Goal: Task Accomplishment & Management: Manage account settings

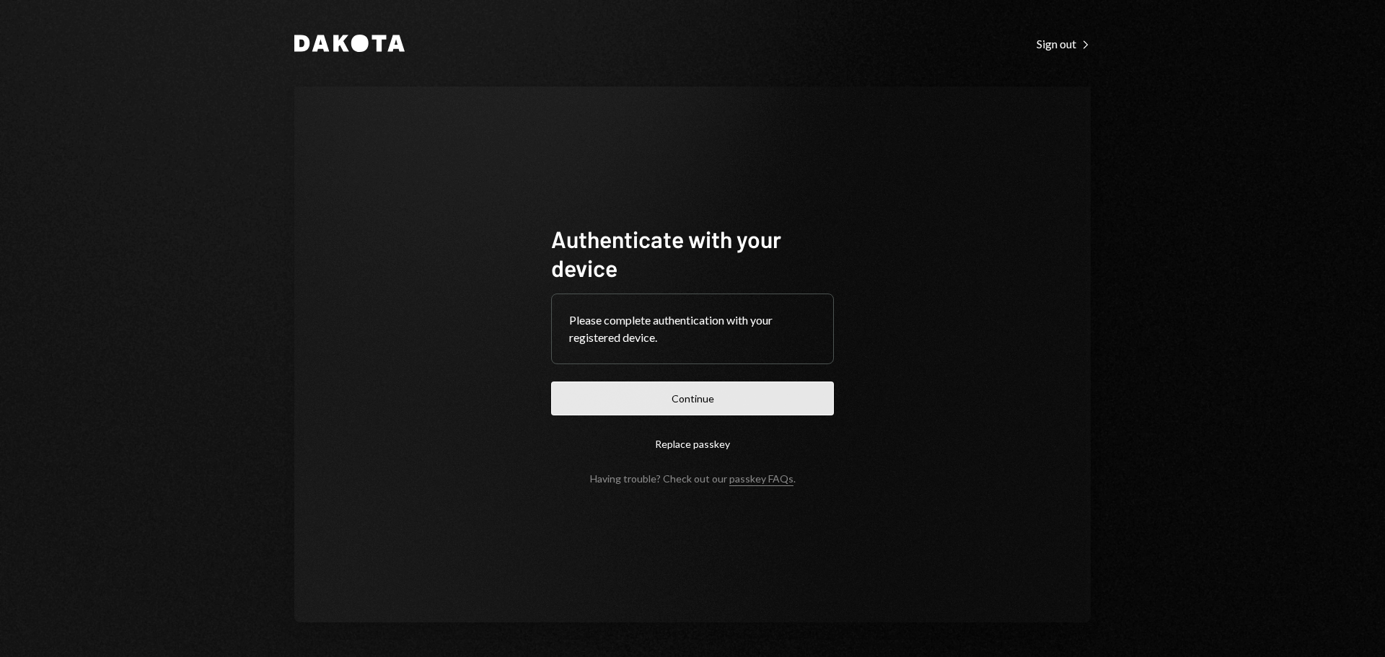
click at [696, 395] on button "Continue" at bounding box center [692, 399] width 283 height 34
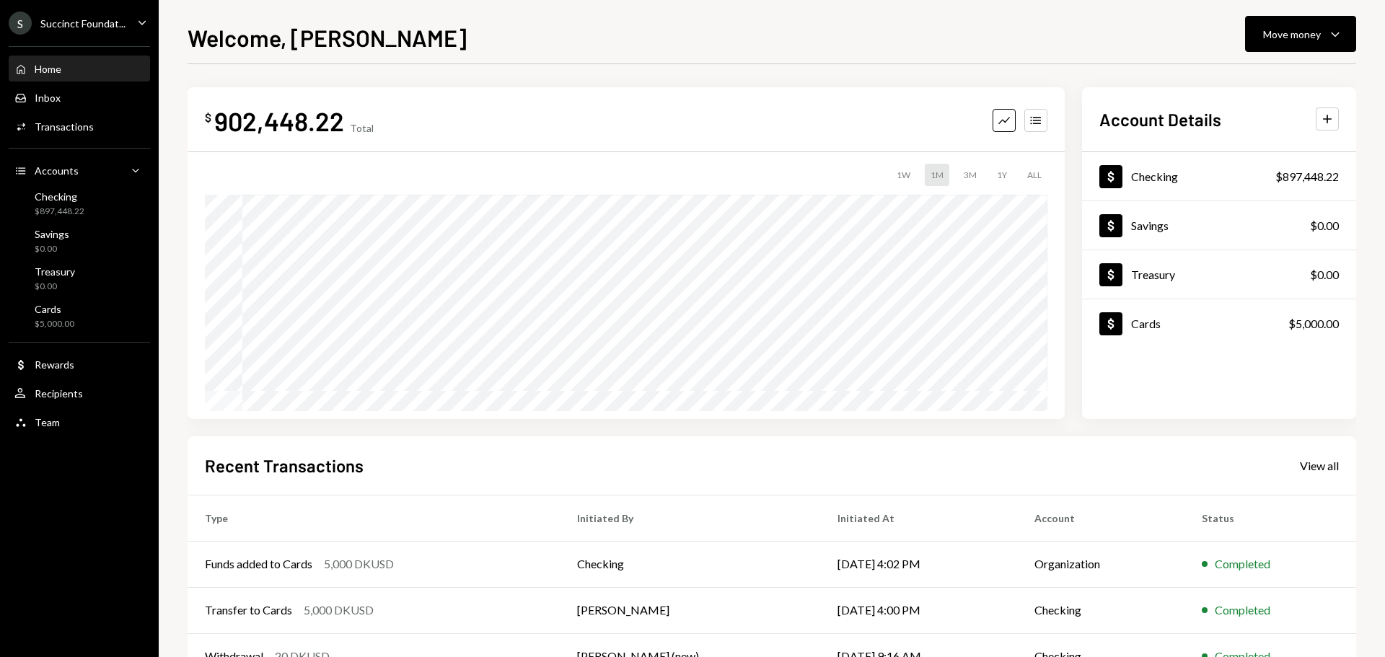
click at [90, 35] on ul "S Succinct Foundat... Caret Down Home Home Inbox Inbox Activities Transactions …" at bounding box center [79, 219] width 159 height 438
click at [92, 27] on div "Succinct Foundat..." at bounding box center [82, 23] width 85 height 12
click at [464, 66] on div "$ 902,448.22 Total Graph Accounts 1W 1M 3M 1Y ALL $913,456.87 Aug 05, 2025 Acco…" at bounding box center [772, 432] width 1169 height 737
click at [73, 16] on div "S Succinct Foundat..." at bounding box center [67, 23] width 117 height 23
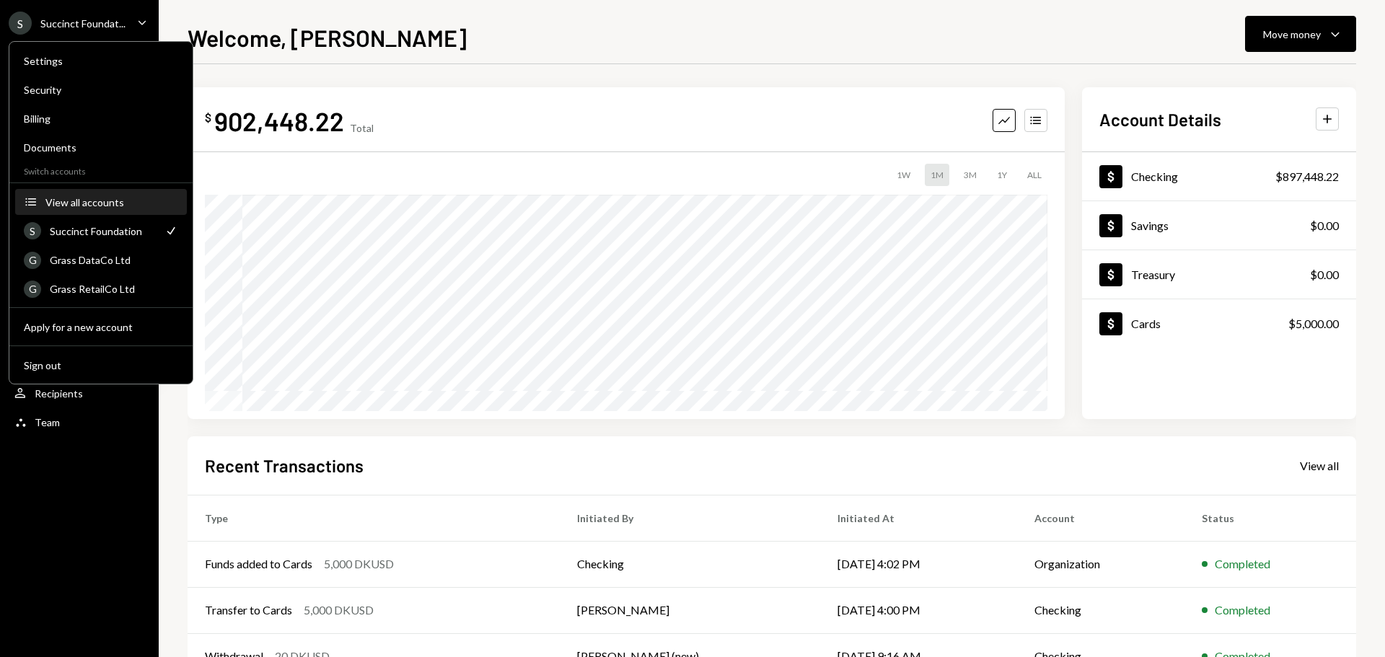
click at [85, 195] on button "Accounts View all accounts" at bounding box center [101, 203] width 172 height 26
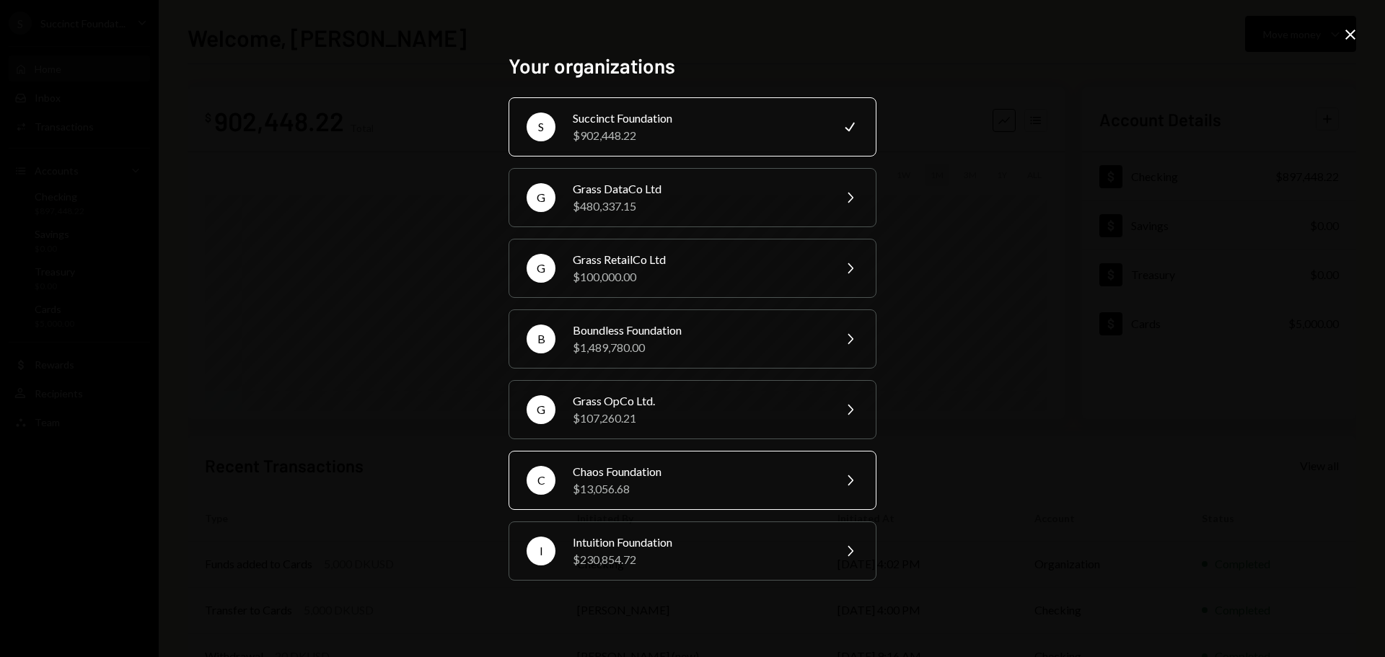
click at [615, 483] on div "$13,056.68" at bounding box center [698, 488] width 251 height 17
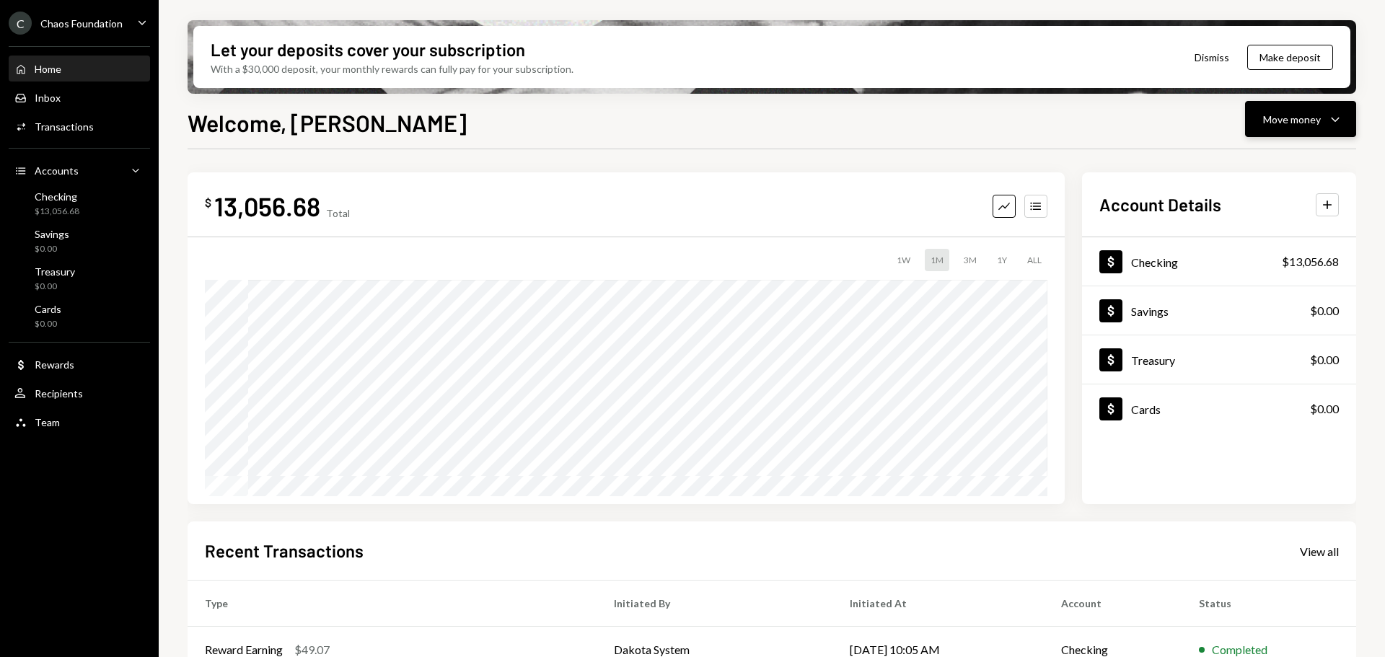
click at [1303, 116] on div "Move money" at bounding box center [1292, 119] width 58 height 15
click at [1240, 163] on div "Send" at bounding box center [1288, 162] width 105 height 15
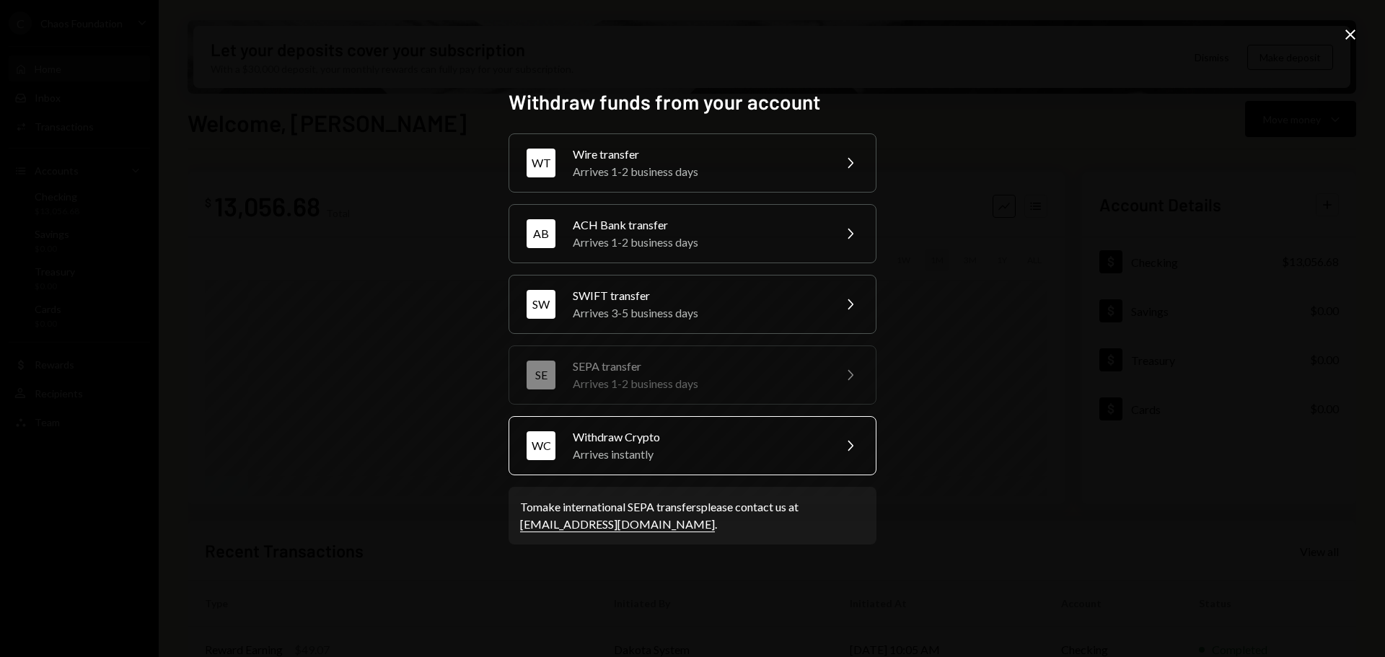
click at [641, 454] on div "Arrives instantly" at bounding box center [698, 454] width 251 height 17
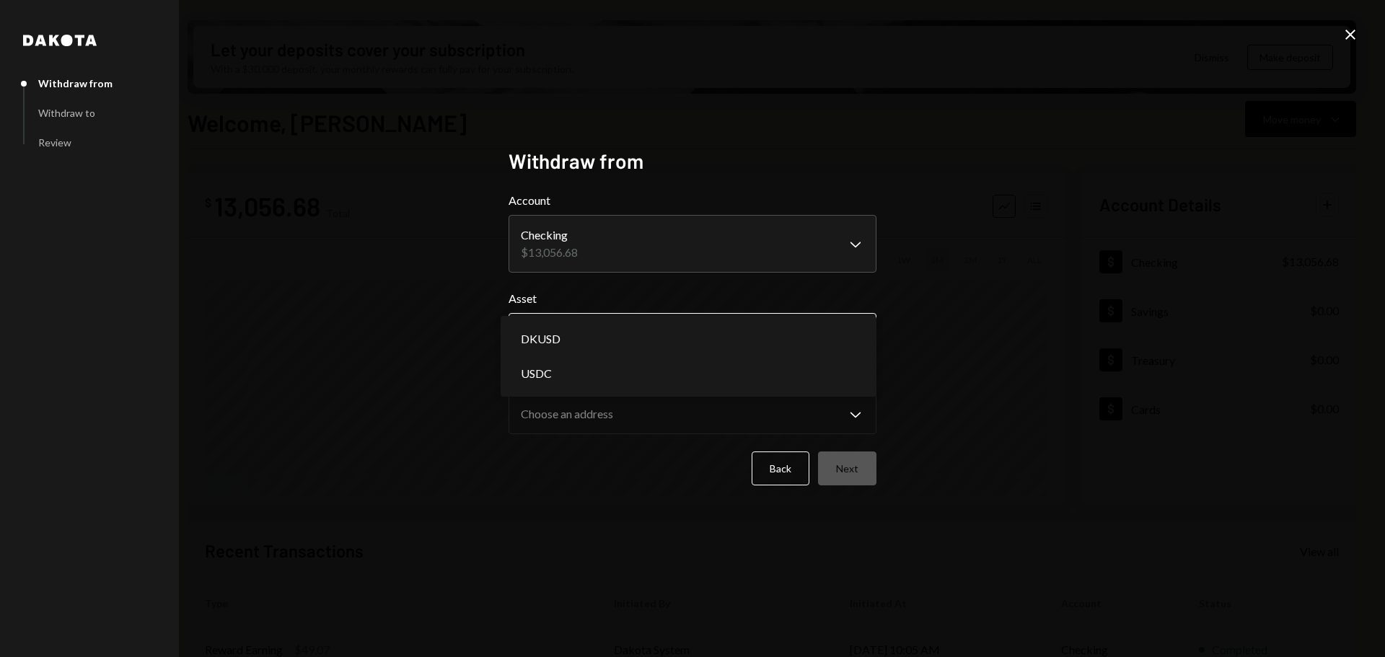
click at [597, 346] on body "C Chaos Foundation Caret Down Home Home Inbox Inbox Activities Transactions Acc…" at bounding box center [692, 328] width 1385 height 657
select select "****"
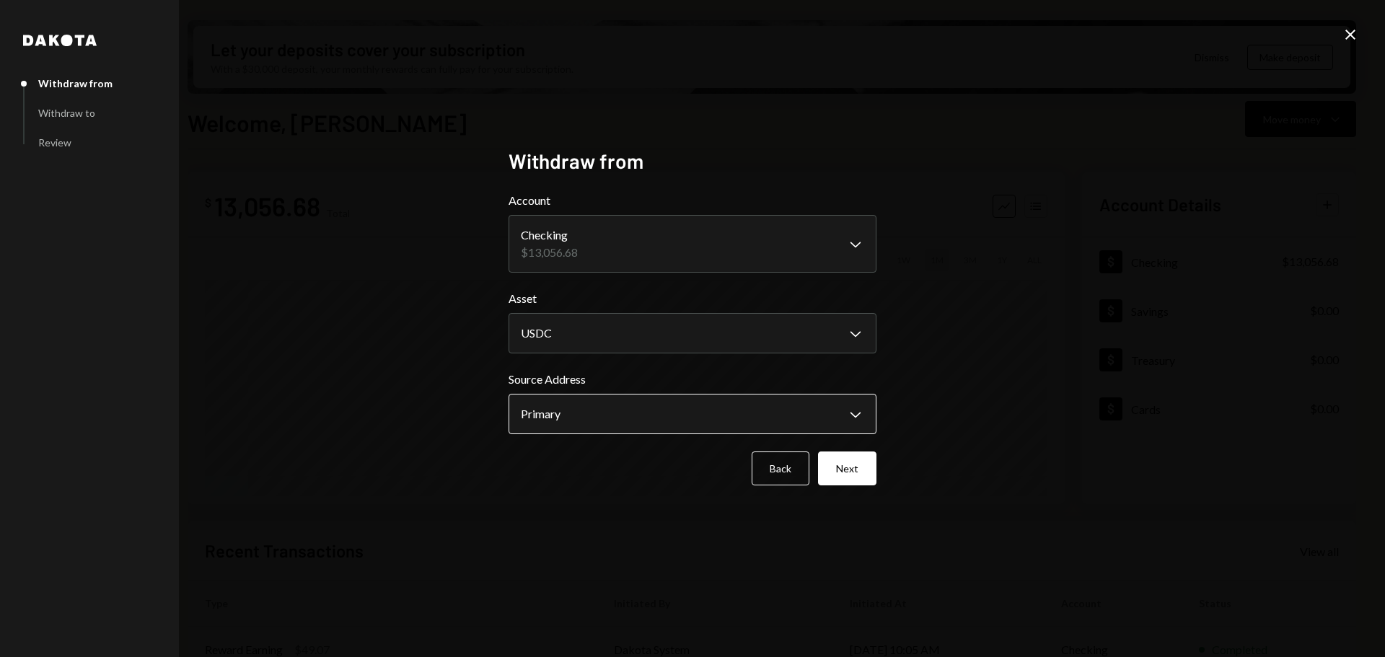
click at [582, 416] on body "C Chaos Foundation Caret Down Home Home Inbox Inbox Activities Transactions Acc…" at bounding box center [692, 328] width 1385 height 657
click at [863, 470] on button "Next" at bounding box center [847, 469] width 58 height 34
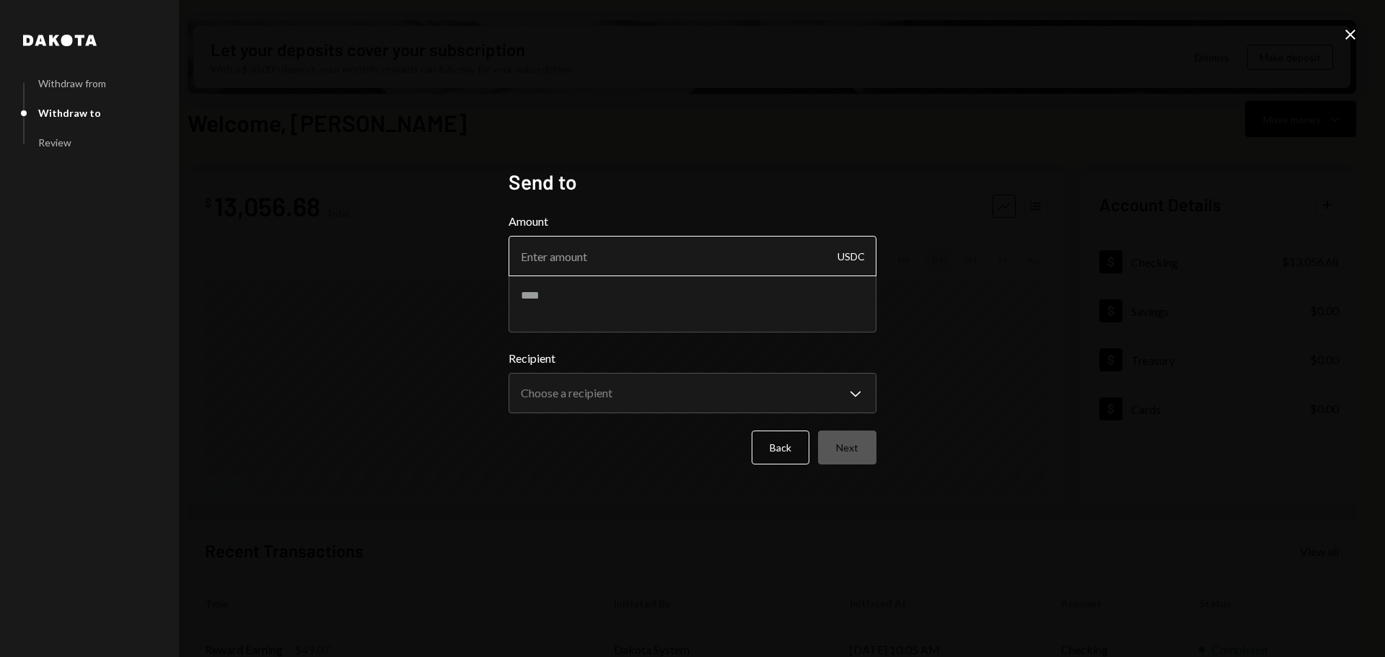
click at [606, 263] on input "Amount" at bounding box center [693, 256] width 368 height 40
click at [616, 412] on body "C Chaos Foundation Caret Down Home Home Inbox Inbox Activities Transactions Acc…" at bounding box center [692, 328] width 1385 height 657
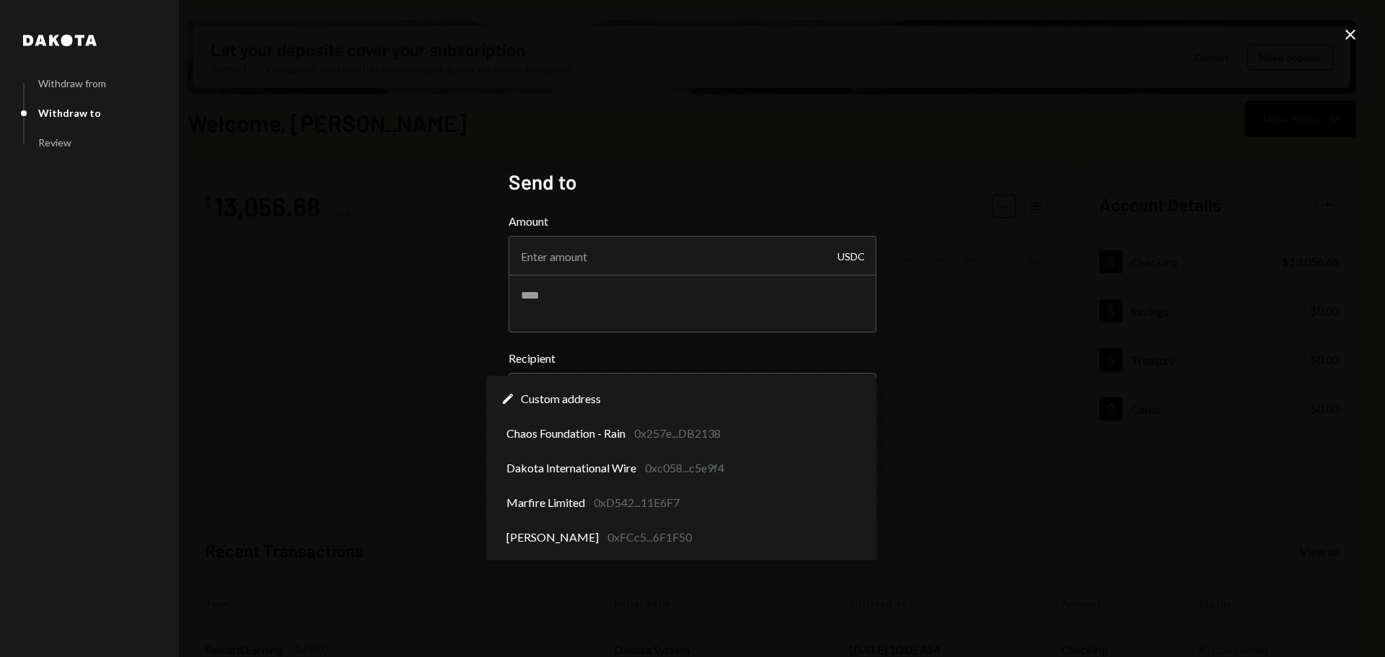
click at [1347, 25] on div "**********" at bounding box center [692, 328] width 1385 height 657
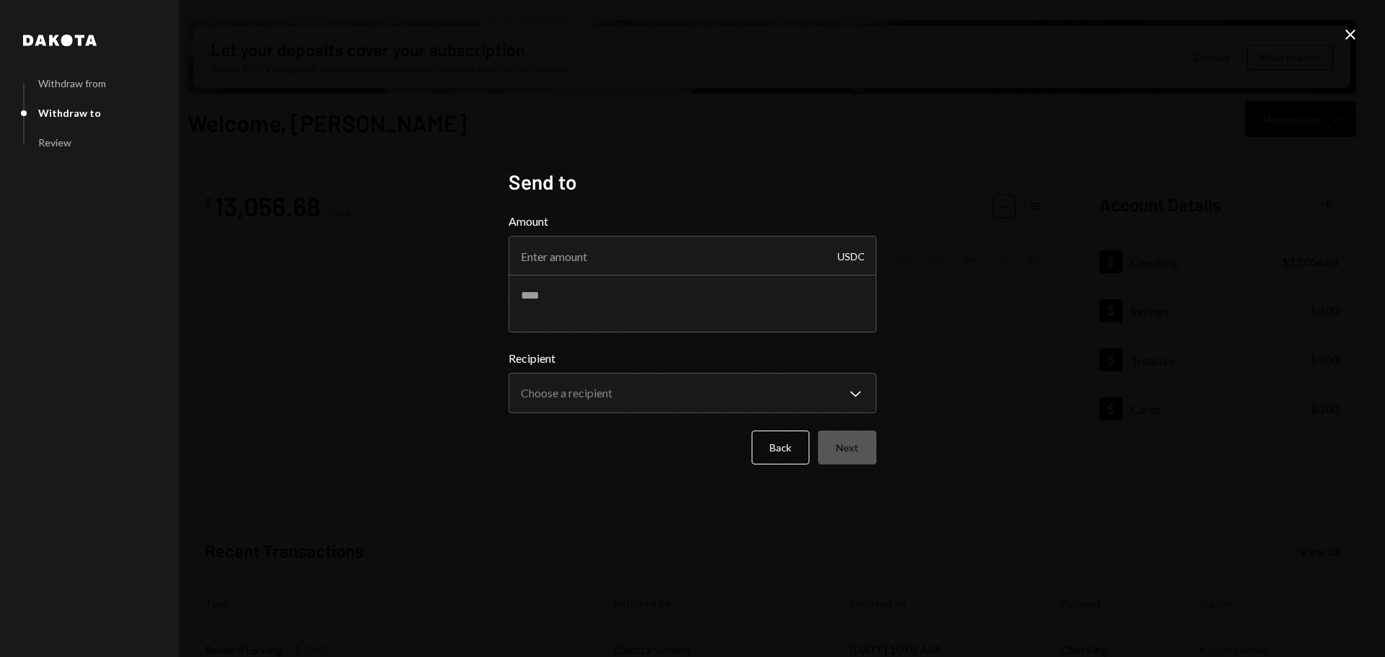
click at [1355, 25] on div "**********" at bounding box center [692, 328] width 1385 height 657
click at [620, 256] on input "Amount" at bounding box center [693, 256] width 368 height 40
type input "1000"
click at [447, 345] on div "**********" at bounding box center [692, 328] width 1385 height 657
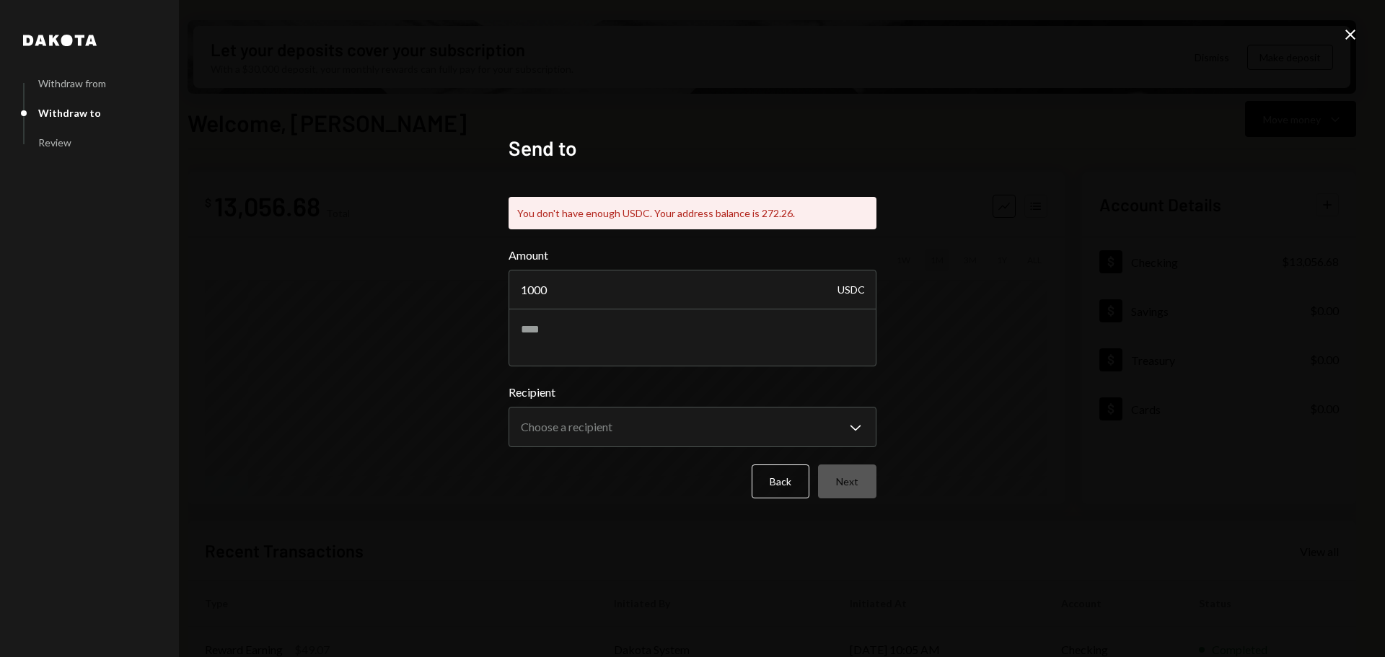
click at [1355, 32] on icon "Close" at bounding box center [1350, 34] width 17 height 17
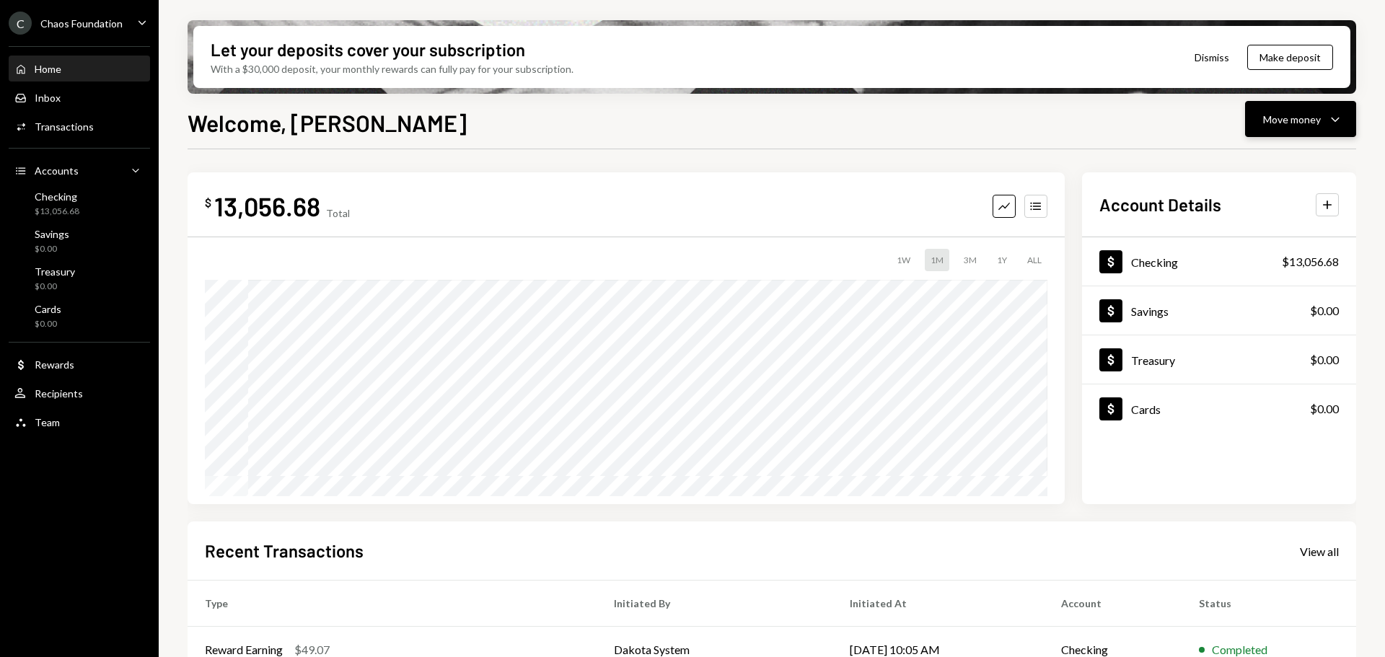
click at [1292, 126] on div "Move money" at bounding box center [1292, 119] width 58 height 15
click at [1262, 265] on div "Swap stablecoins" at bounding box center [1288, 272] width 105 height 15
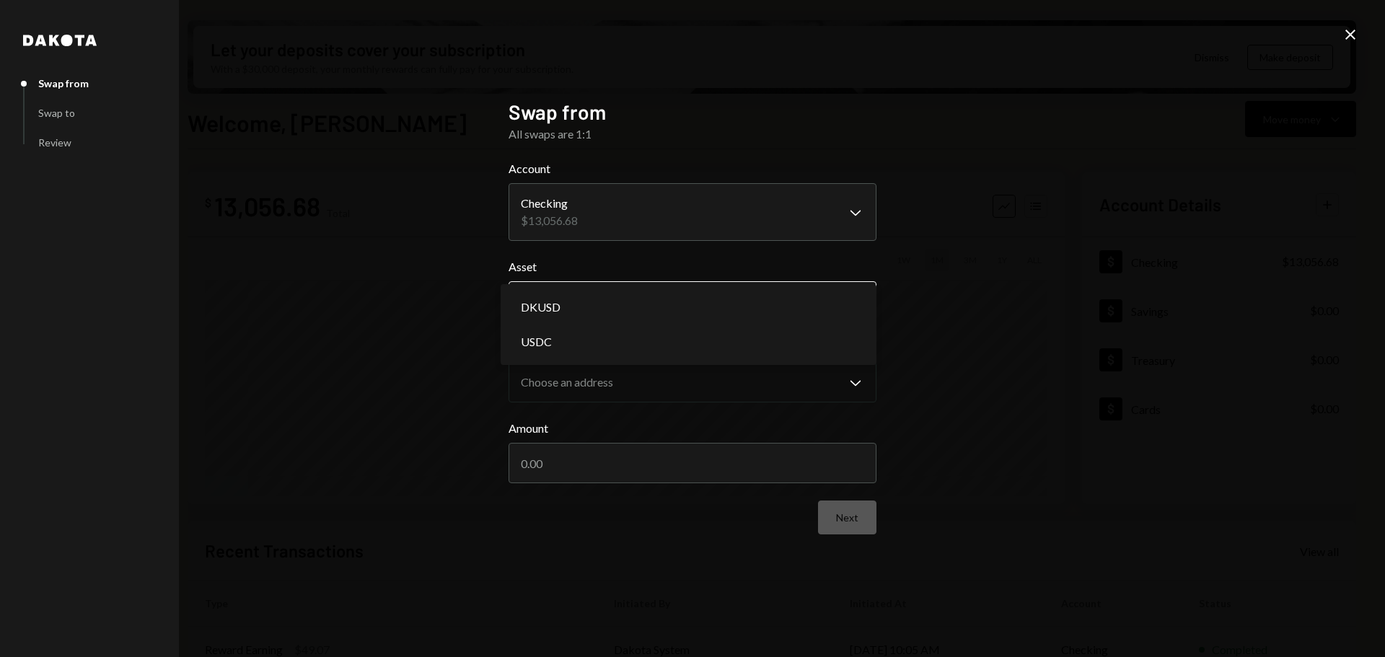
click at [571, 305] on body "C Chaos Foundation Caret Down Home Home Inbox Inbox Activities Transactions Acc…" at bounding box center [692, 328] width 1385 height 657
select select "*****"
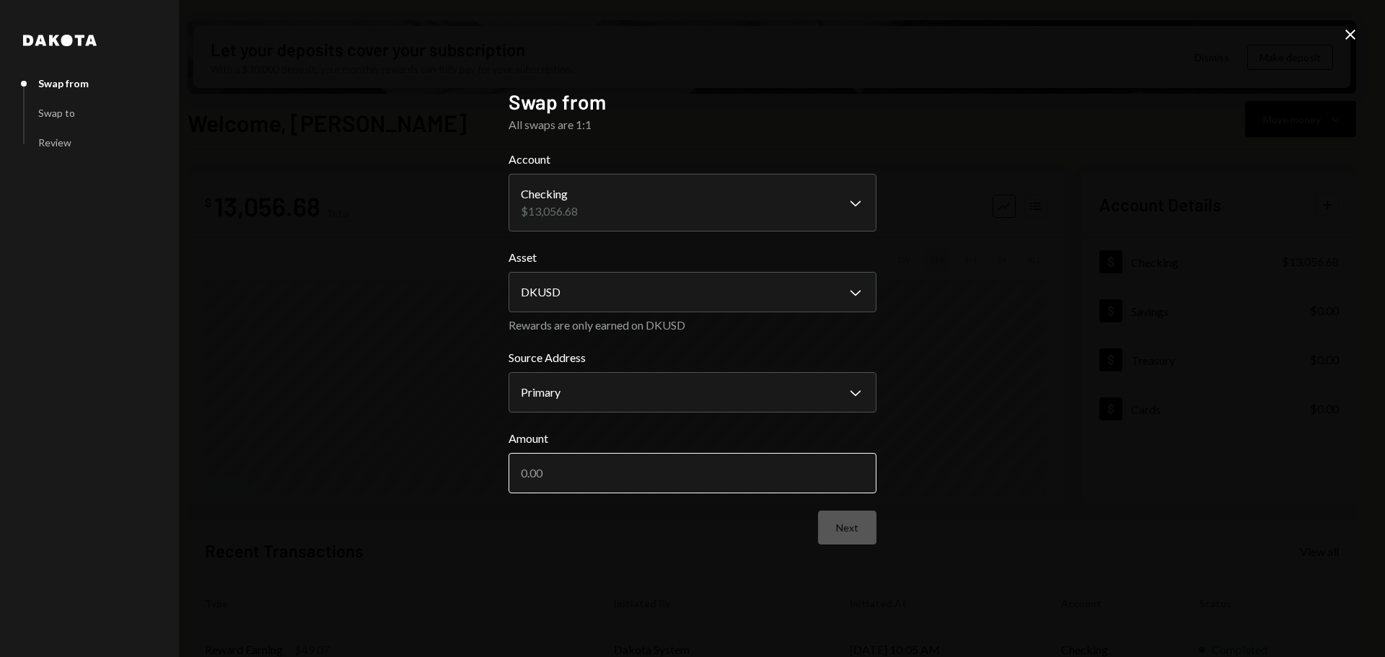
click at [550, 479] on input "Amount" at bounding box center [693, 473] width 368 height 40
type input "750"
click at [850, 529] on button "Next" at bounding box center [847, 528] width 58 height 34
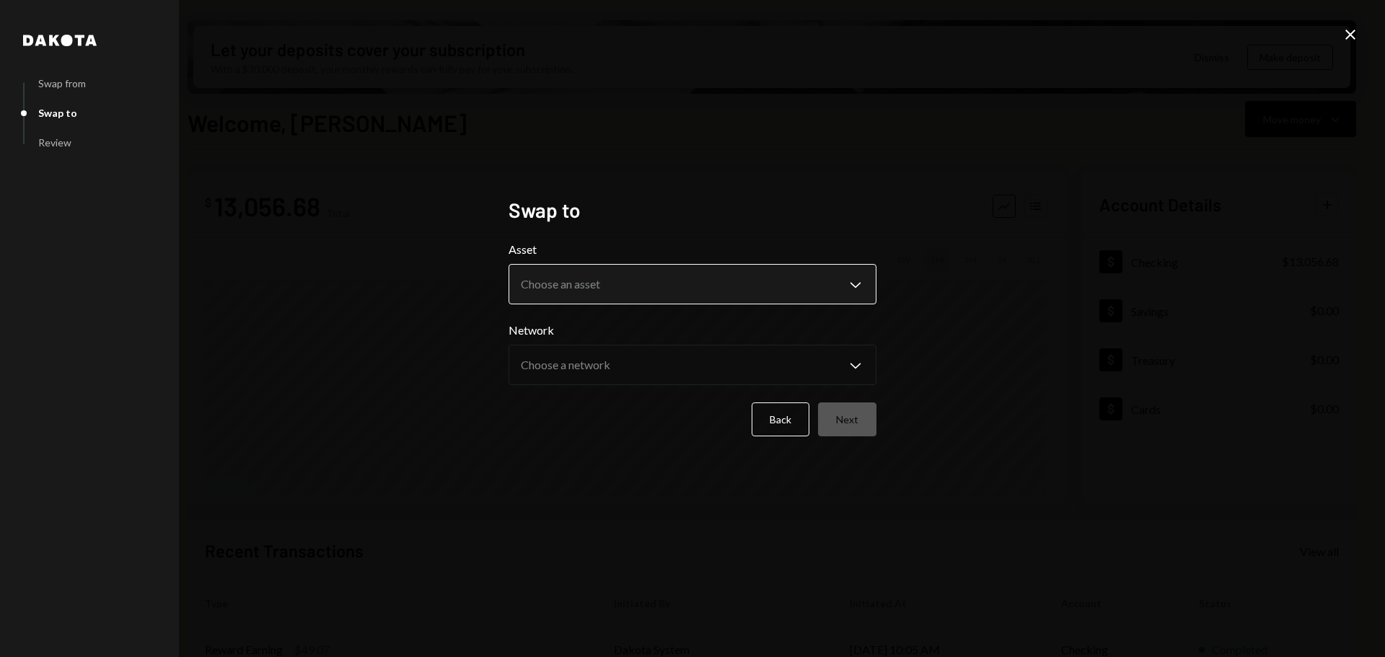
click at [584, 286] on body "C Chaos Foundation Caret Down Home Home Inbox Inbox Activities Transactions Acc…" at bounding box center [692, 328] width 1385 height 657
drag, startPoint x: 568, startPoint y: 330, endPoint x: 568, endPoint y: 292, distance: 37.5
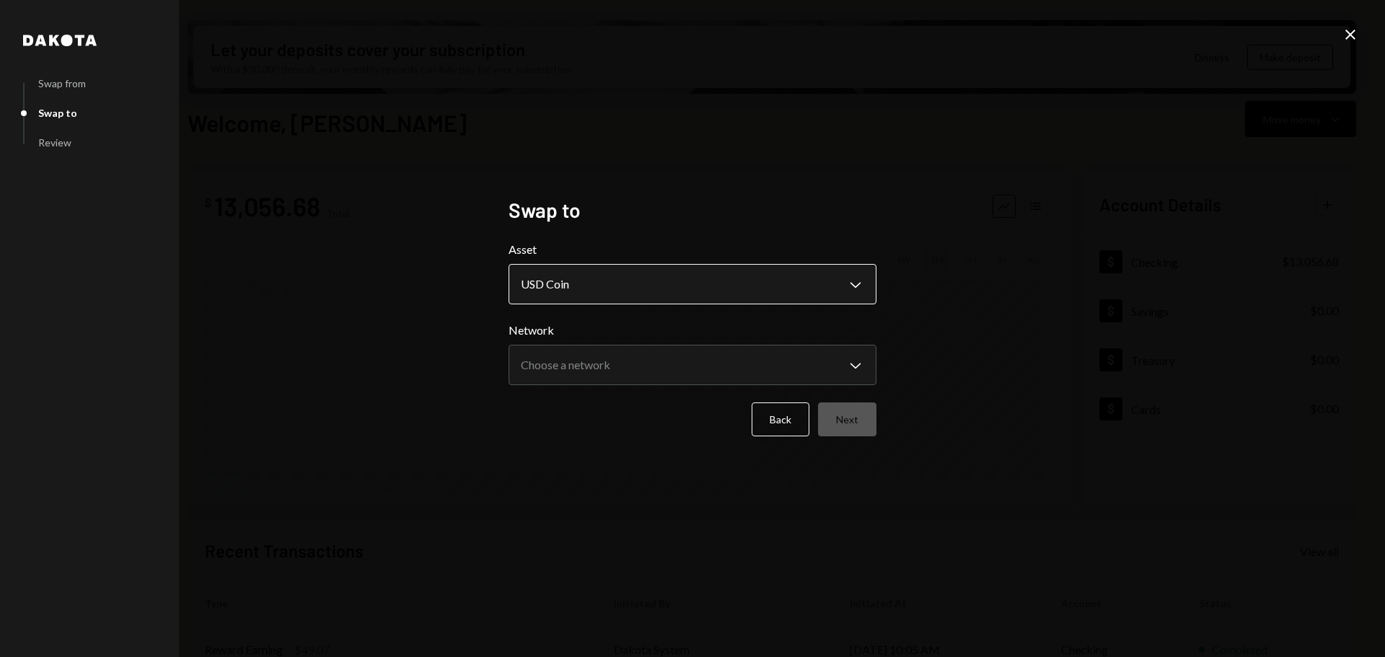
click at [568, 292] on body "C Chaos Foundation Caret Down Home Home Inbox Inbox Activities Transactions Acc…" at bounding box center [692, 328] width 1385 height 657
click at [585, 282] on body "C Chaos Foundation Caret Down Home Home Inbox Inbox Activities Transactions Acc…" at bounding box center [692, 328] width 1385 height 657
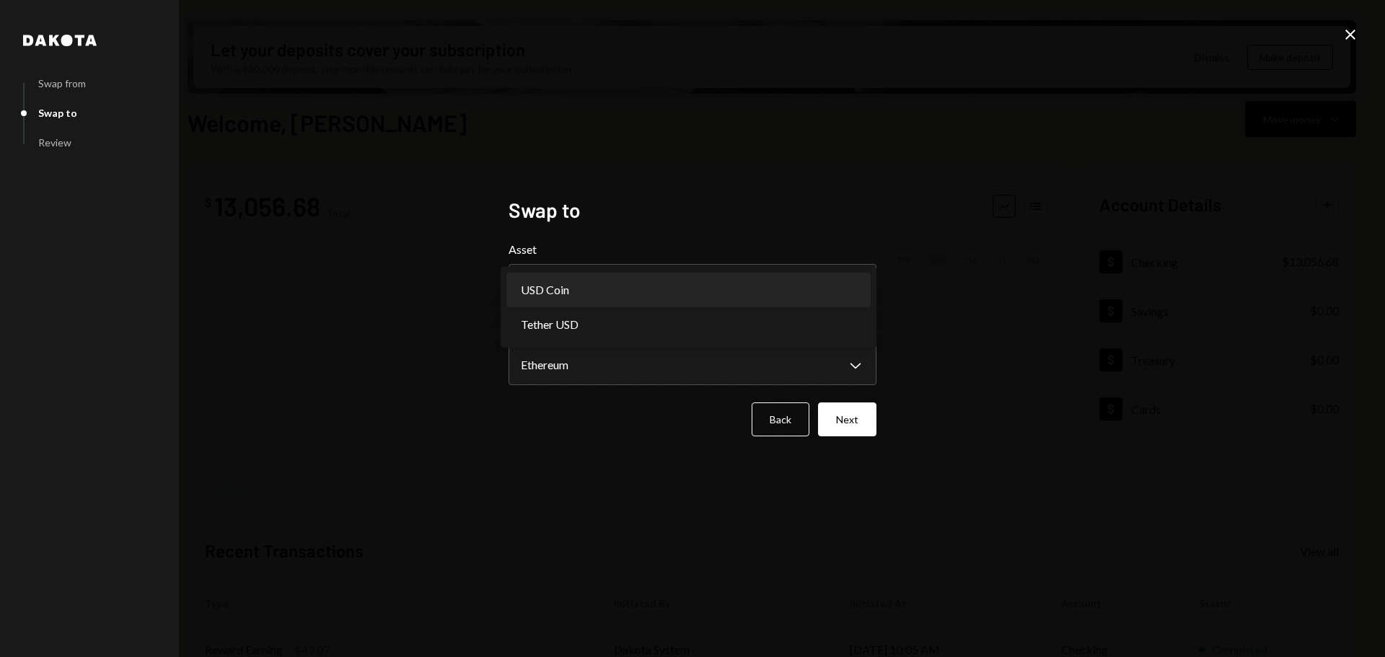
select select "****"
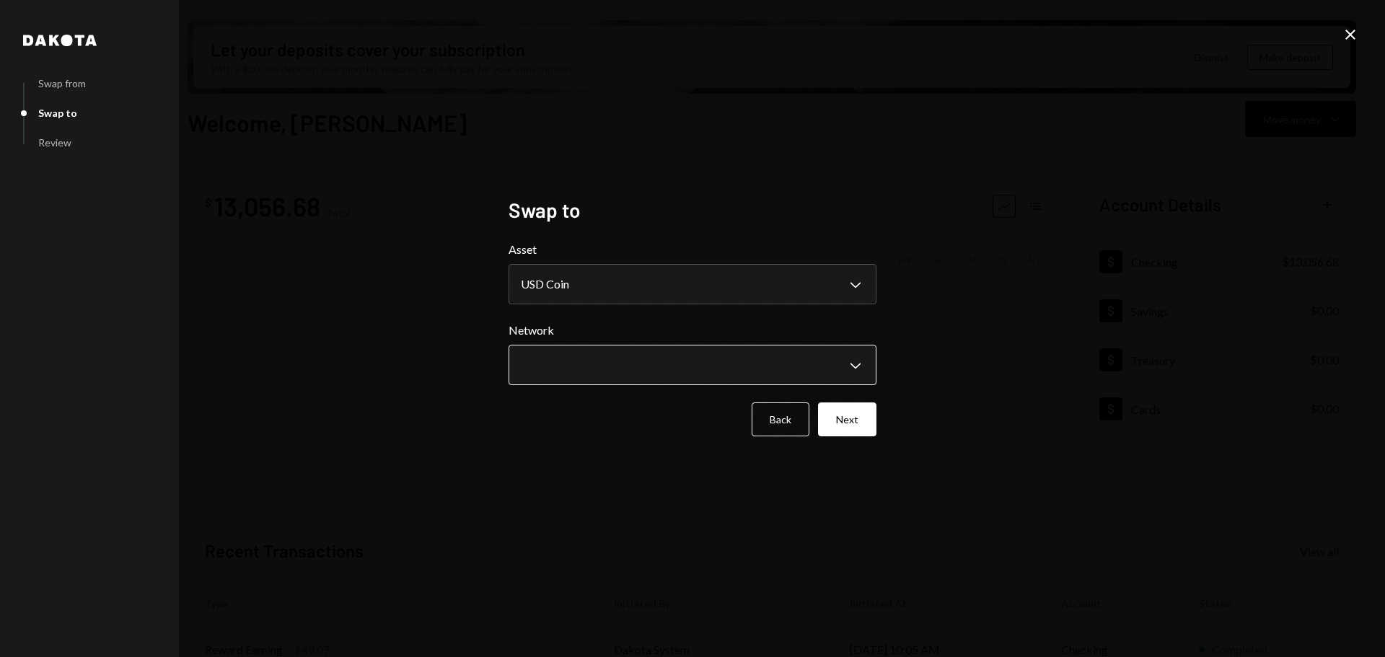
click at [575, 360] on body "C Chaos Foundation Caret Down Home Home Inbox Inbox Activities Transactions Acc…" at bounding box center [692, 328] width 1385 height 657
click at [1351, 33] on icon at bounding box center [1350, 35] width 10 height 10
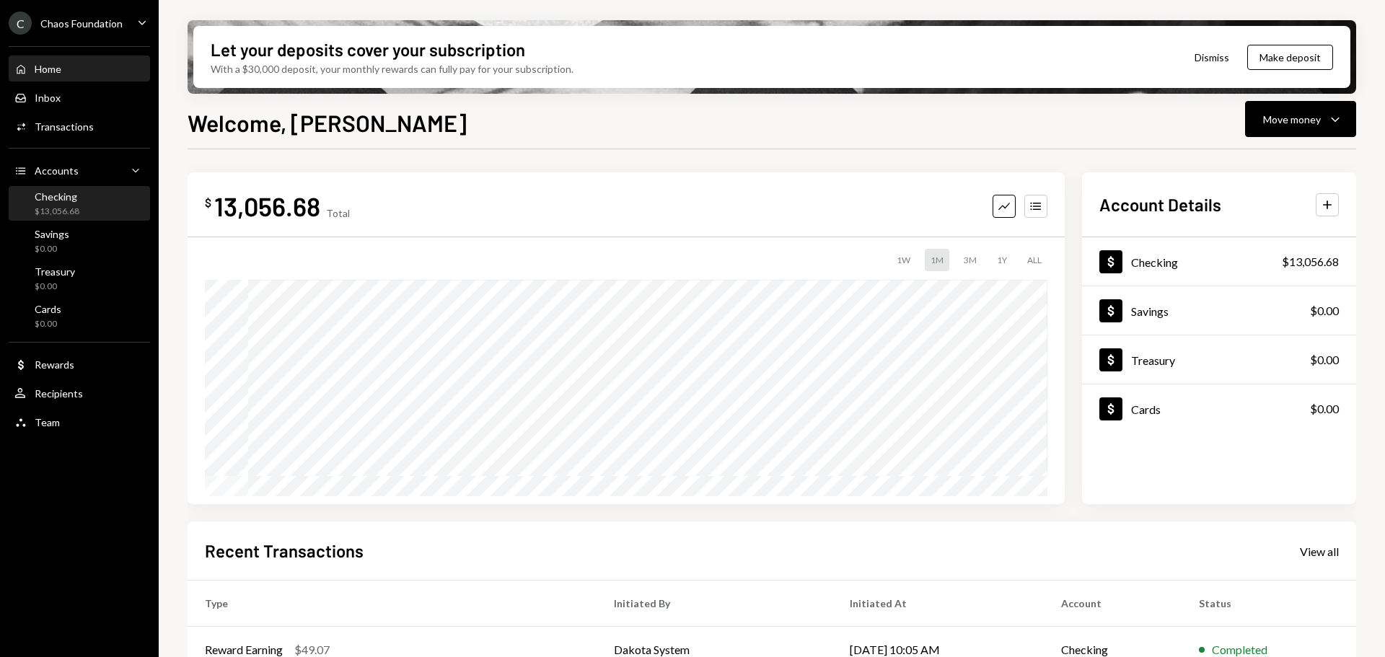
click at [75, 214] on div "$13,056.68" at bounding box center [57, 212] width 45 height 12
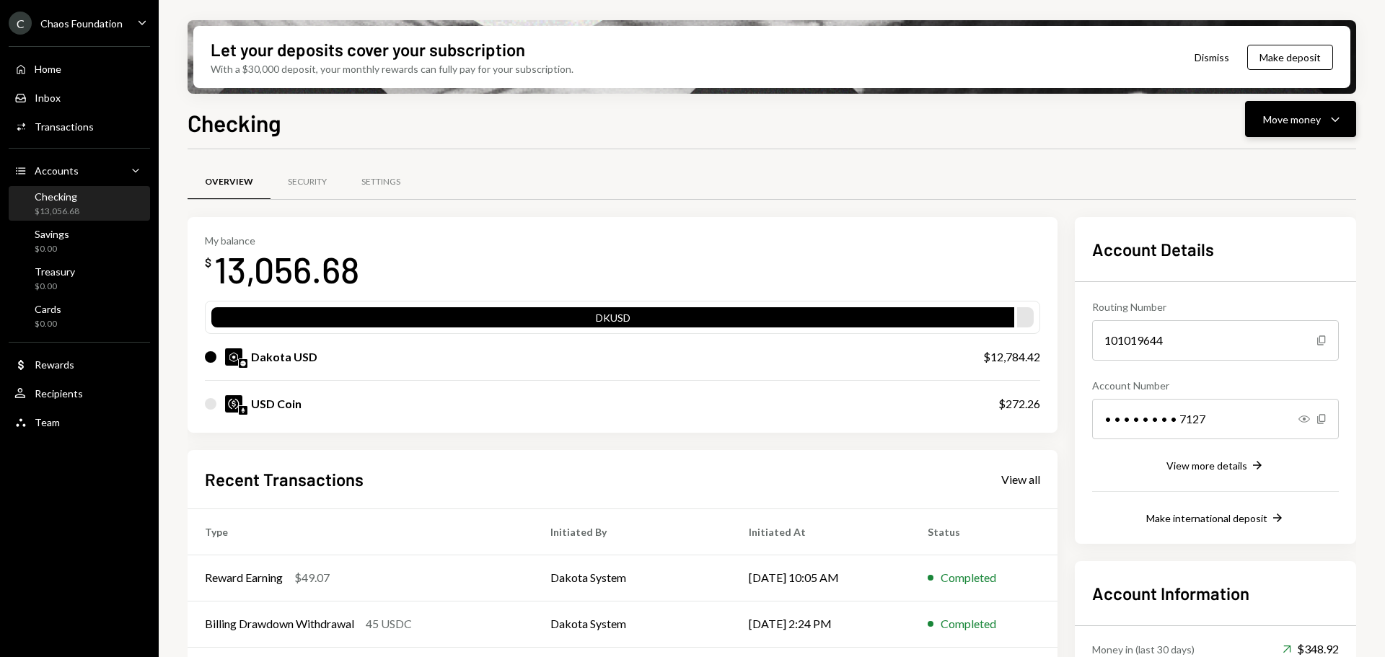
click at [1284, 117] on div "Move money" at bounding box center [1292, 119] width 58 height 15
click at [1251, 270] on div "Swap stablecoins" at bounding box center [1288, 272] width 105 height 15
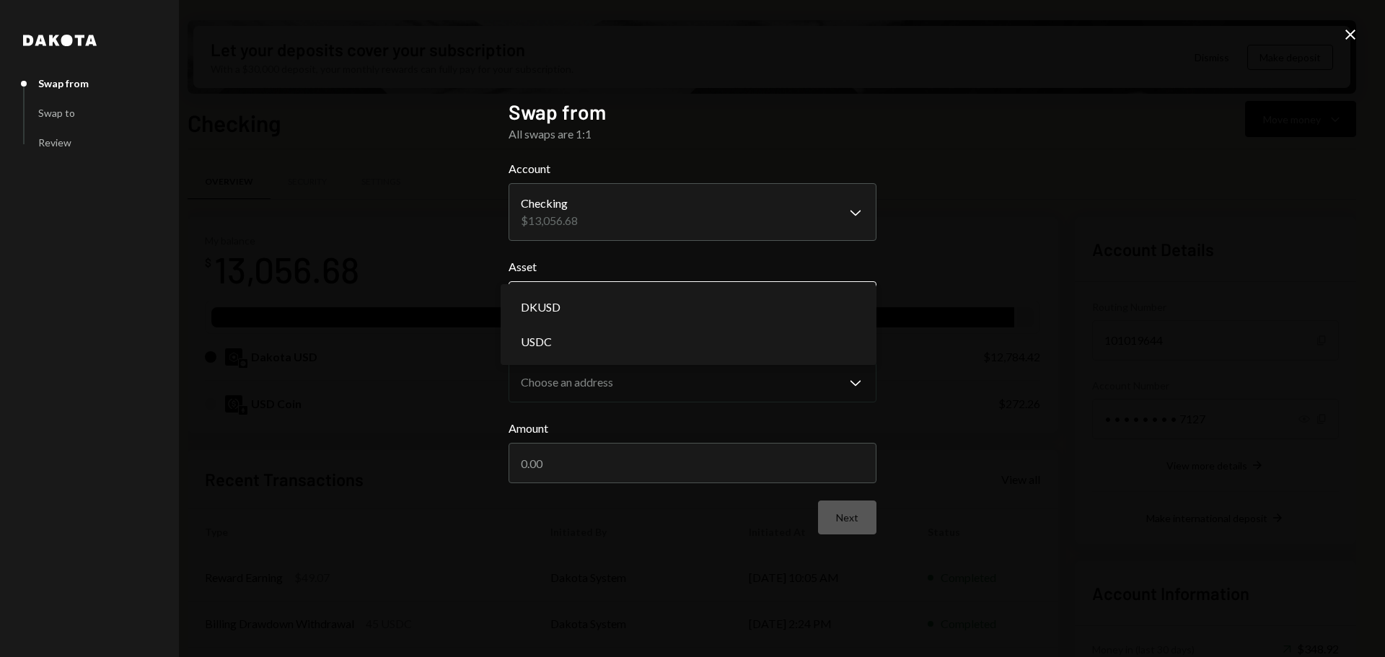
click at [619, 302] on body "C Chaos Foundation Caret Down Home Home Inbox Inbox Activities Transactions Acc…" at bounding box center [692, 328] width 1385 height 657
select select "*****"
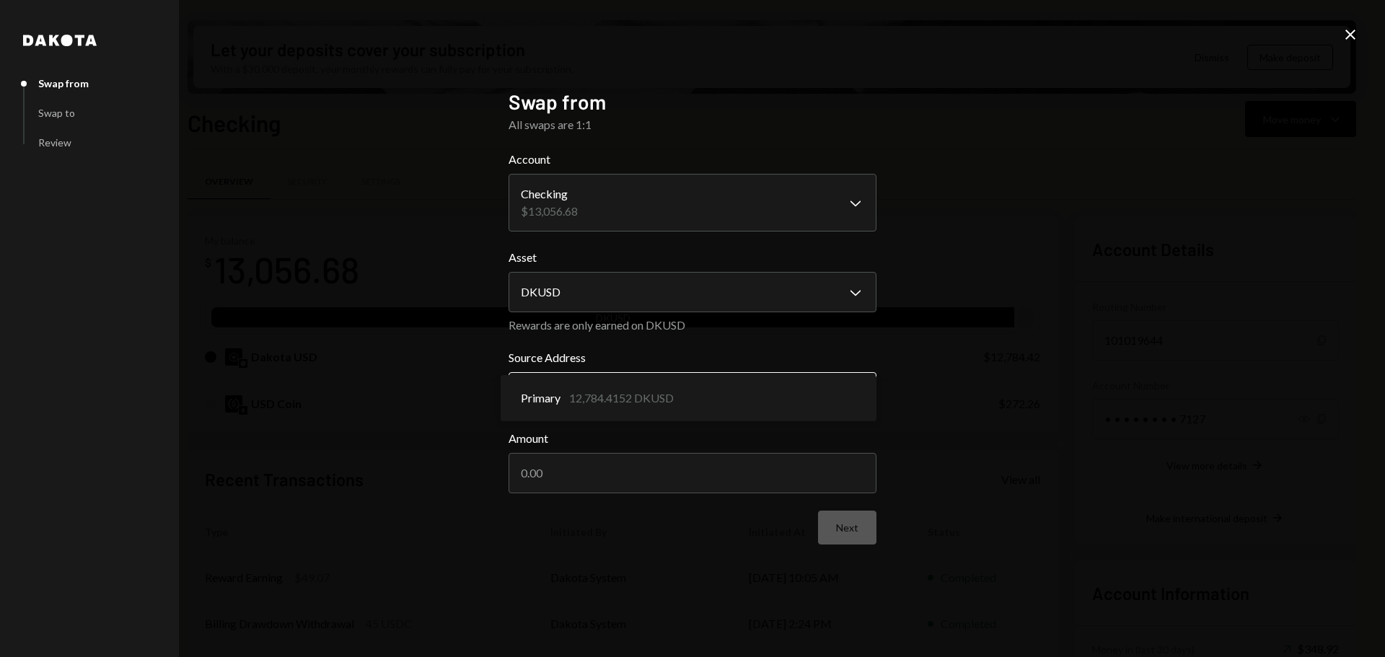
click at [540, 395] on body "C Chaos Foundation Caret Down Home Home Inbox Inbox Activities Transactions Acc…" at bounding box center [692, 328] width 1385 height 657
click at [542, 463] on input "Amount" at bounding box center [693, 473] width 368 height 40
type input "750"
click at [851, 530] on button "Next" at bounding box center [847, 528] width 58 height 34
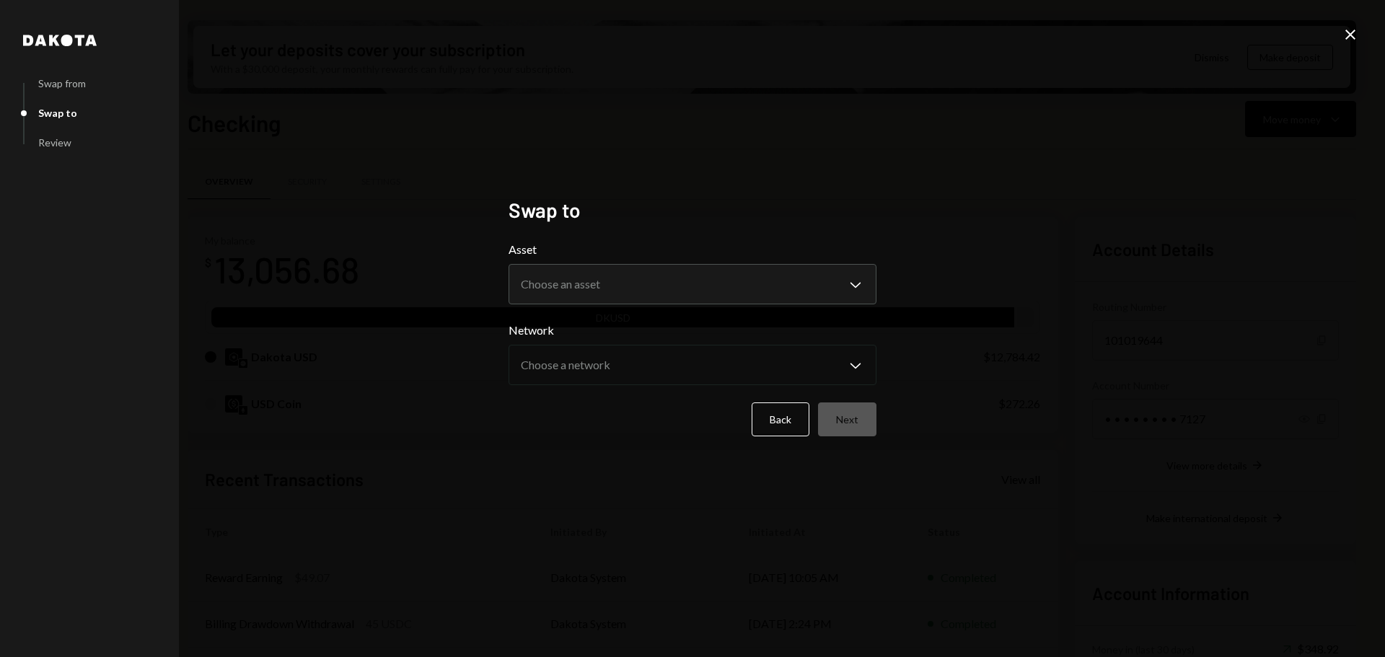
click at [611, 306] on form "**********" at bounding box center [693, 338] width 368 height 195
click at [573, 286] on body "C Chaos Foundation Caret Down Home Home Inbox Inbox Activities Transactions Acc…" at bounding box center [692, 328] width 1385 height 657
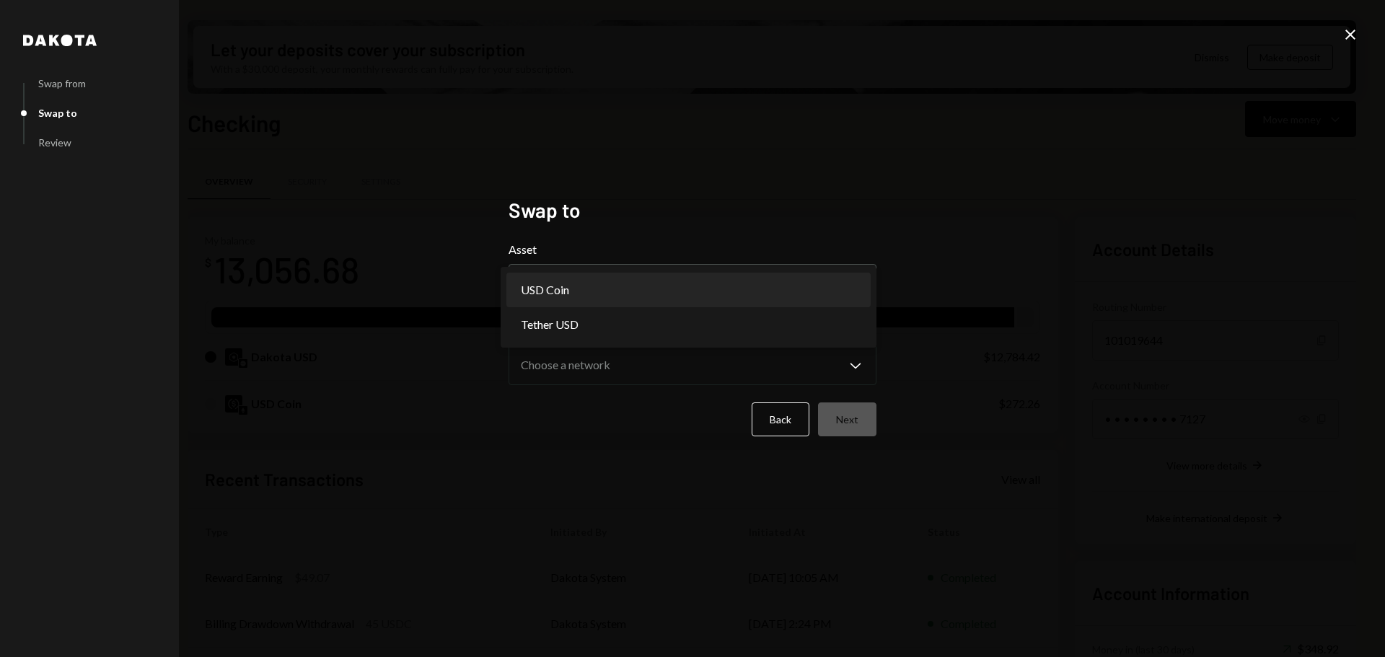
select select "****"
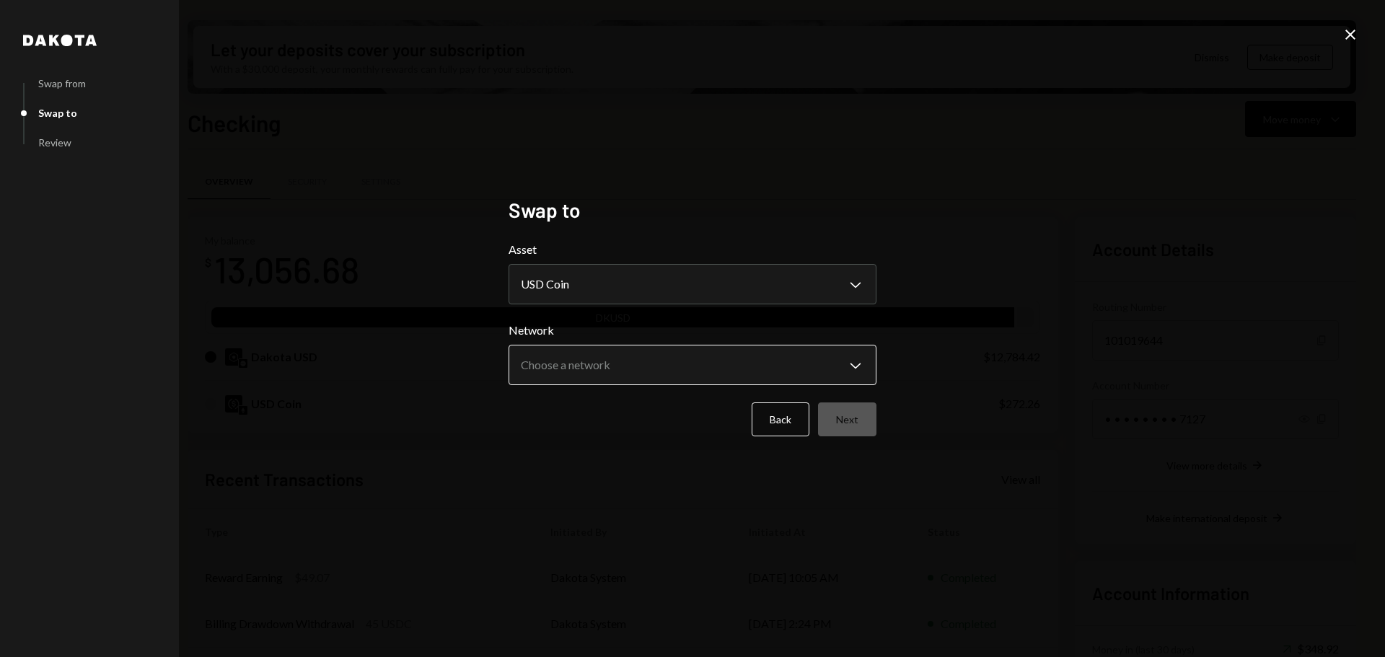
click at [570, 364] on body "C Chaos Foundation Caret Down Home Home Inbox Inbox Activities Transactions Acc…" at bounding box center [692, 328] width 1385 height 657
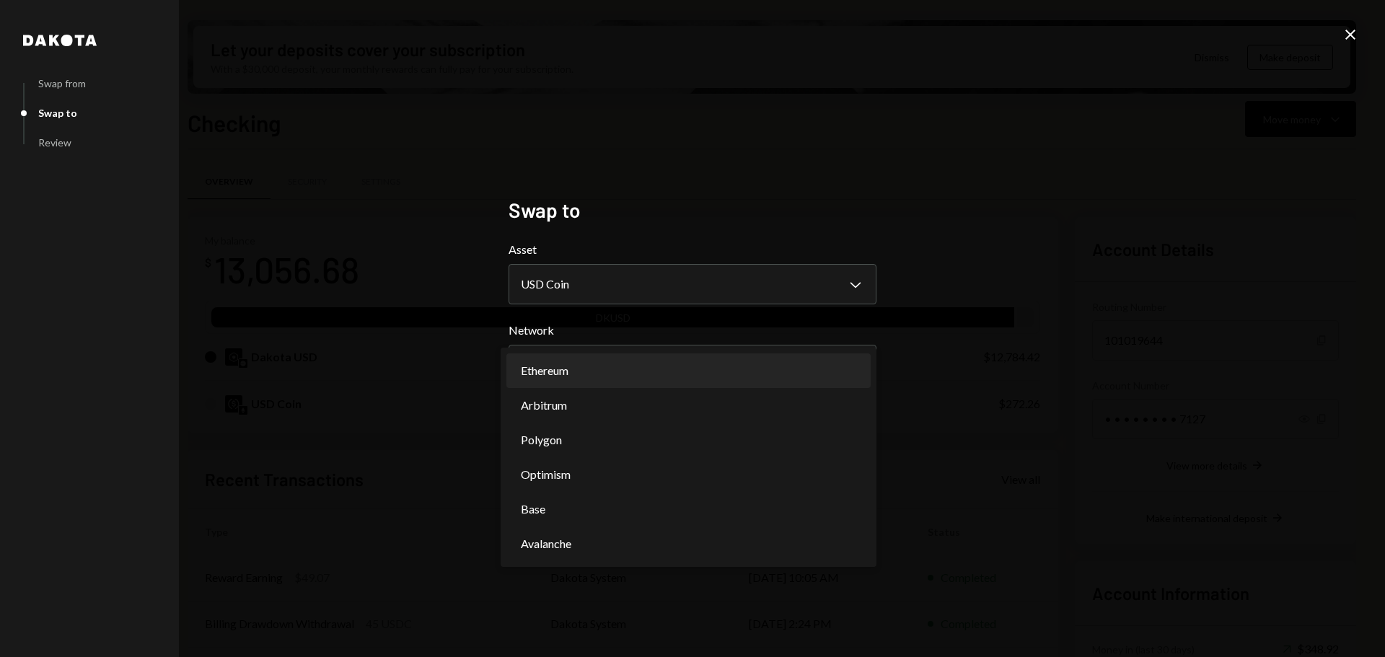
select select "**********"
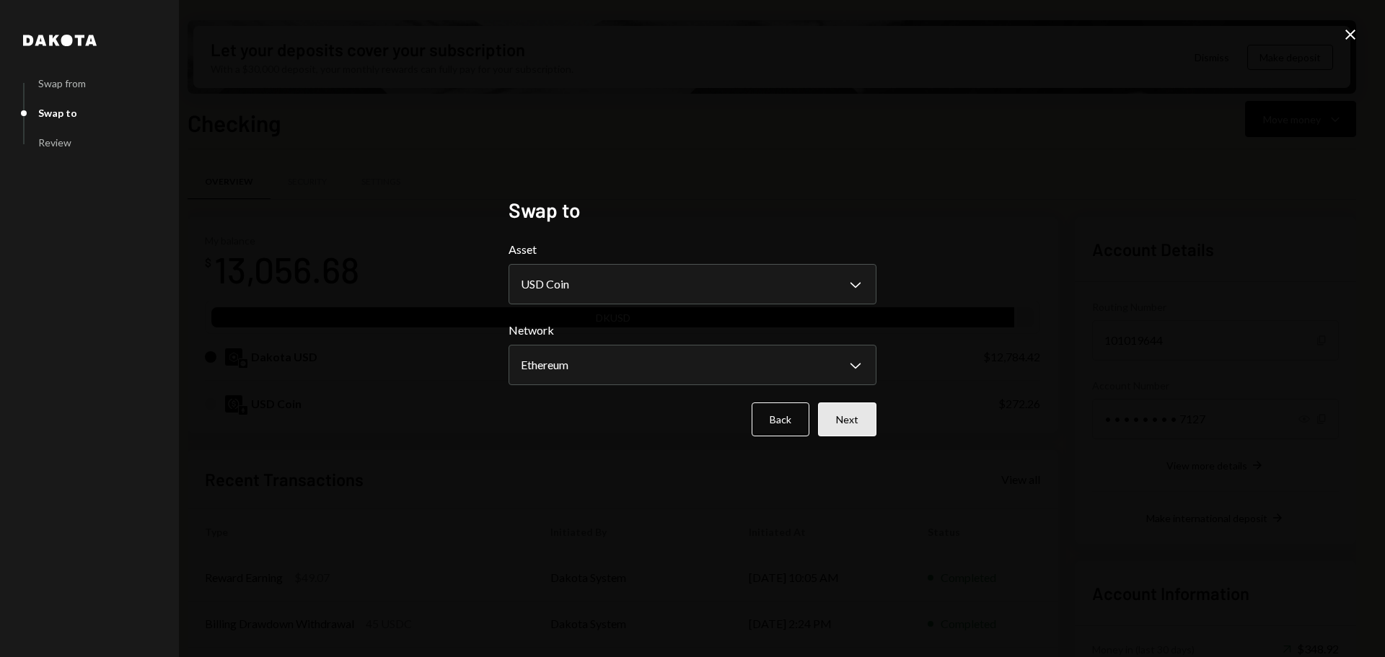
click at [856, 423] on button "Next" at bounding box center [847, 420] width 58 height 34
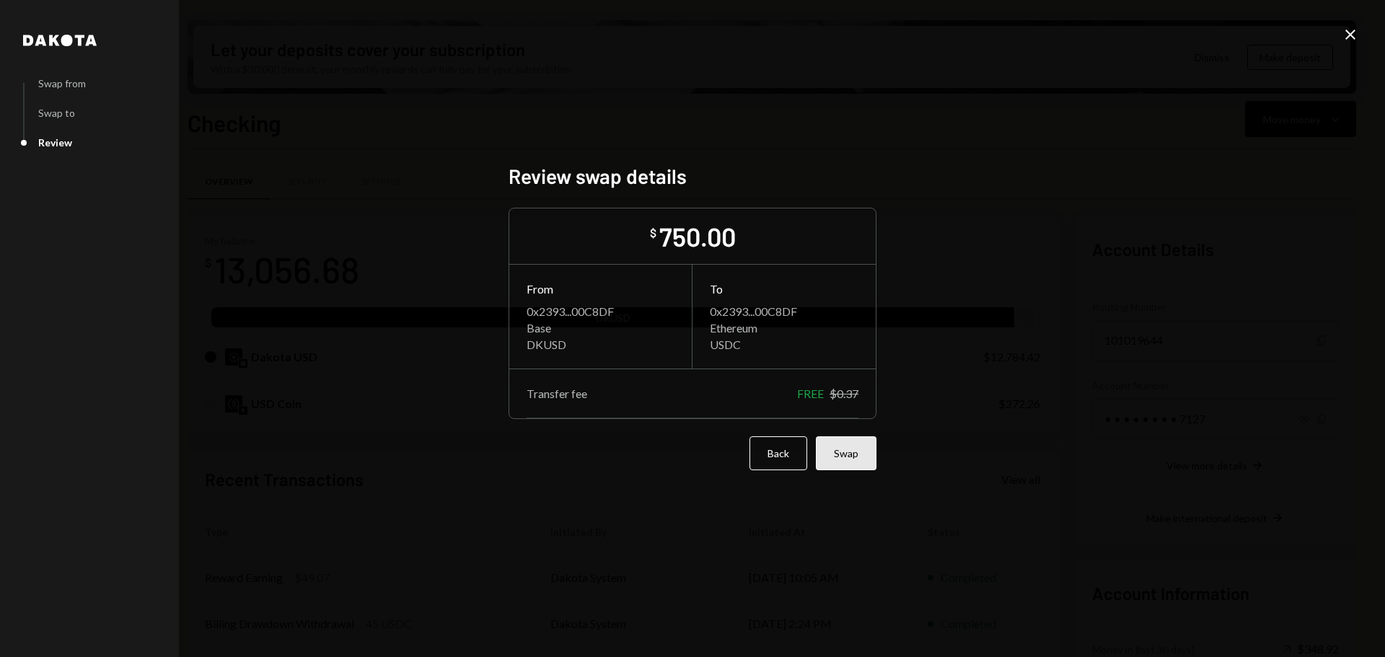
click at [847, 459] on button "Swap" at bounding box center [846, 453] width 61 height 34
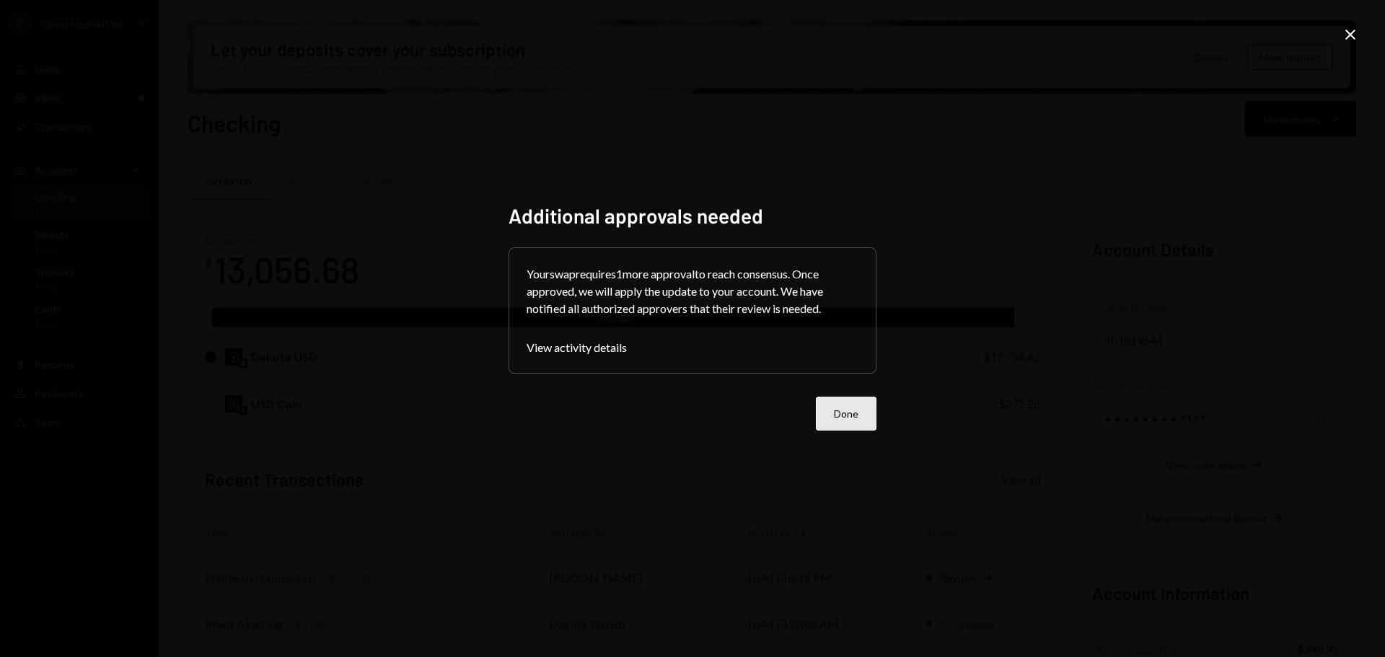
click at [843, 418] on button "Done" at bounding box center [846, 414] width 61 height 34
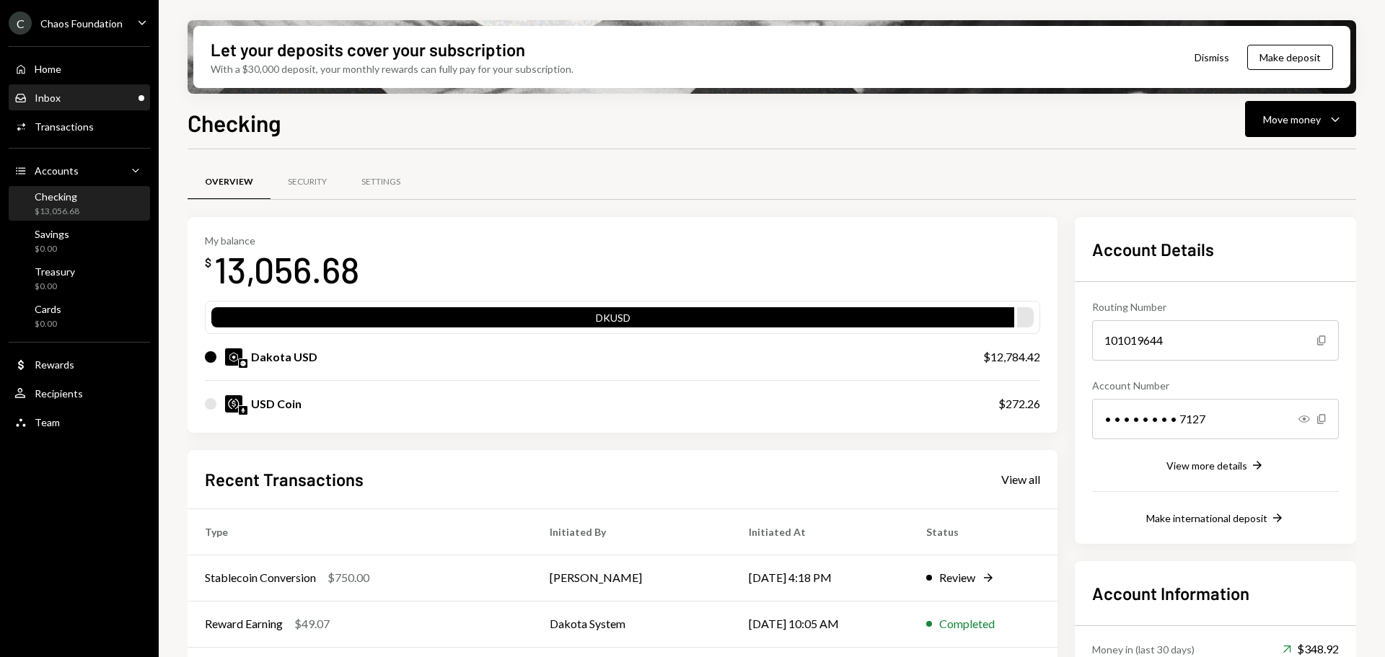
click at [45, 106] on div "Inbox Inbox" at bounding box center [79, 98] width 130 height 25
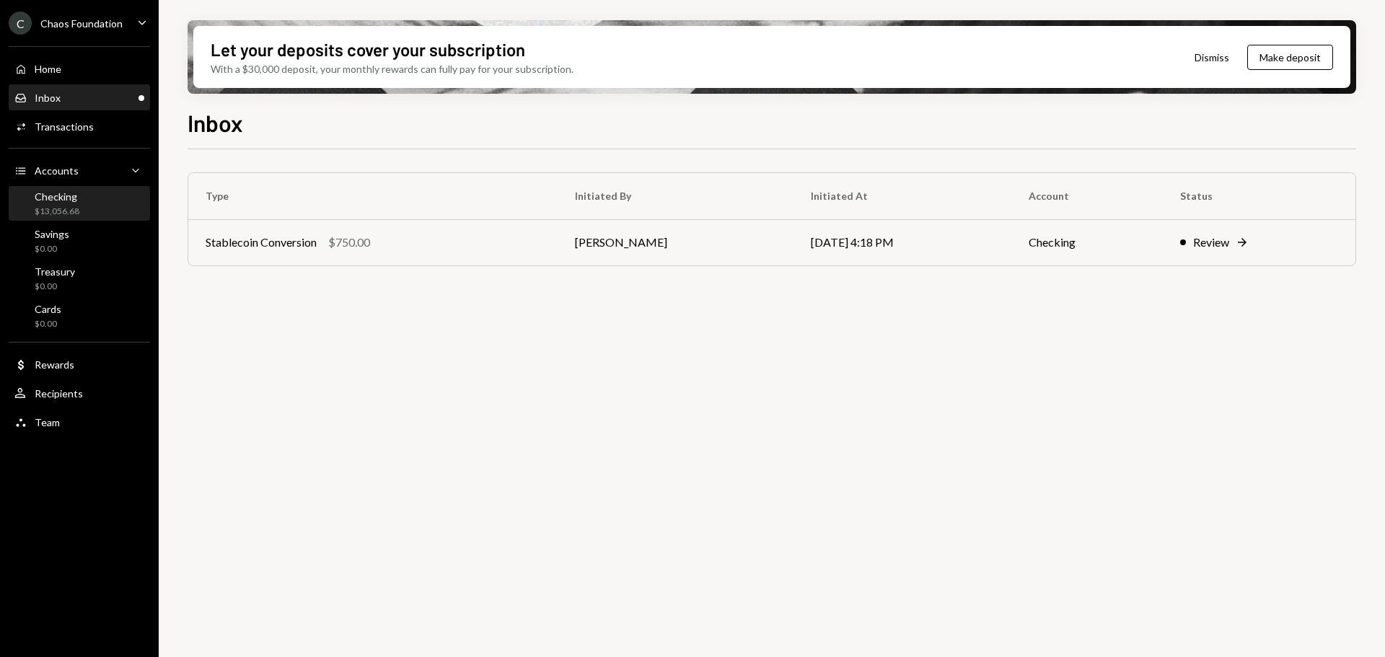
click at [69, 198] on div "Checking" at bounding box center [57, 196] width 45 height 12
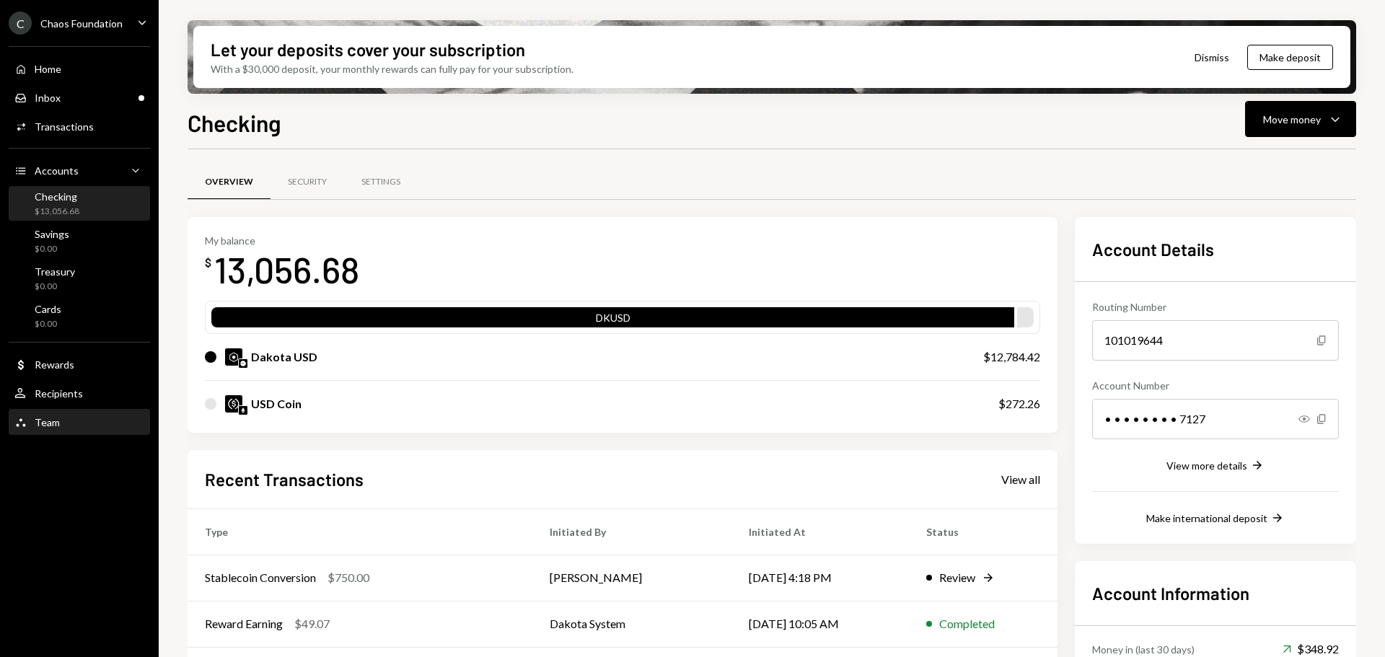
click at [45, 428] on div "Team Team" at bounding box center [36, 422] width 45 height 13
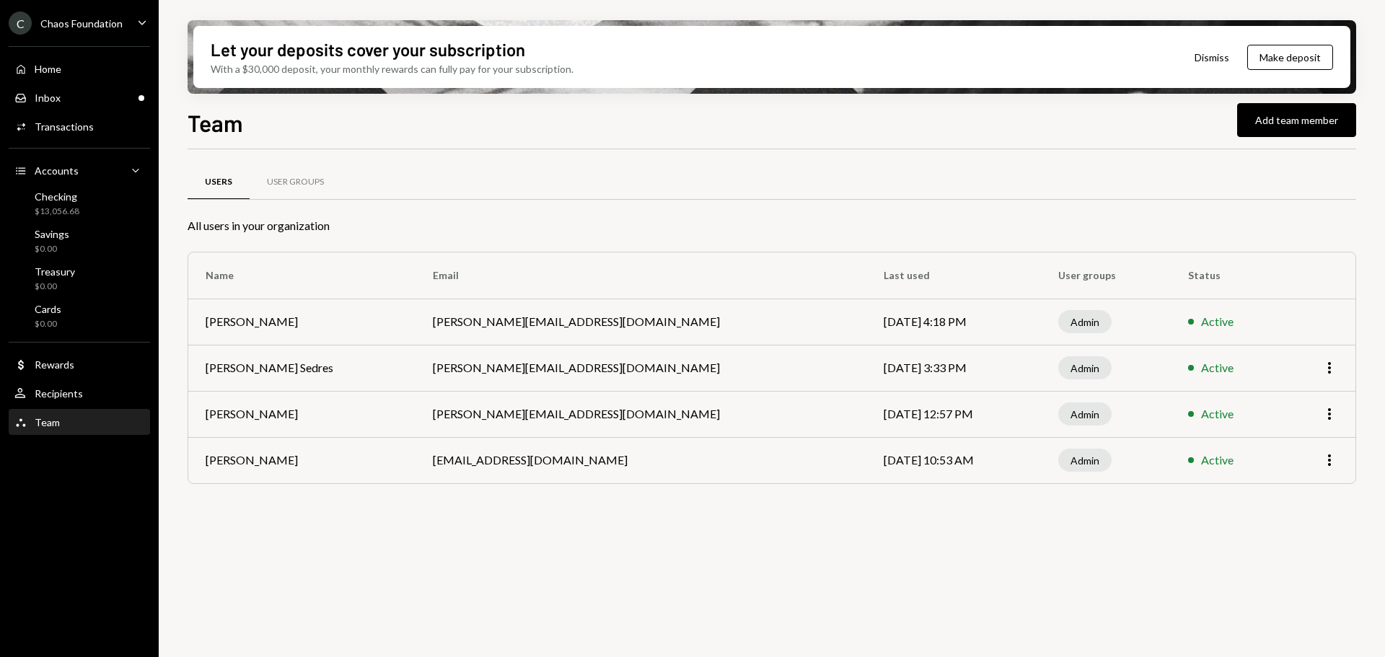
click at [452, 532] on div "Users User Groups All users in your organization Name Email Last used User grou…" at bounding box center [772, 411] width 1169 height 524
click at [40, 94] on div "Inbox" at bounding box center [48, 98] width 26 height 12
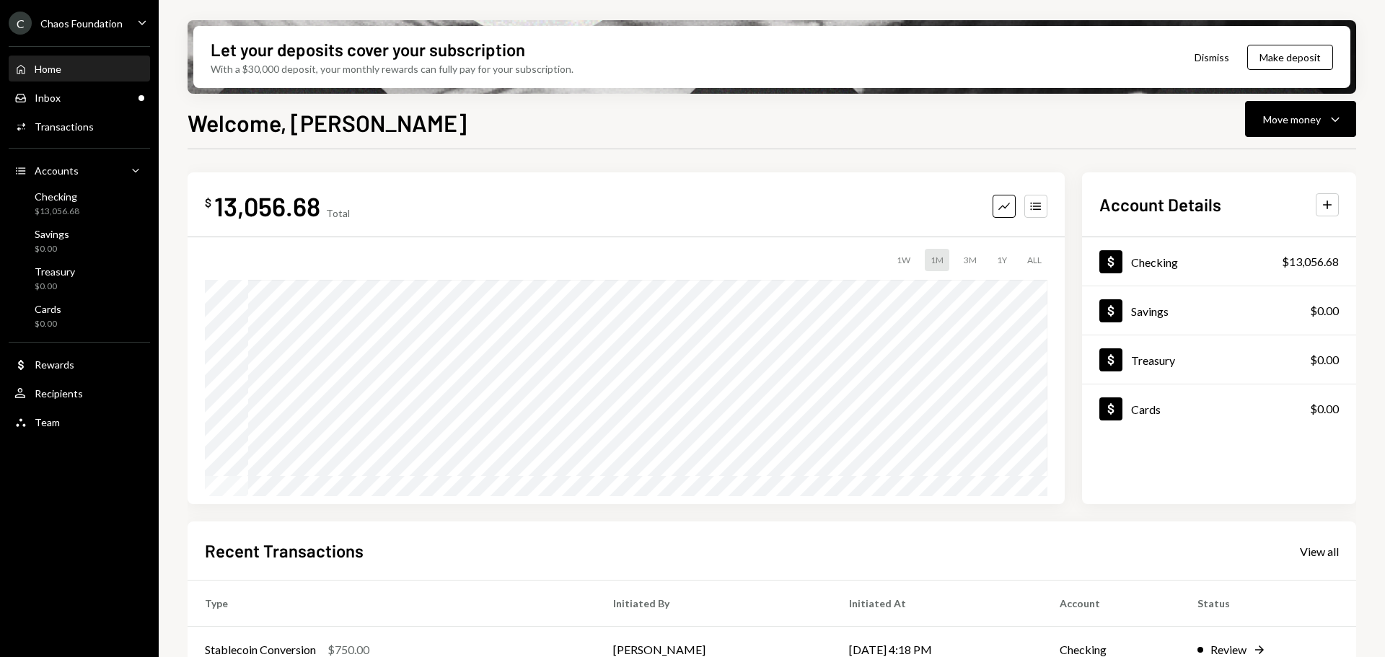
click at [71, 17] on div "Chaos Foundation" at bounding box center [81, 23] width 82 height 12
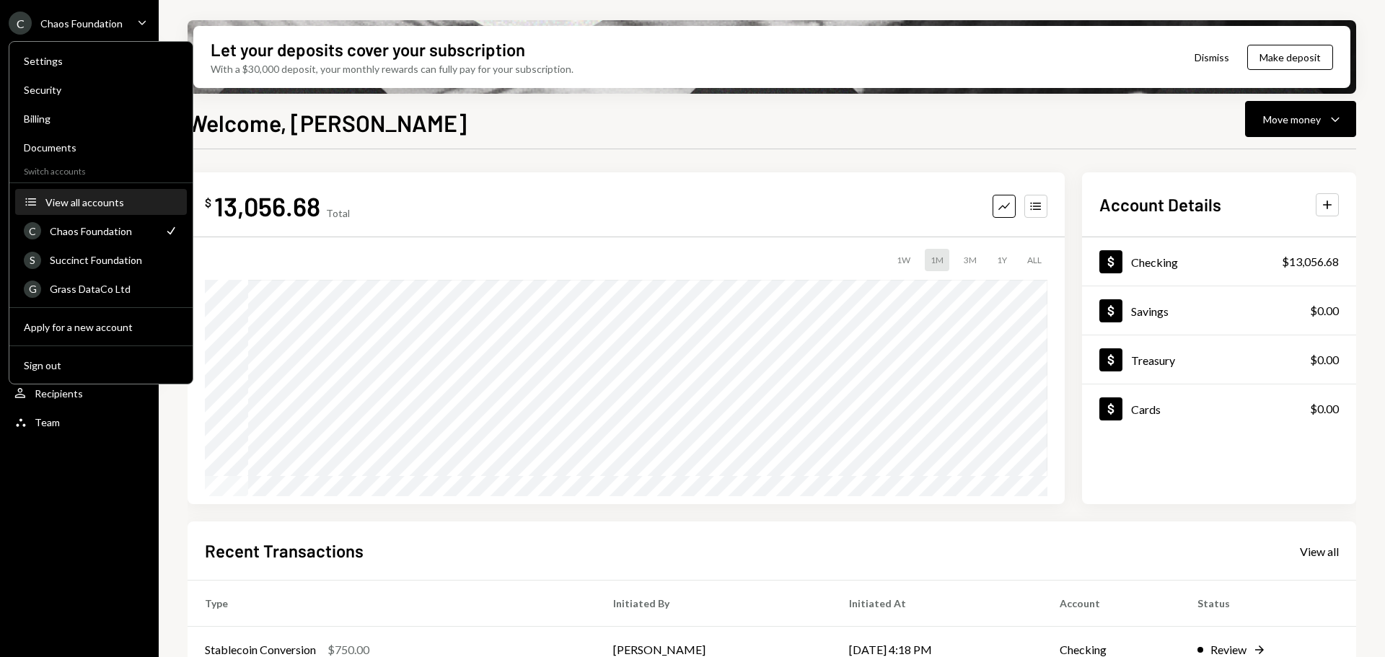
click at [97, 193] on button "Accounts View all accounts" at bounding box center [101, 203] width 172 height 26
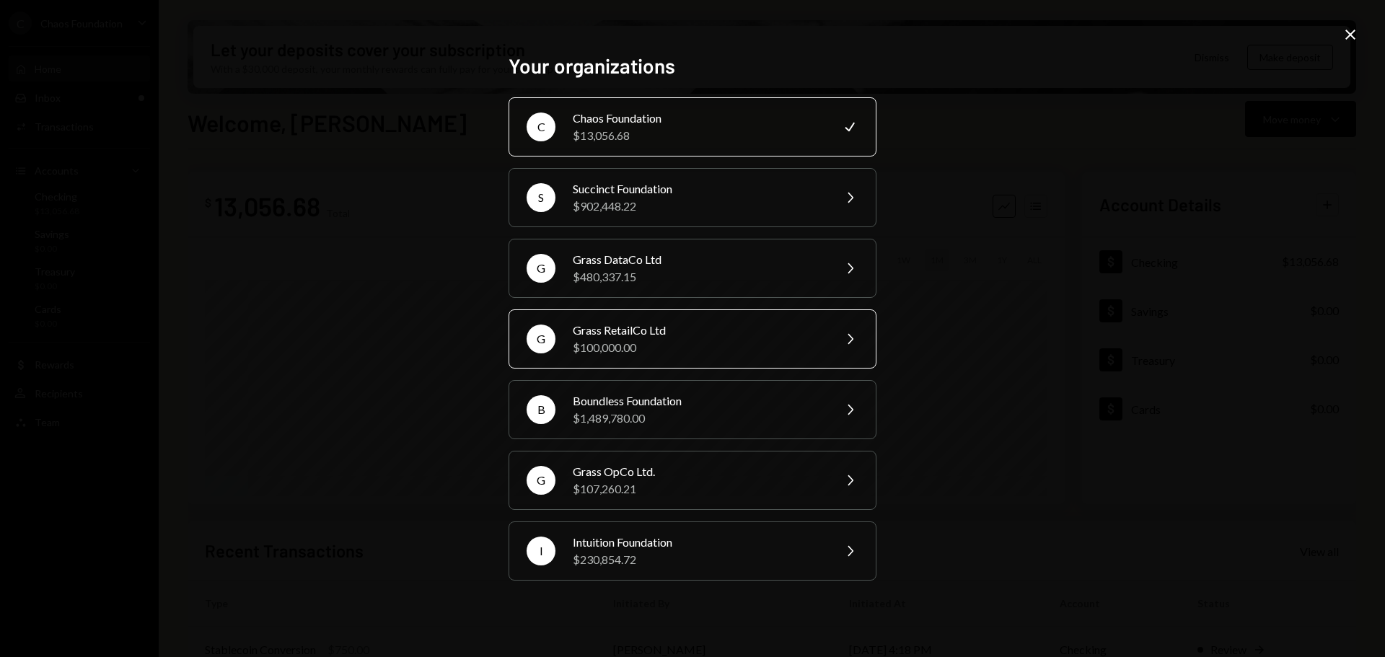
click at [644, 336] on div "Grass RetailCo Ltd" at bounding box center [698, 330] width 251 height 17
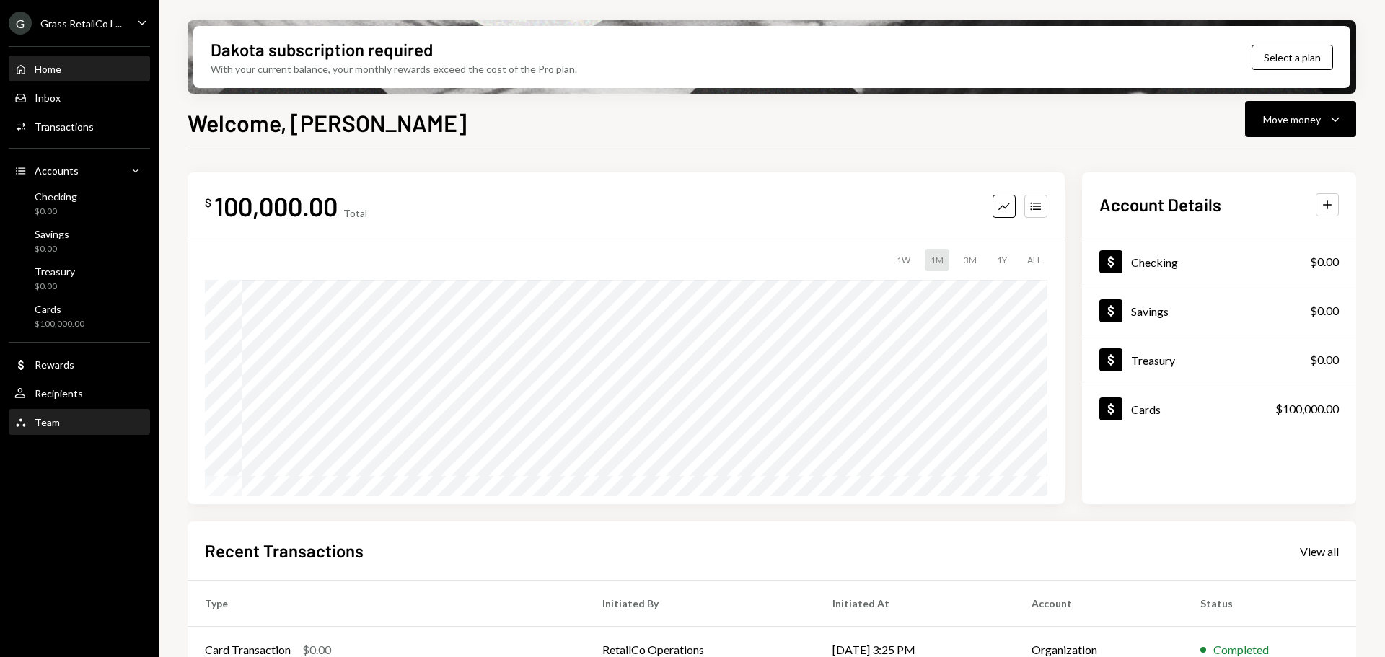
click at [47, 425] on div "Team" at bounding box center [47, 422] width 25 height 12
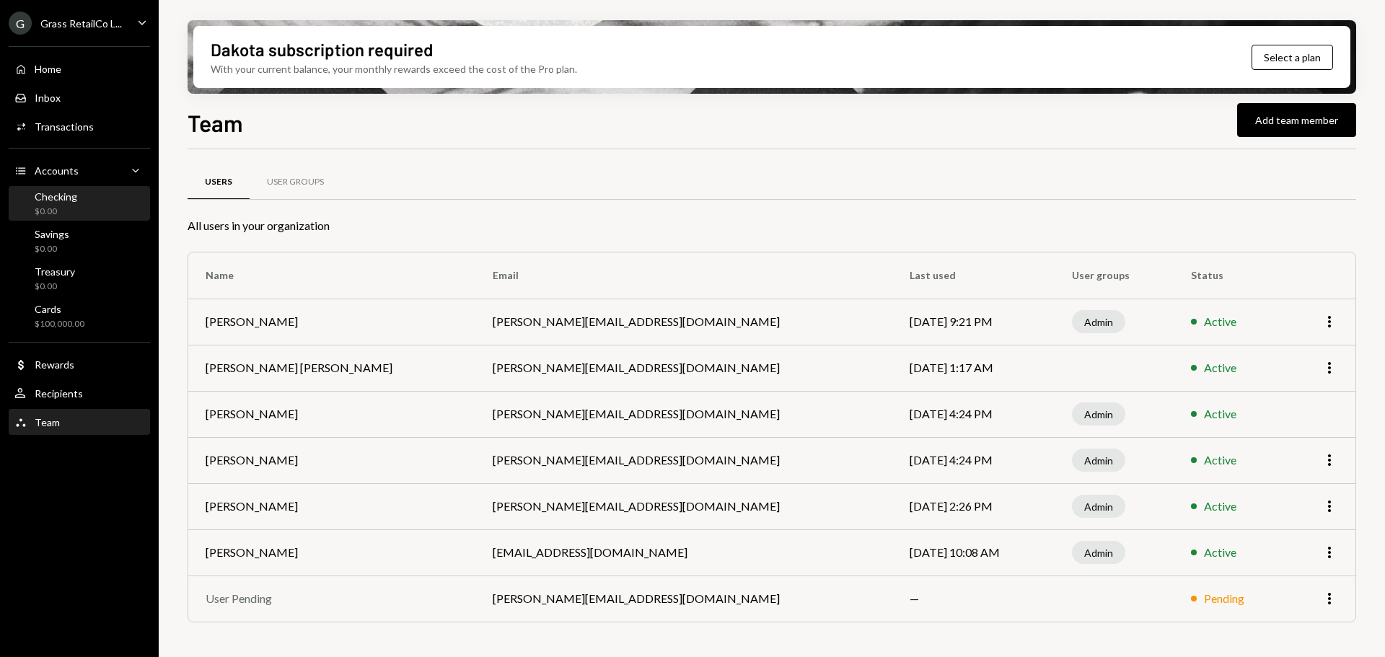
click at [61, 202] on div "Checking" at bounding box center [56, 196] width 43 height 12
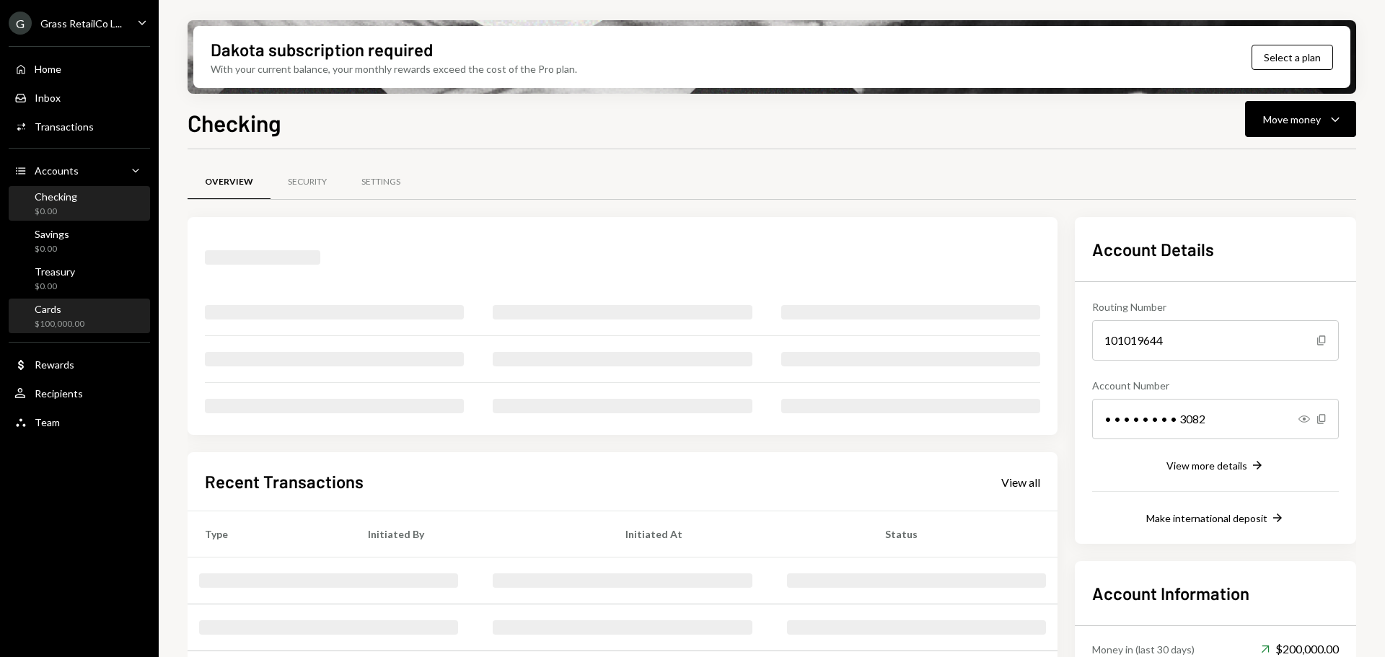
click at [57, 318] on div "$100,000.00" at bounding box center [60, 324] width 50 height 12
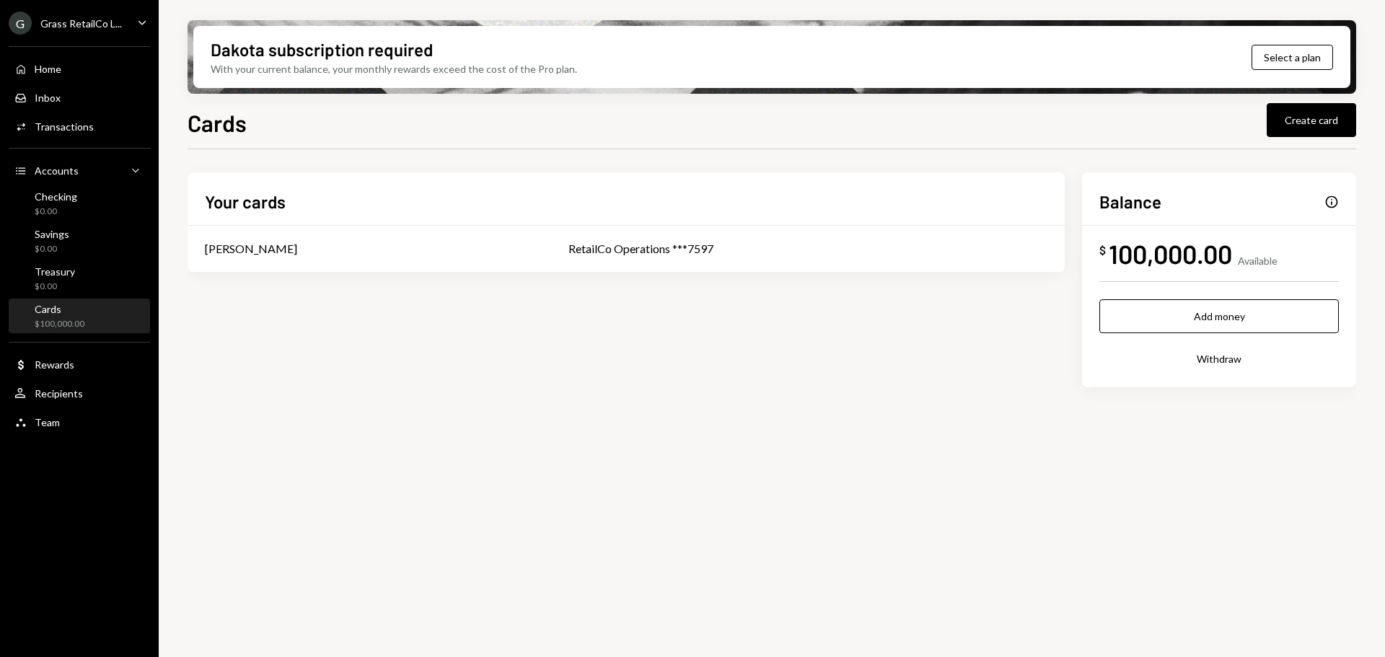
click at [1225, 359] on button "Withdraw" at bounding box center [1218, 359] width 239 height 34
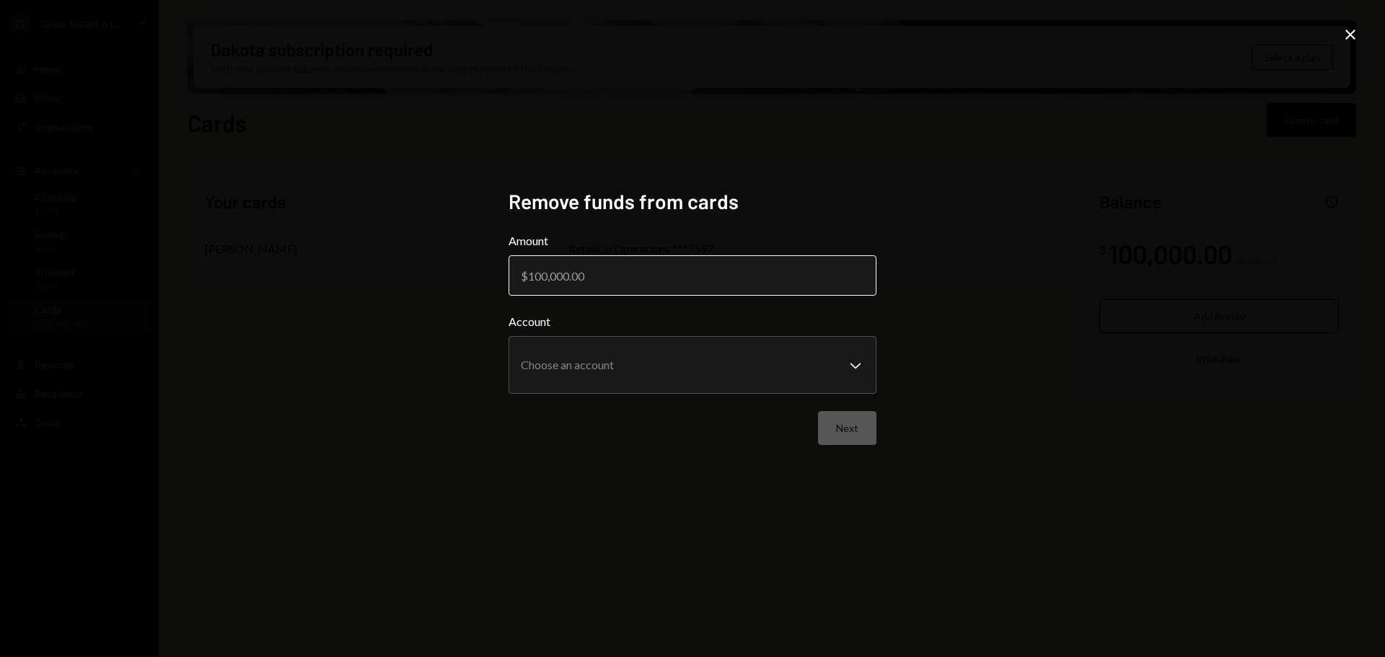
click at [544, 277] on input "Amount" at bounding box center [693, 275] width 368 height 40
type input "7500"
click at [653, 363] on body "**********" at bounding box center [692, 328] width 1385 height 657
click at [603, 374] on body "**********" at bounding box center [692, 328] width 1385 height 657
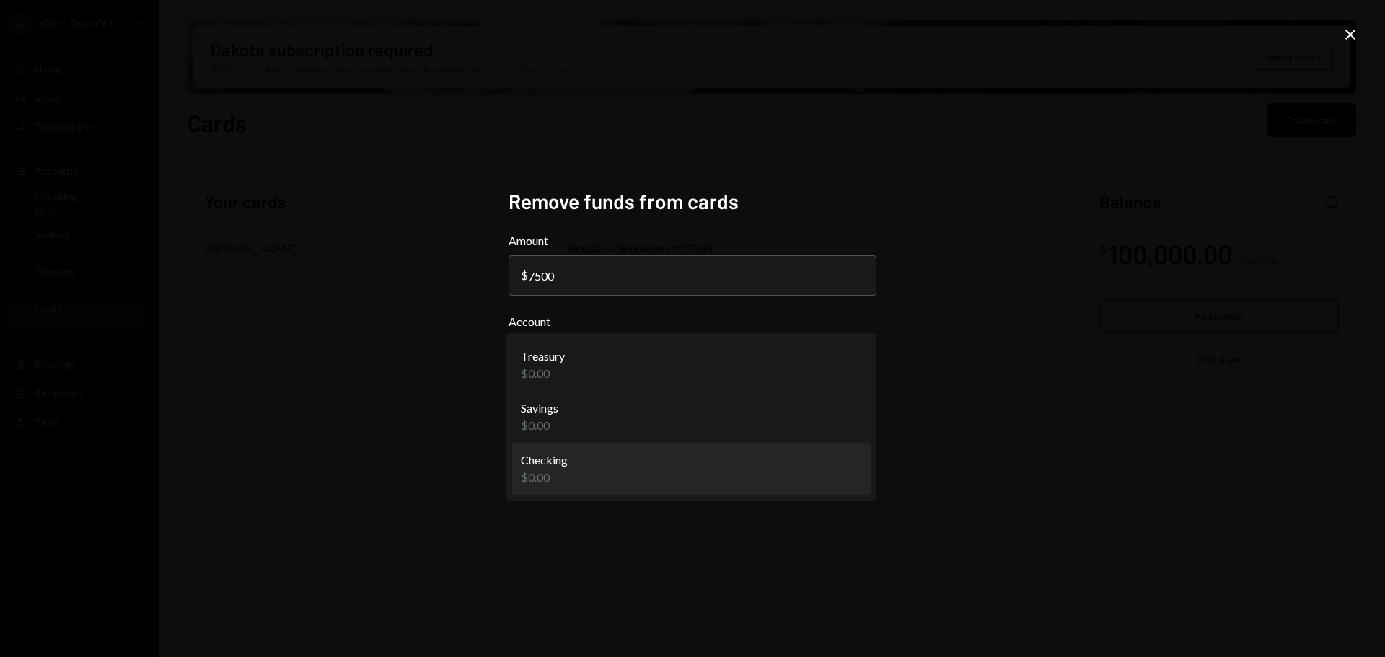
select select "**********"
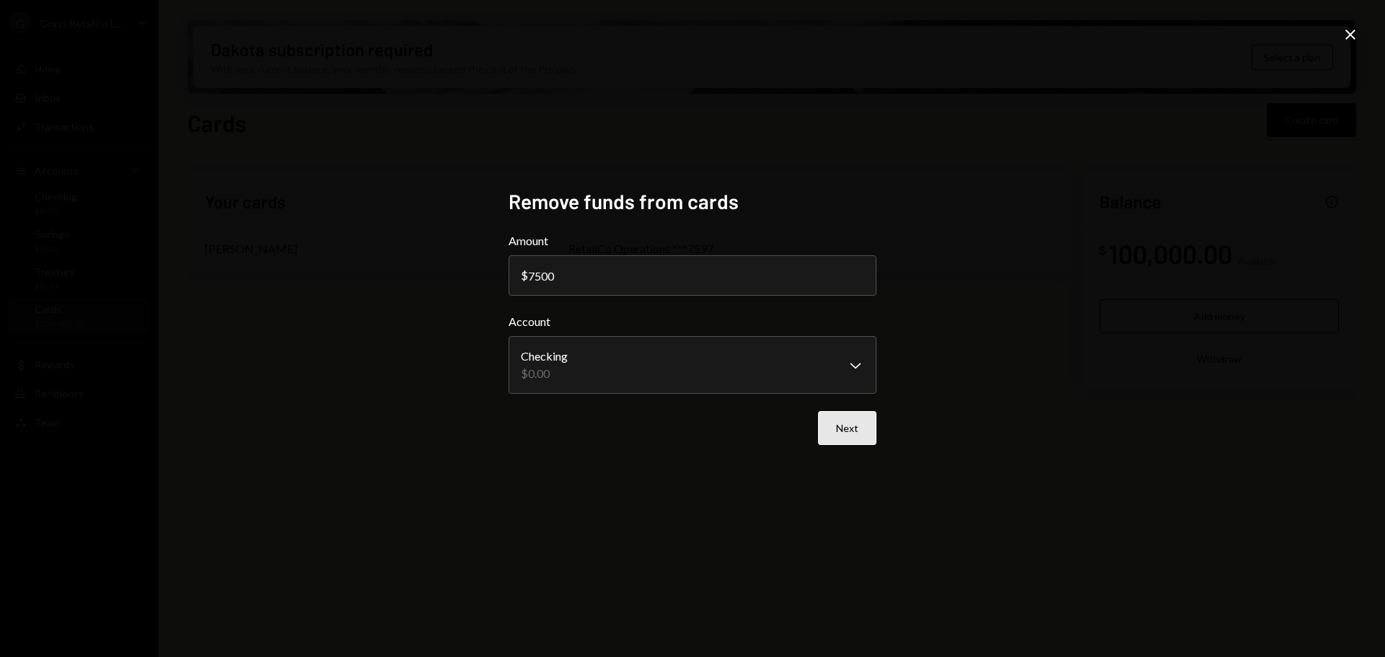
click at [857, 429] on button "Next" at bounding box center [847, 428] width 58 height 34
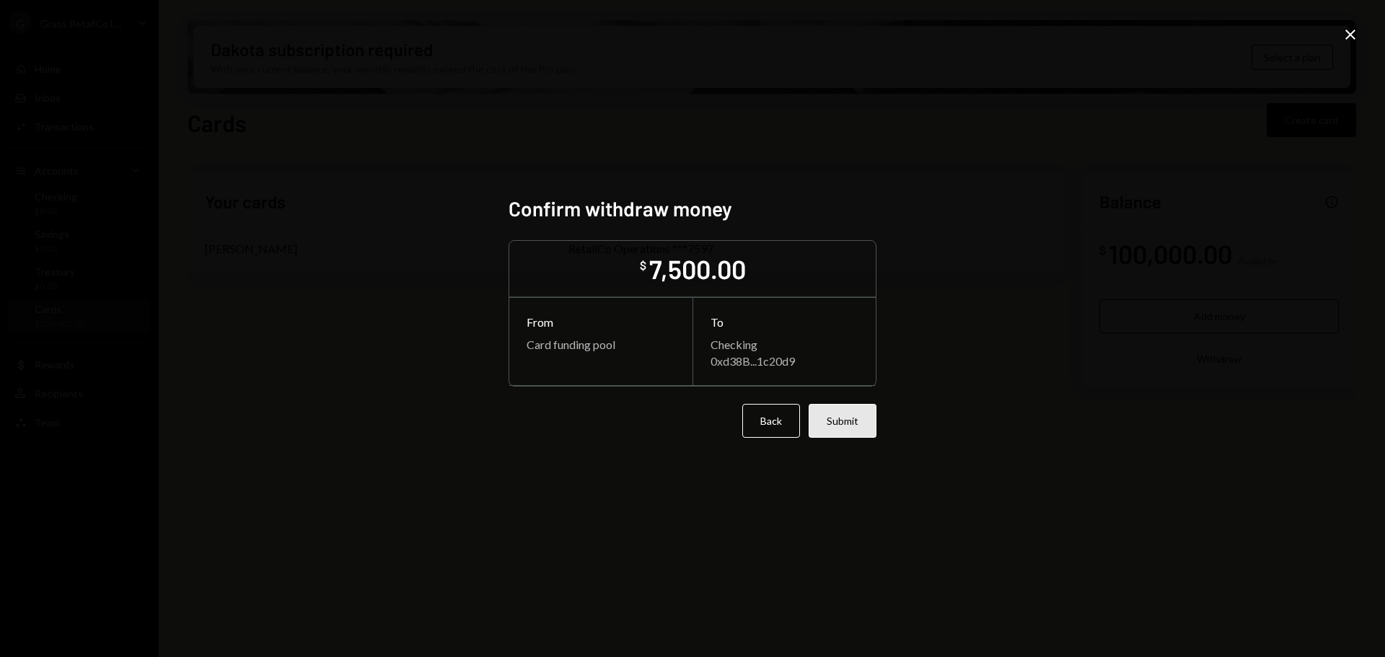
click at [848, 420] on button "Submit" at bounding box center [843, 421] width 68 height 34
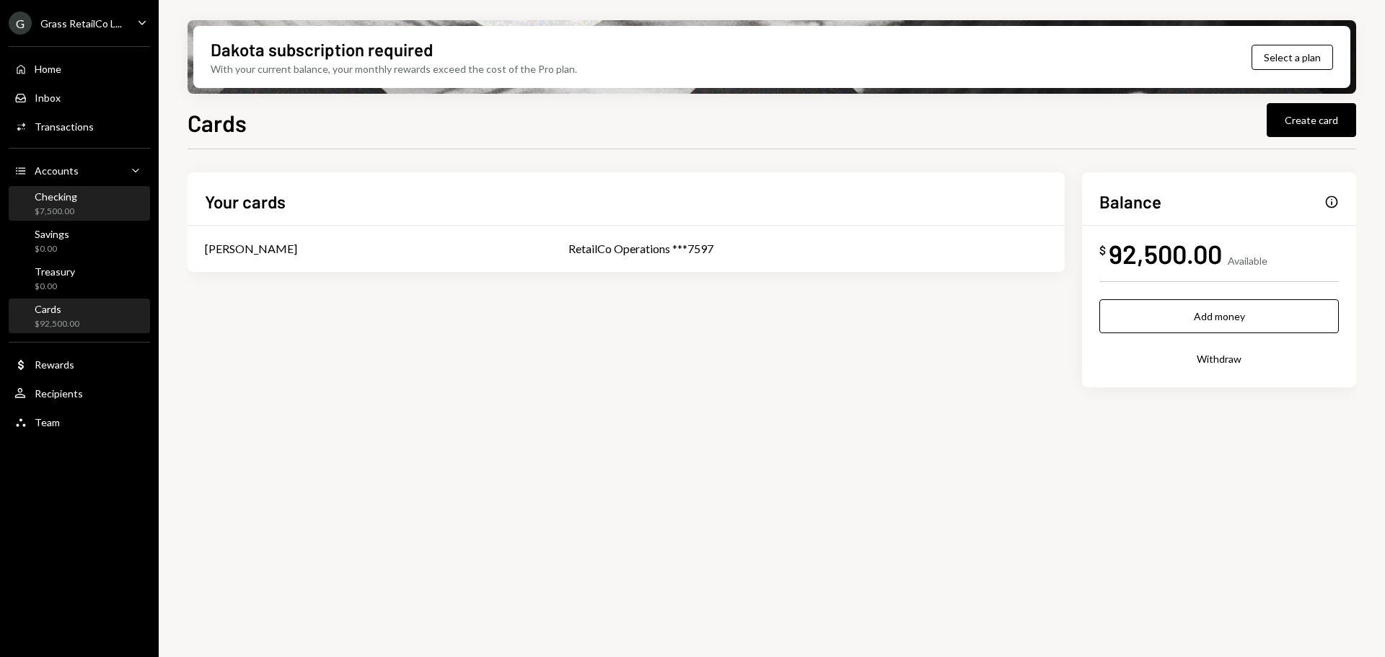
click at [85, 203] on div "Checking $7,500.00" at bounding box center [79, 203] width 130 height 27
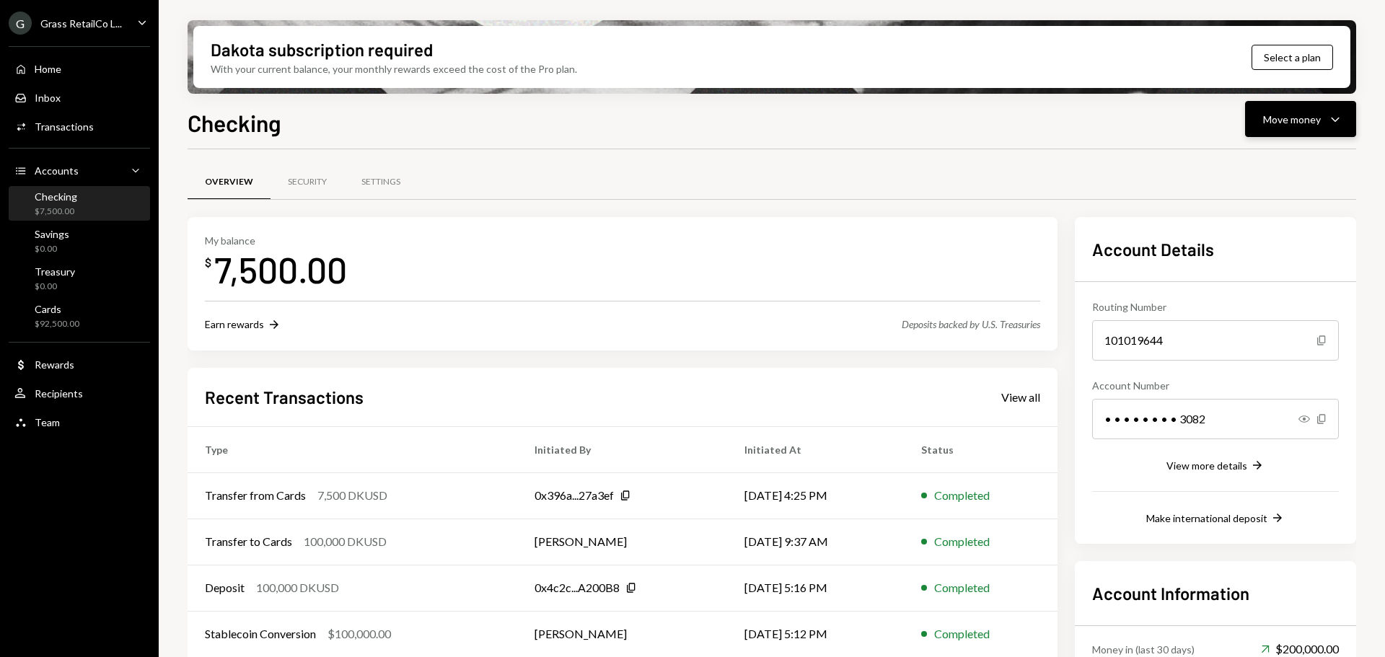
click at [1291, 123] on div "Move money" at bounding box center [1292, 119] width 58 height 15
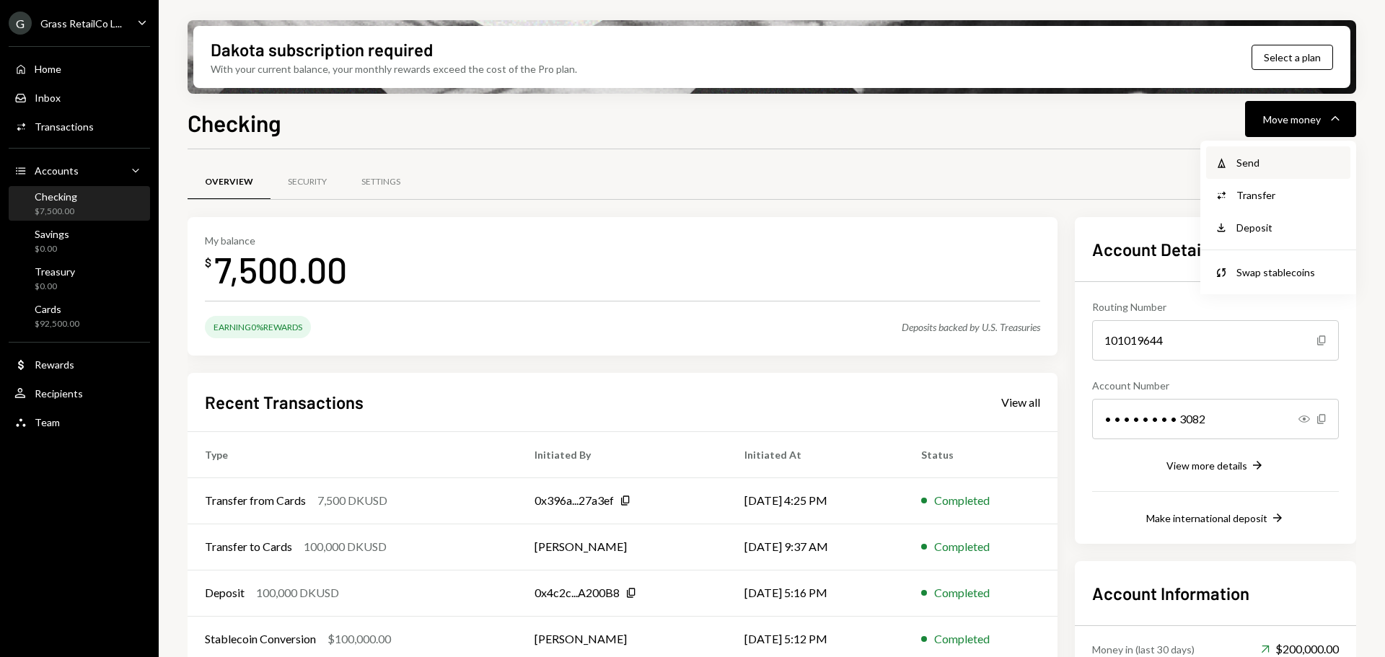
click at [1255, 168] on div "Send" at bounding box center [1288, 162] width 105 height 15
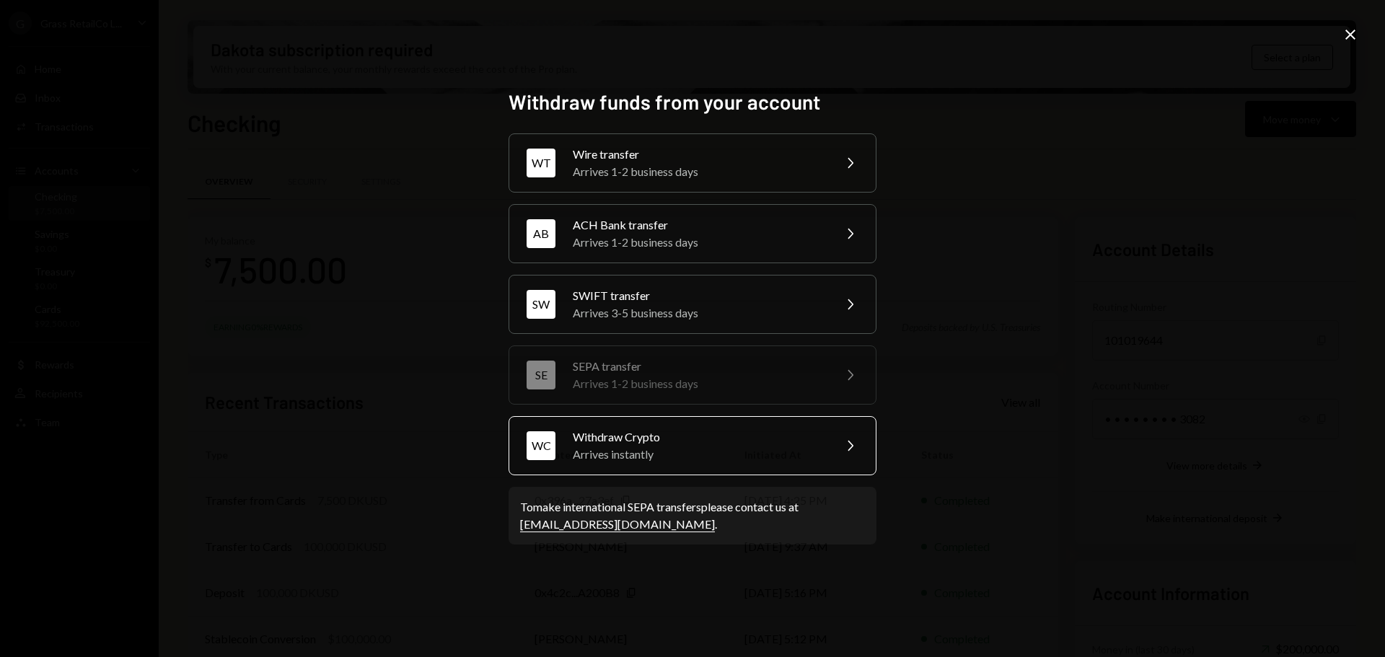
click at [594, 447] on div "Arrives instantly" at bounding box center [698, 454] width 251 height 17
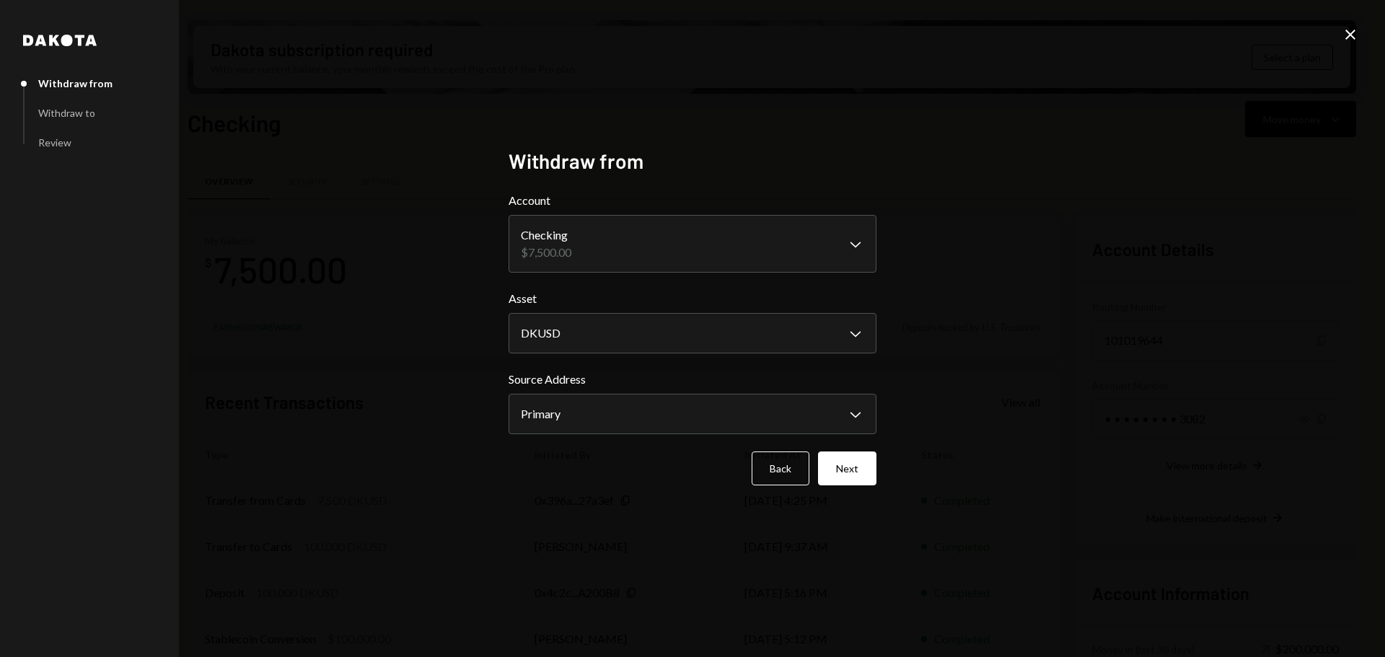
click at [563, 340] on body "G Grass RetailCo L... Caret Down Home Home Inbox Inbox Activities Transactions …" at bounding box center [692, 328] width 1385 height 657
click at [567, 333] on body "G Grass RetailCo L... Caret Down Home Home Inbox Inbox Activities Transactions …" at bounding box center [692, 328] width 1385 height 657
click at [784, 470] on button "Back" at bounding box center [781, 469] width 58 height 34
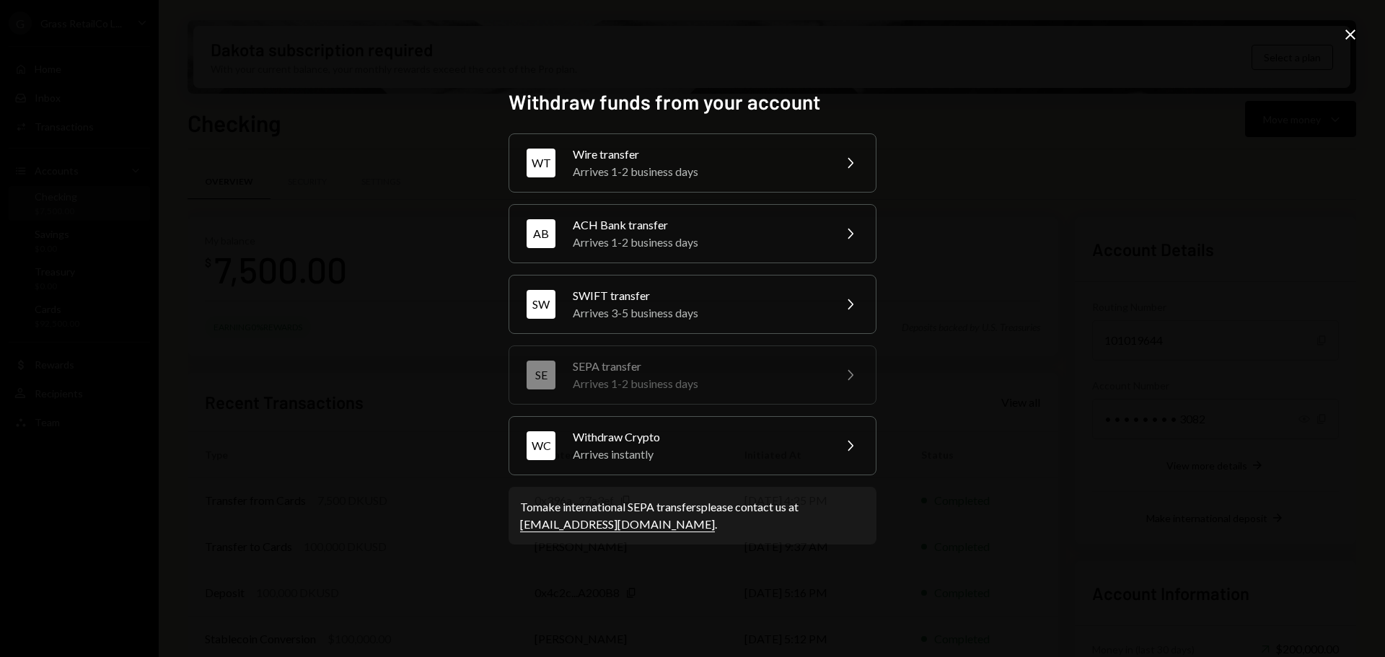
click at [1356, 27] on icon "Close" at bounding box center [1350, 34] width 17 height 17
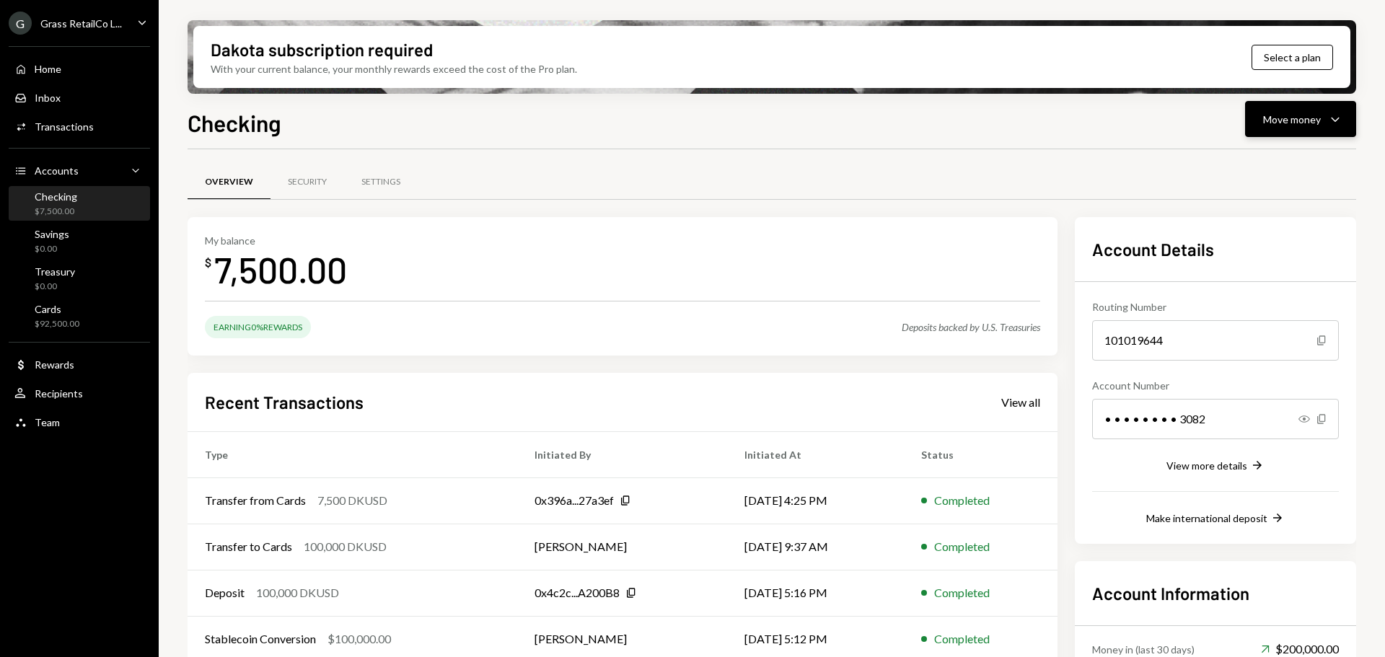
click at [1301, 108] on button "Move money Caret Down" at bounding box center [1300, 119] width 111 height 36
click at [1269, 281] on div "Swap Swap stablecoins" at bounding box center [1278, 272] width 144 height 32
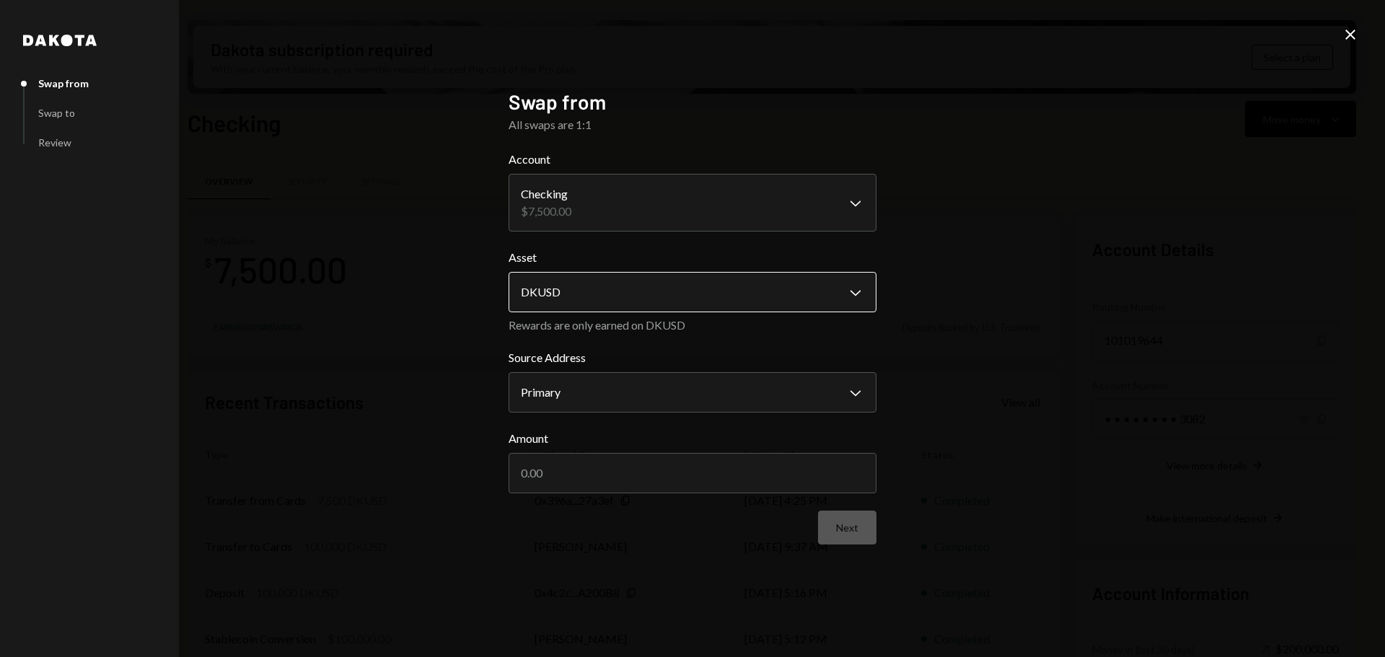
click at [571, 296] on body "G Grass RetailCo L... Caret Down Home Home Inbox Inbox Activities Transactions …" at bounding box center [692, 328] width 1385 height 657
click at [557, 472] on input "Amount" at bounding box center [693, 473] width 368 height 40
type input "7500"
click at [846, 529] on button "Next" at bounding box center [847, 528] width 58 height 34
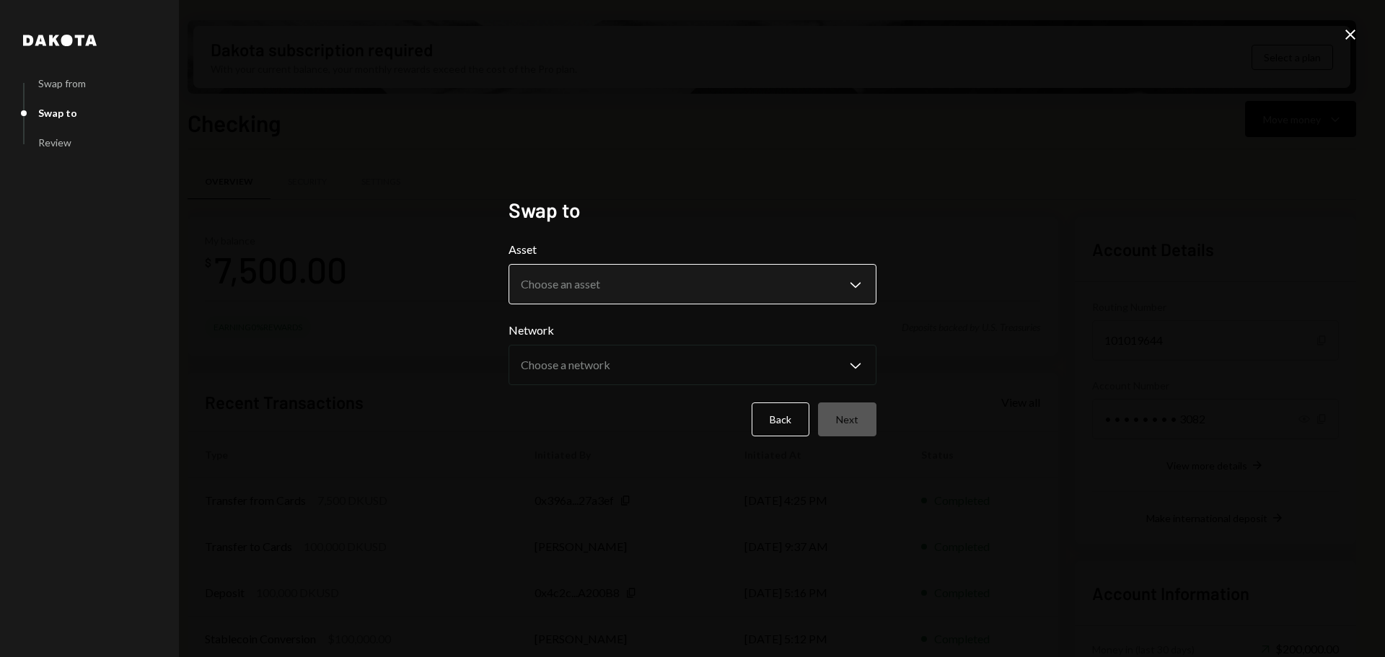
click at [594, 291] on body "G Grass RetailCo L... Caret Down Home Home Inbox Inbox Activities Transactions …" at bounding box center [692, 328] width 1385 height 657
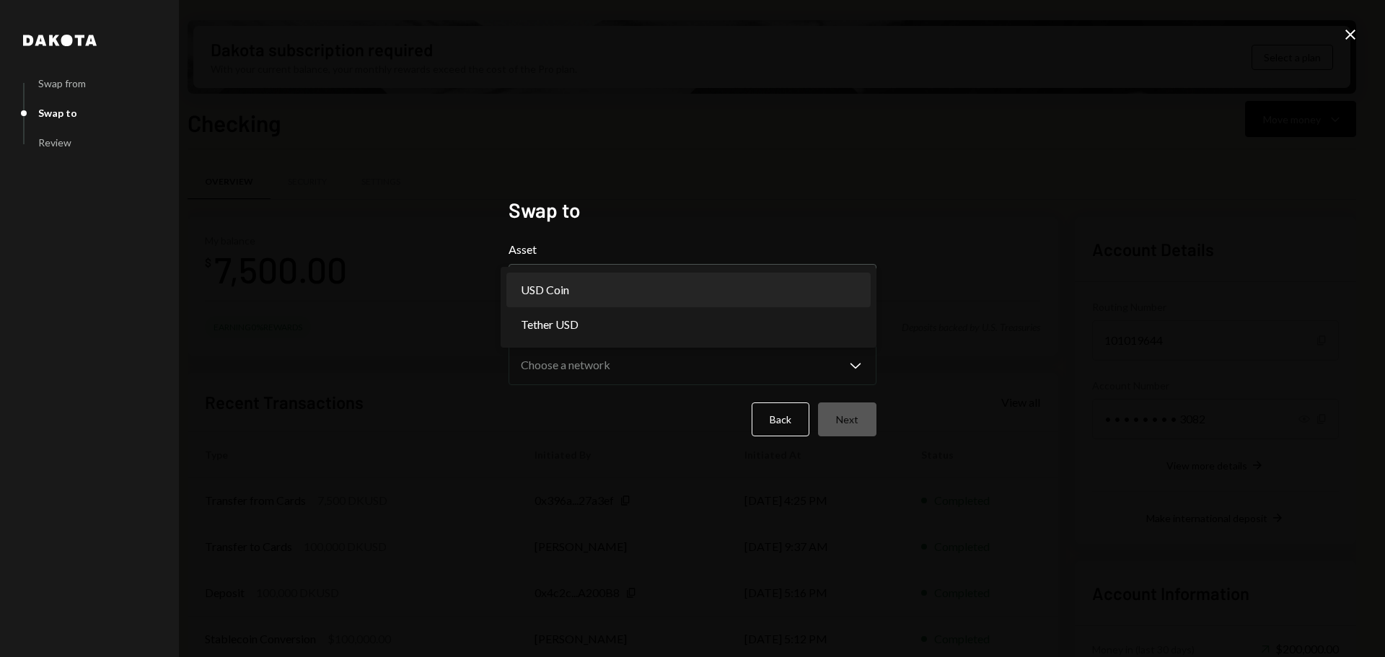
select select "****"
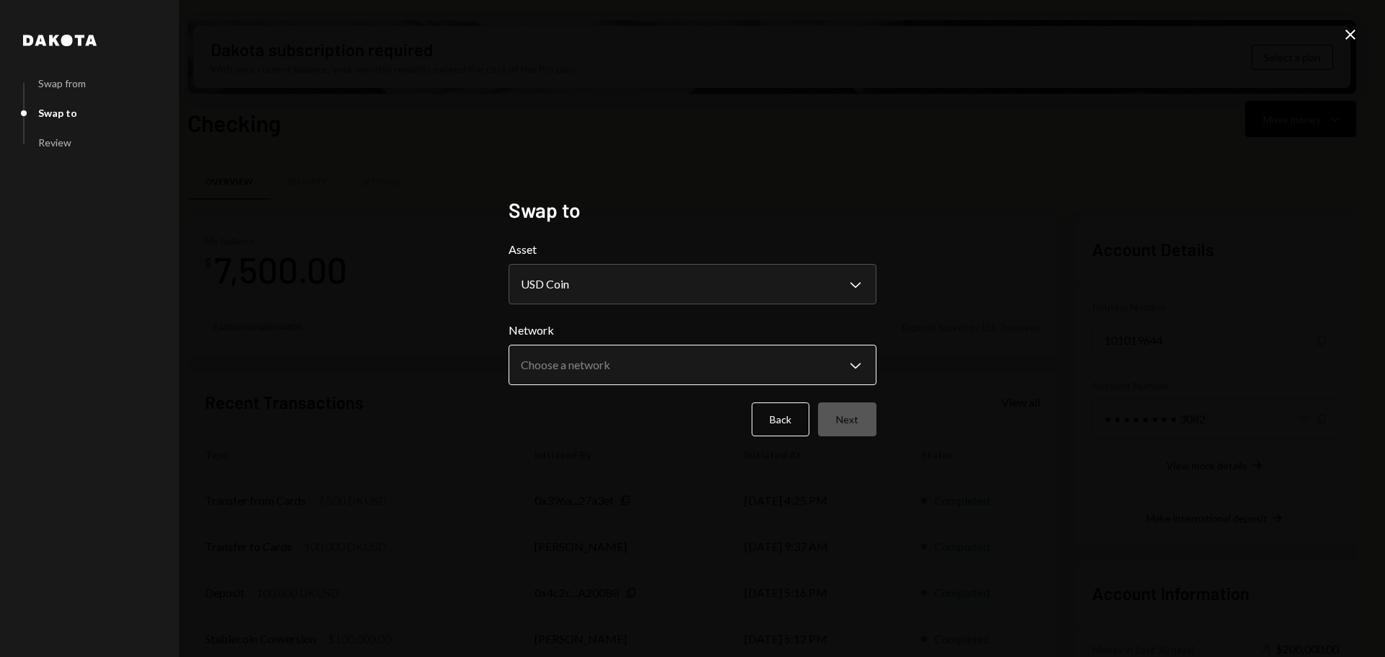
click at [687, 366] on body "G Grass RetailCo L... Caret Down Home Home Inbox Inbox Activities Transactions …" at bounding box center [692, 328] width 1385 height 657
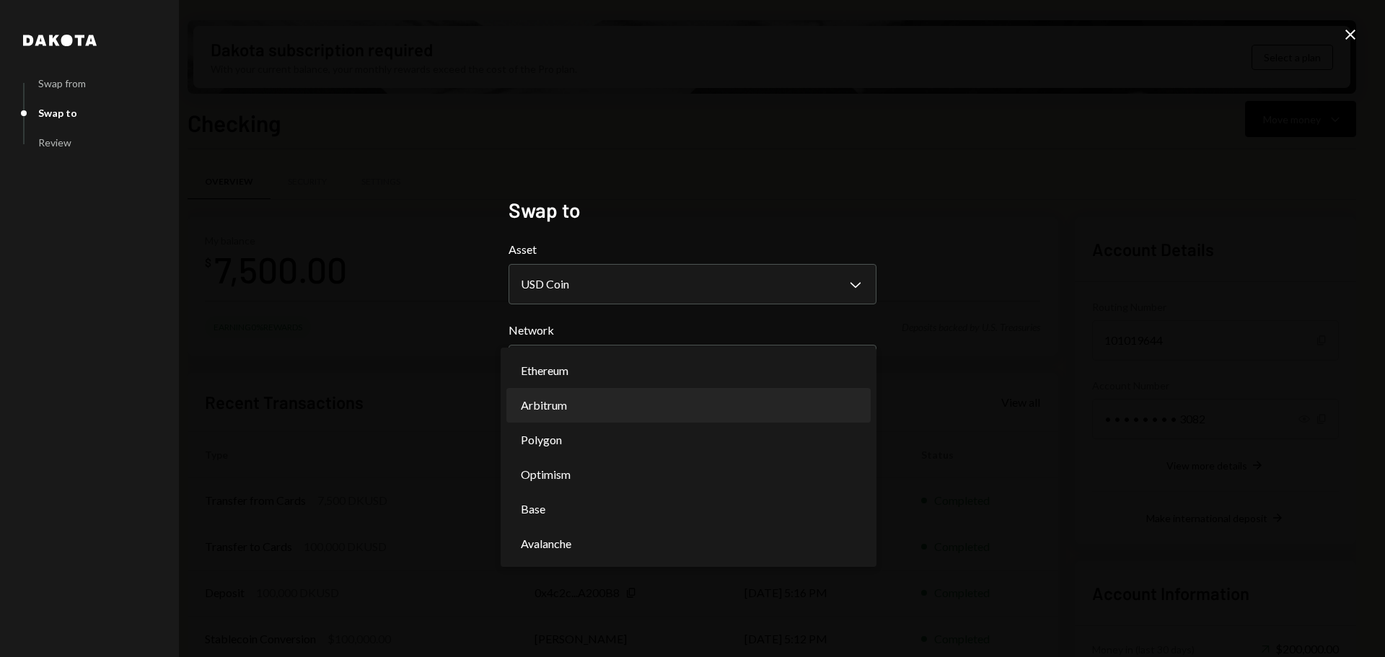
select select "**********"
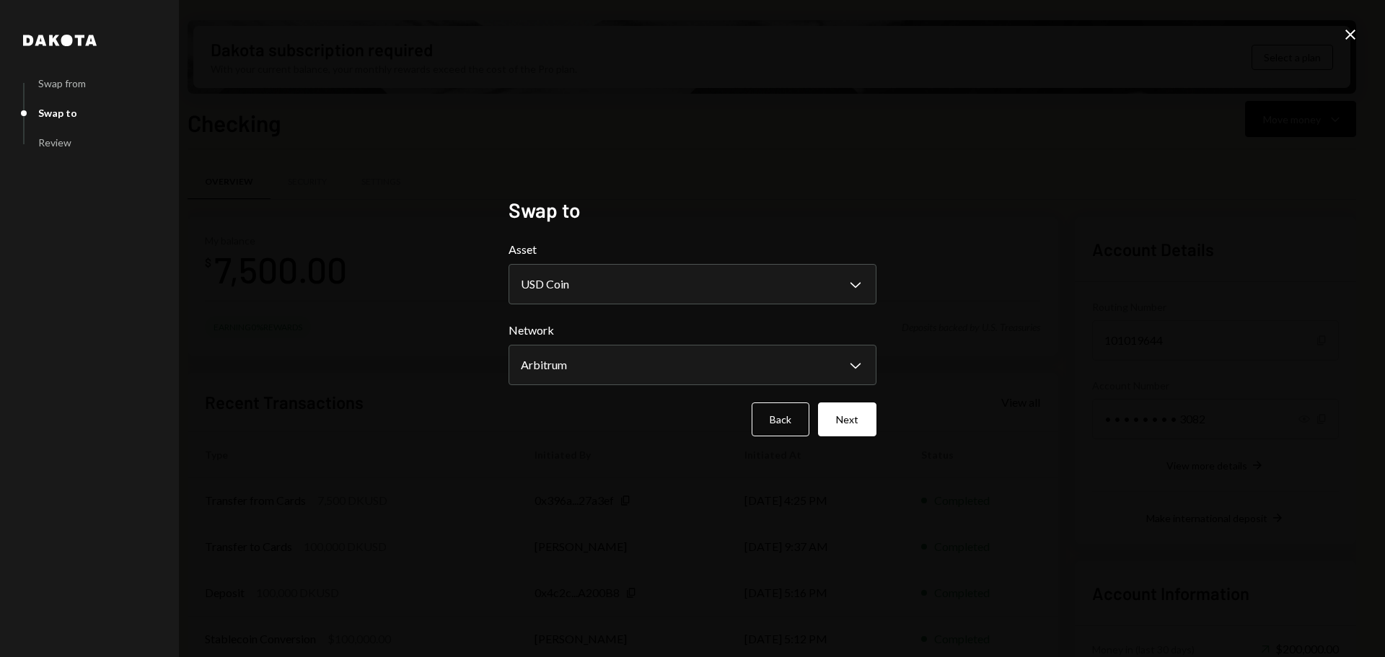
click at [1351, 30] on icon "Close" at bounding box center [1350, 34] width 17 height 17
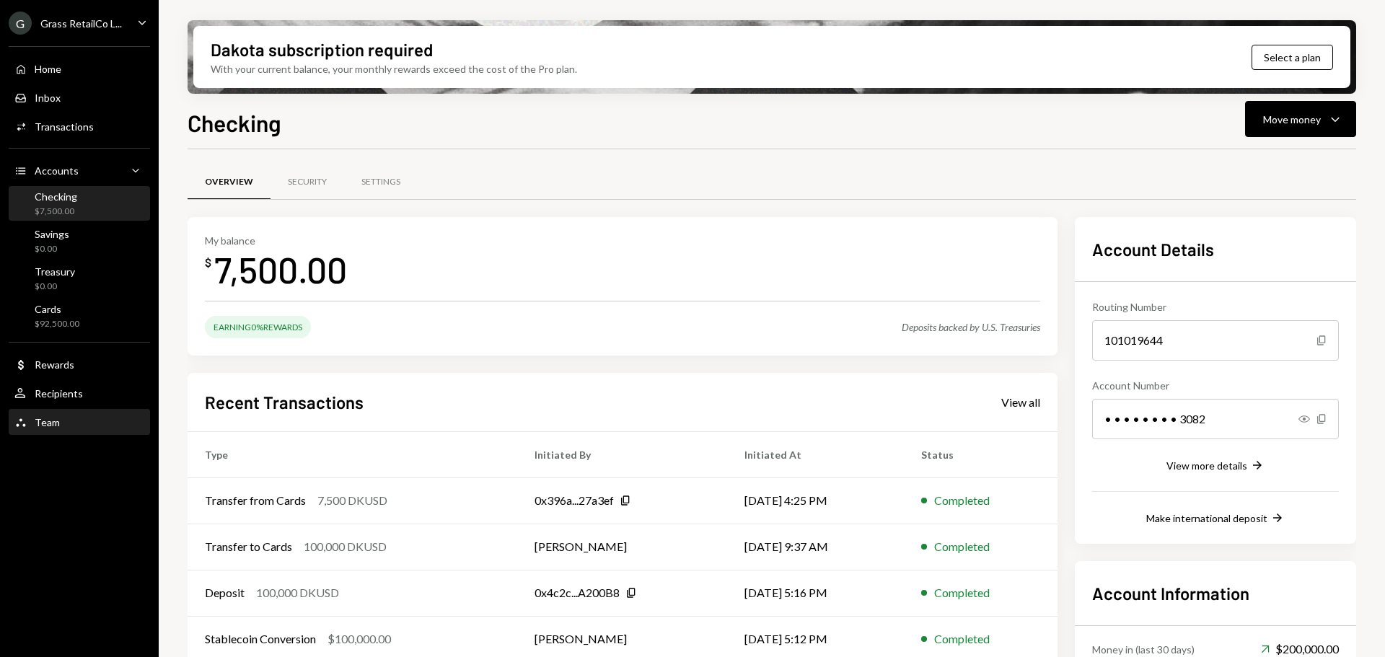
click at [38, 425] on div "Team" at bounding box center [47, 422] width 25 height 12
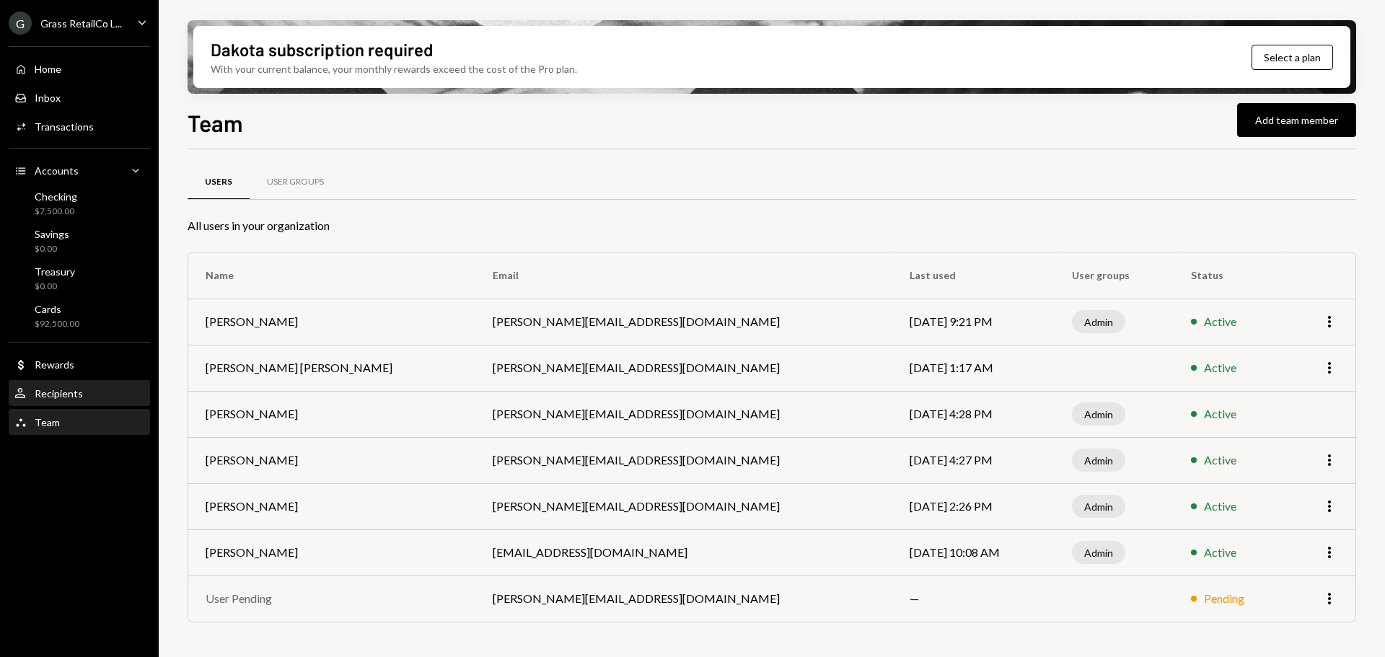
click at [63, 398] on div "Recipients" at bounding box center [59, 393] width 48 height 12
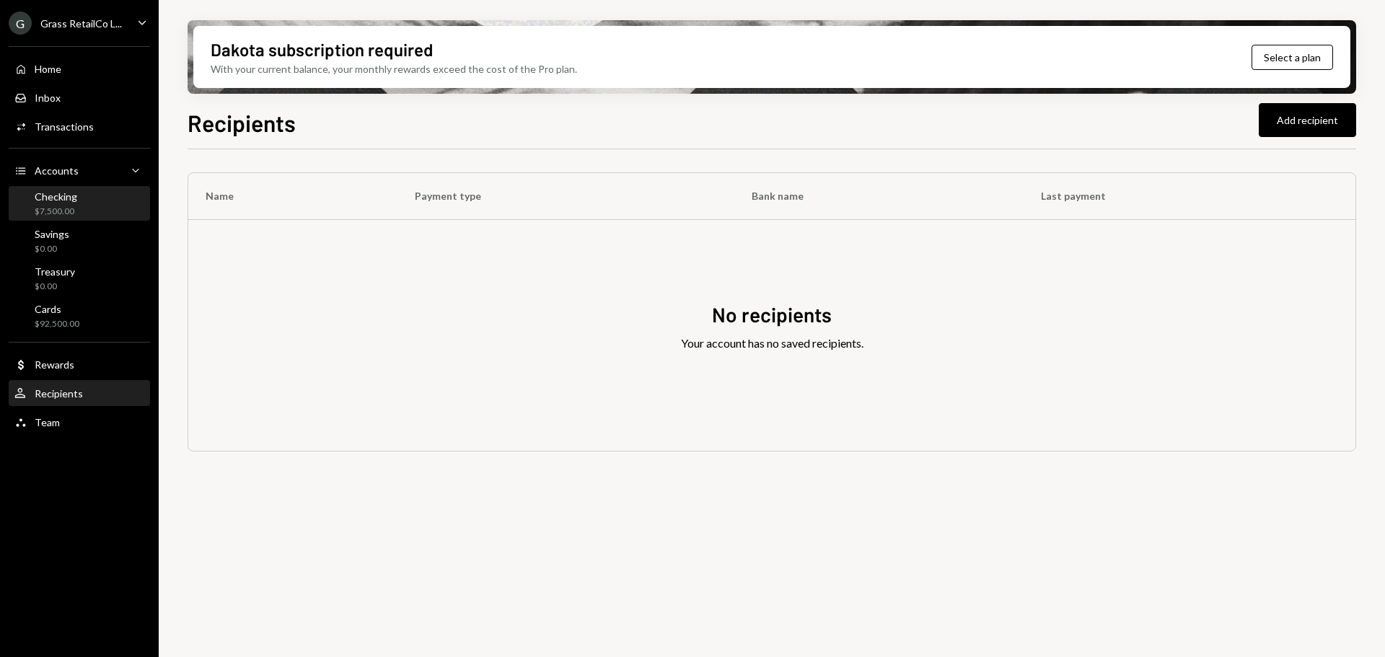
click at [75, 206] on div "$7,500.00" at bounding box center [56, 212] width 43 height 12
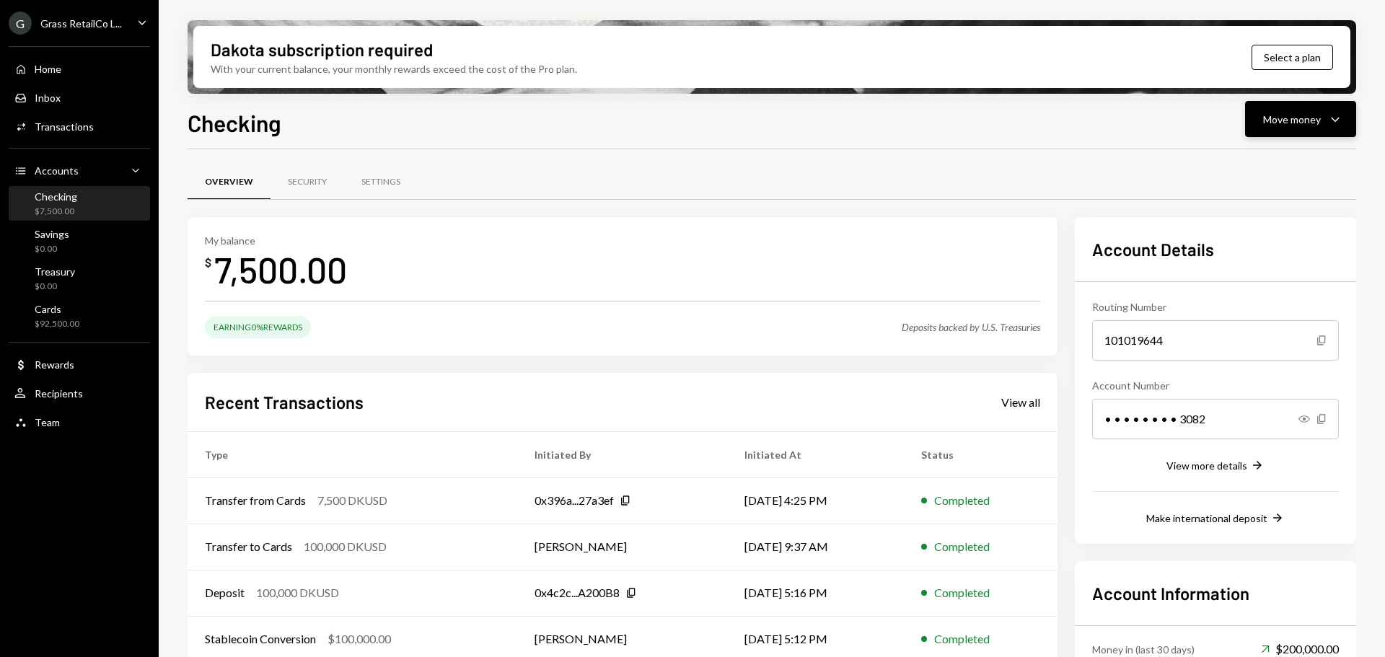
click at [1279, 115] on div "Move money" at bounding box center [1292, 119] width 58 height 15
click at [1252, 170] on div "Send" at bounding box center [1288, 162] width 105 height 15
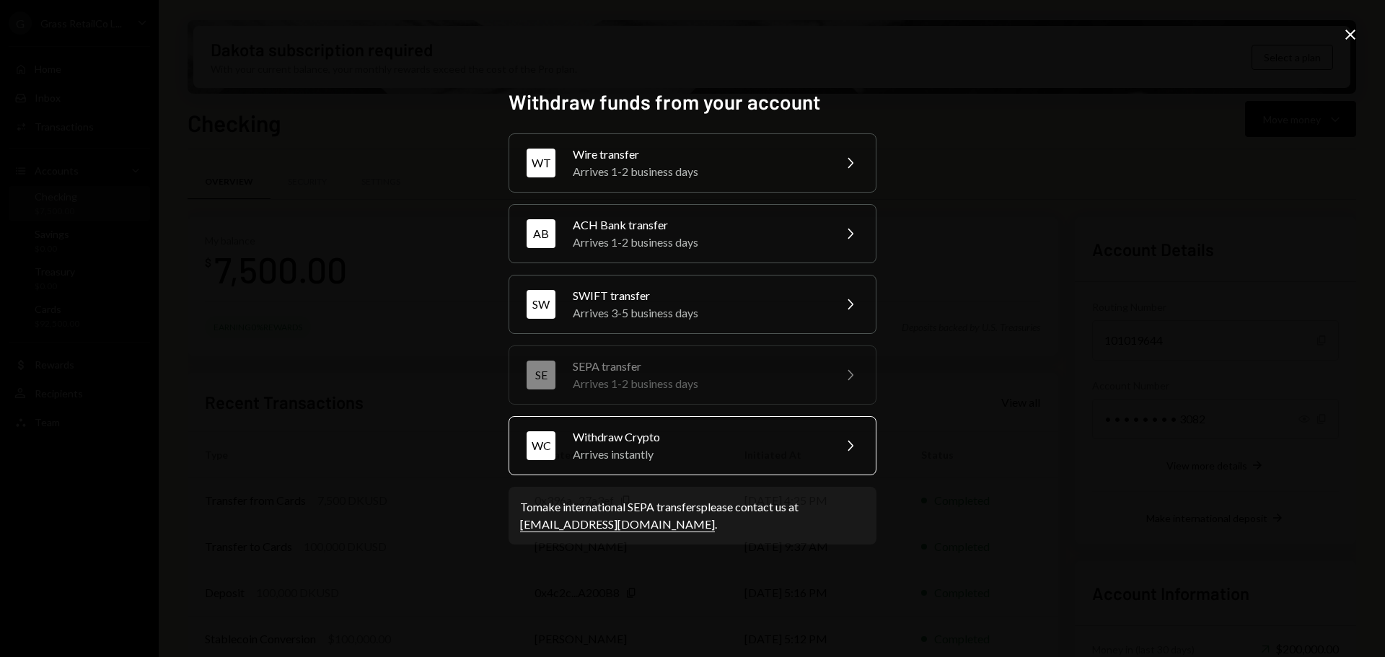
click at [624, 451] on div "Arrives instantly" at bounding box center [698, 454] width 251 height 17
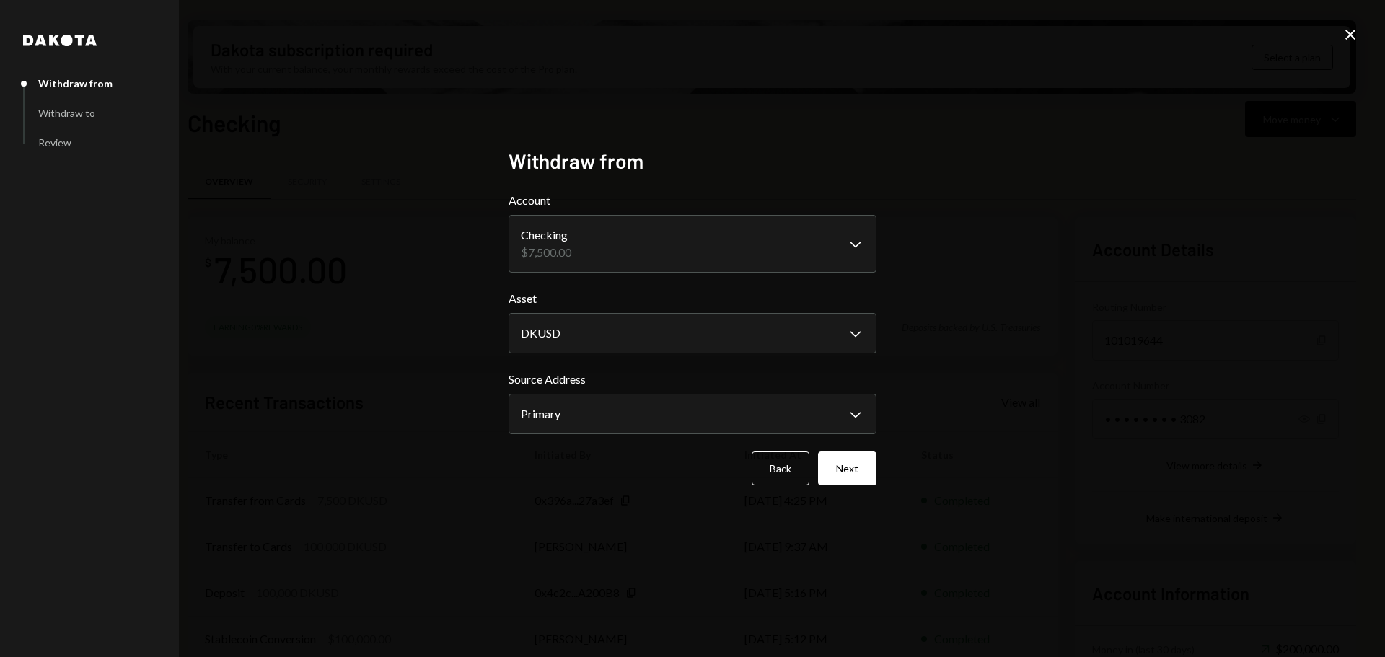
click at [1346, 30] on icon "Close" at bounding box center [1350, 34] width 17 height 17
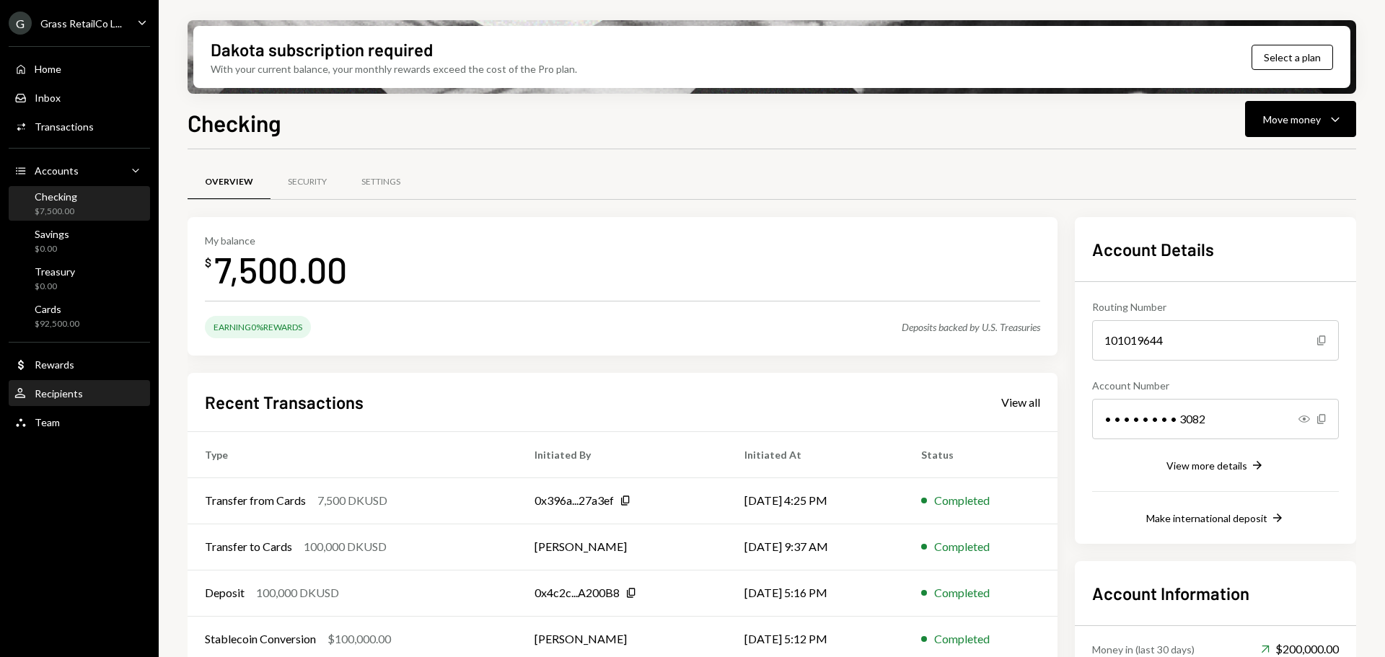
click at [59, 397] on div "Recipients" at bounding box center [59, 393] width 48 height 12
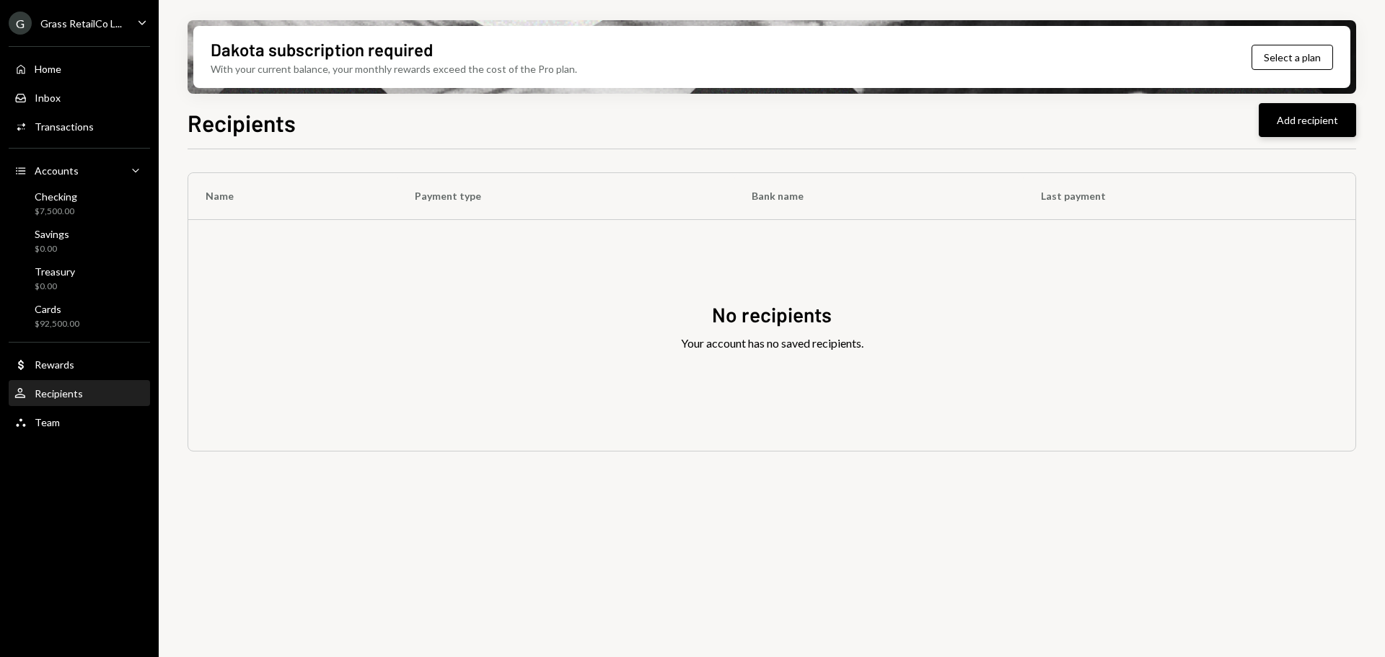
click at [1277, 118] on button "Add recipient" at bounding box center [1307, 120] width 97 height 34
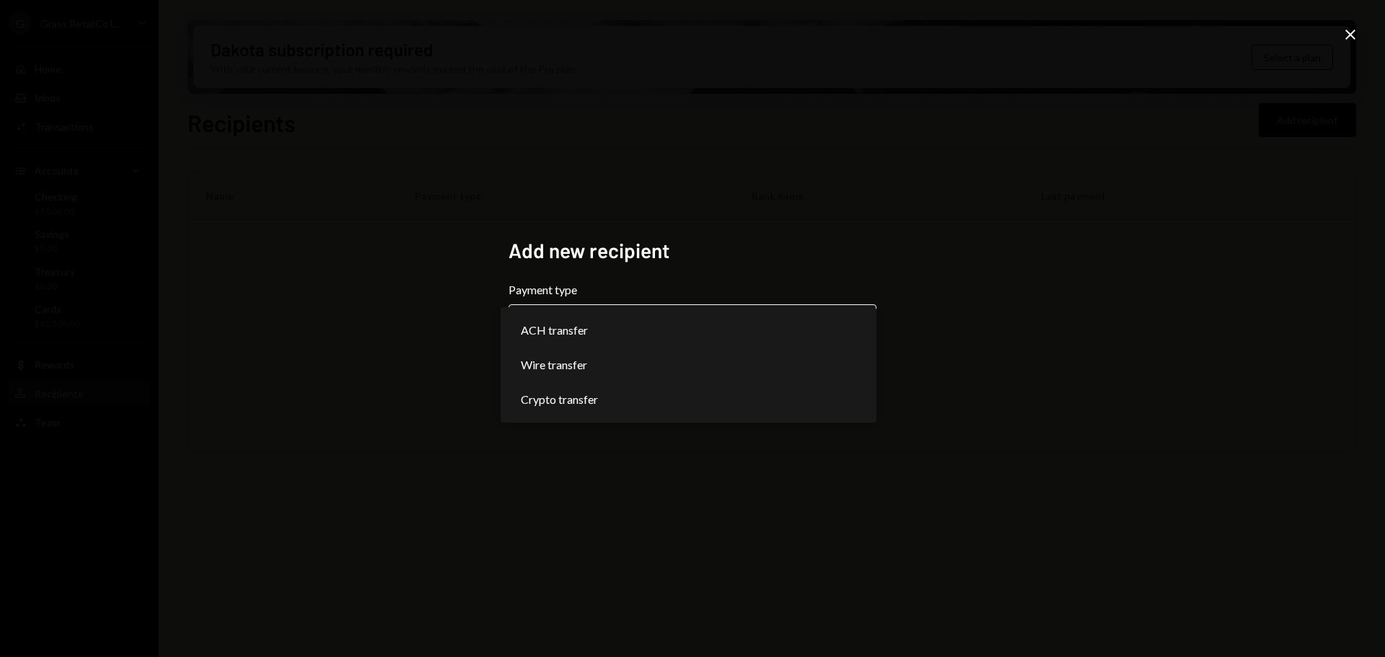
click at [542, 322] on body "**********" at bounding box center [692, 328] width 1385 height 657
select select "******"
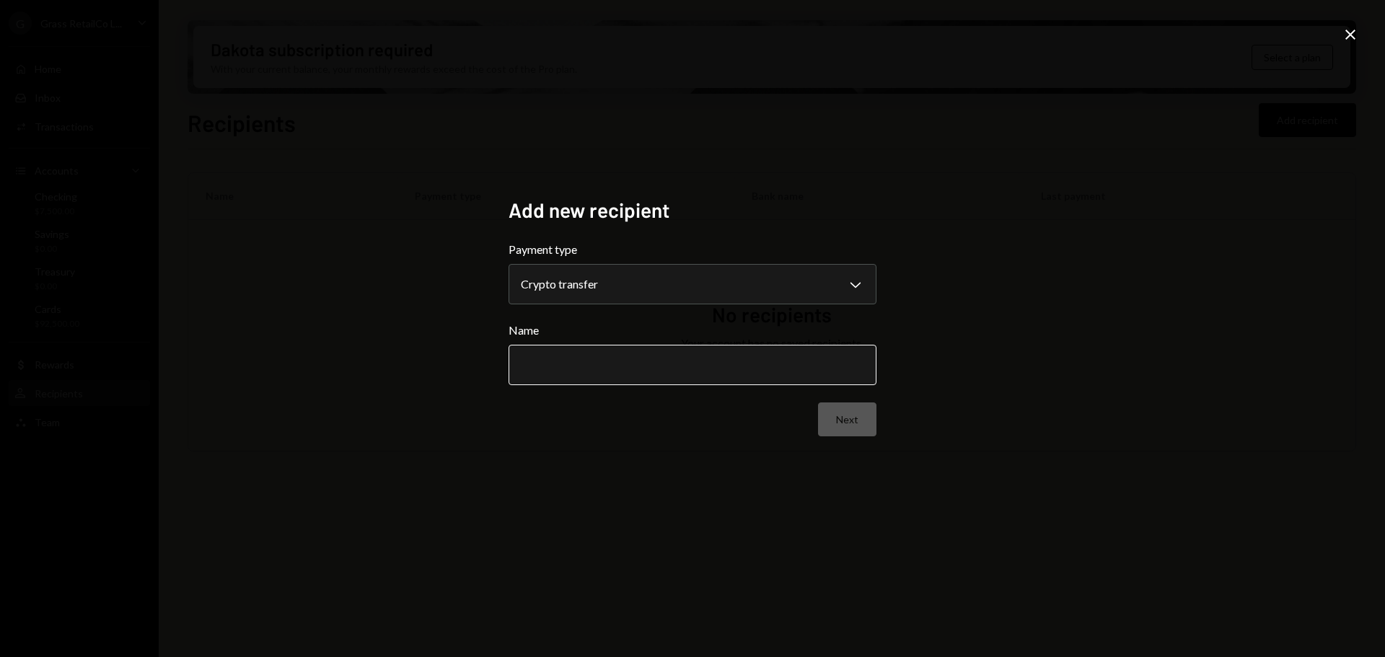
click at [548, 369] on input "Name" at bounding box center [693, 365] width 368 height 40
type input "**********"
click at [852, 427] on button "Next" at bounding box center [847, 420] width 58 height 34
click at [604, 281] on body "G Grass RetailCo L... Caret Down Home Home Inbox Inbox Activities Transactions …" at bounding box center [692, 328] width 1385 height 657
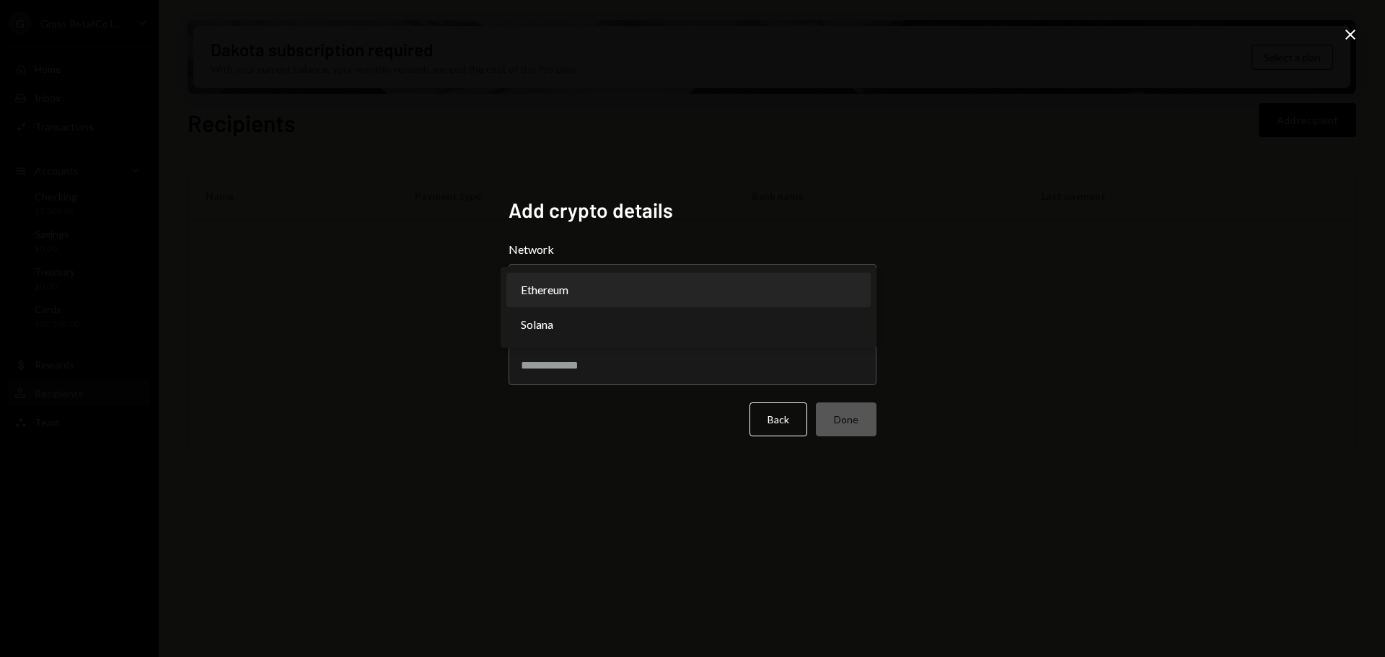
select select "**********"
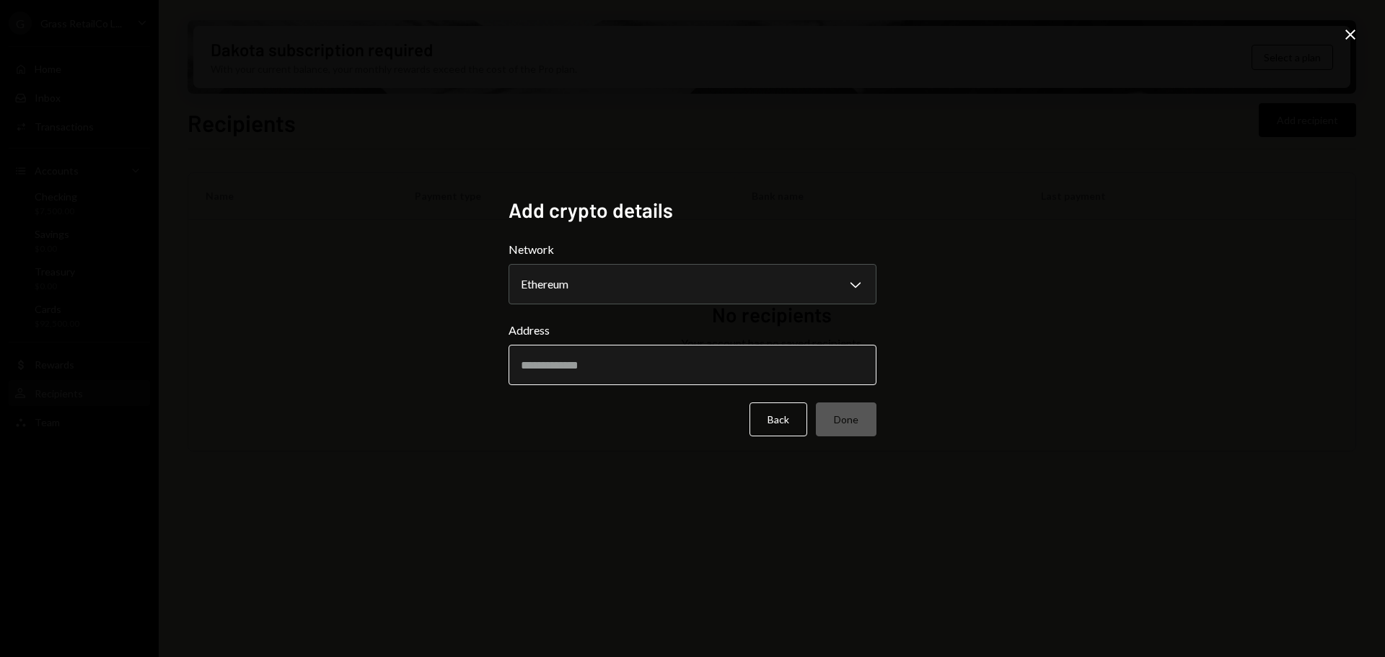
click at [574, 366] on input "Address" at bounding box center [693, 365] width 368 height 40
click at [729, 366] on input "Address" at bounding box center [693, 365] width 368 height 40
paste input "**********"
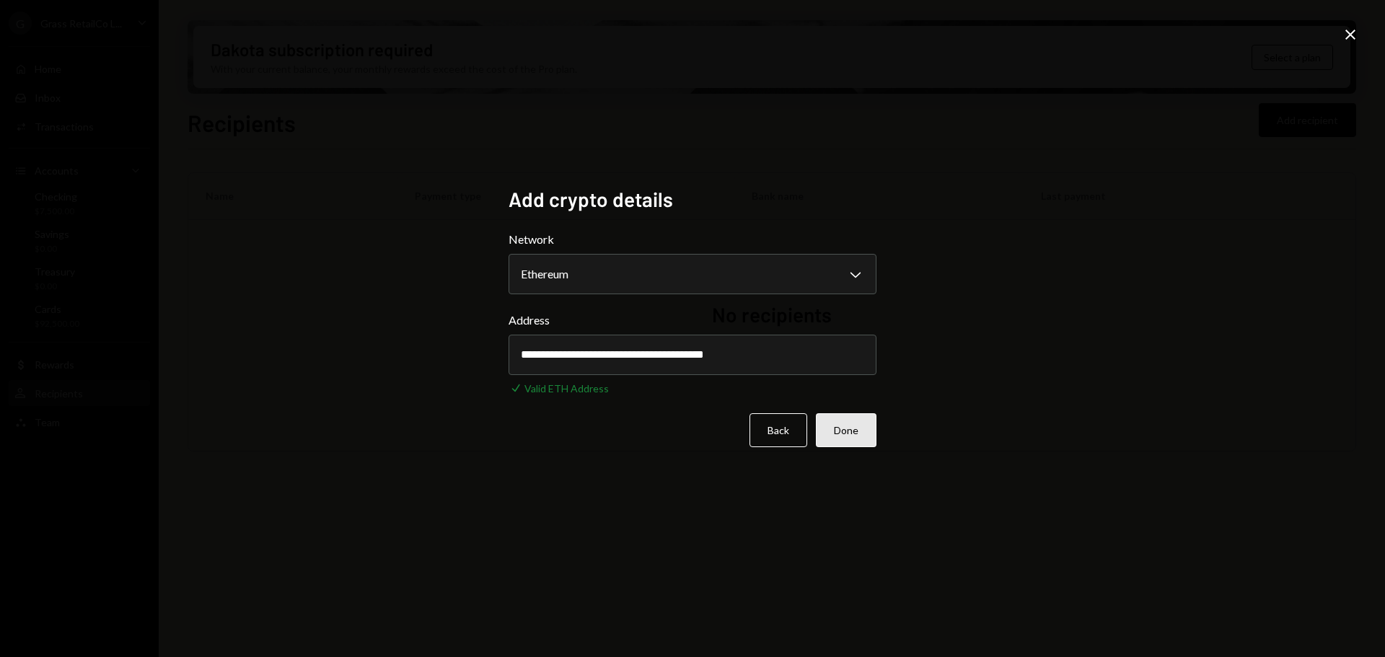
type input "**********"
click at [859, 431] on button "Done" at bounding box center [846, 430] width 61 height 34
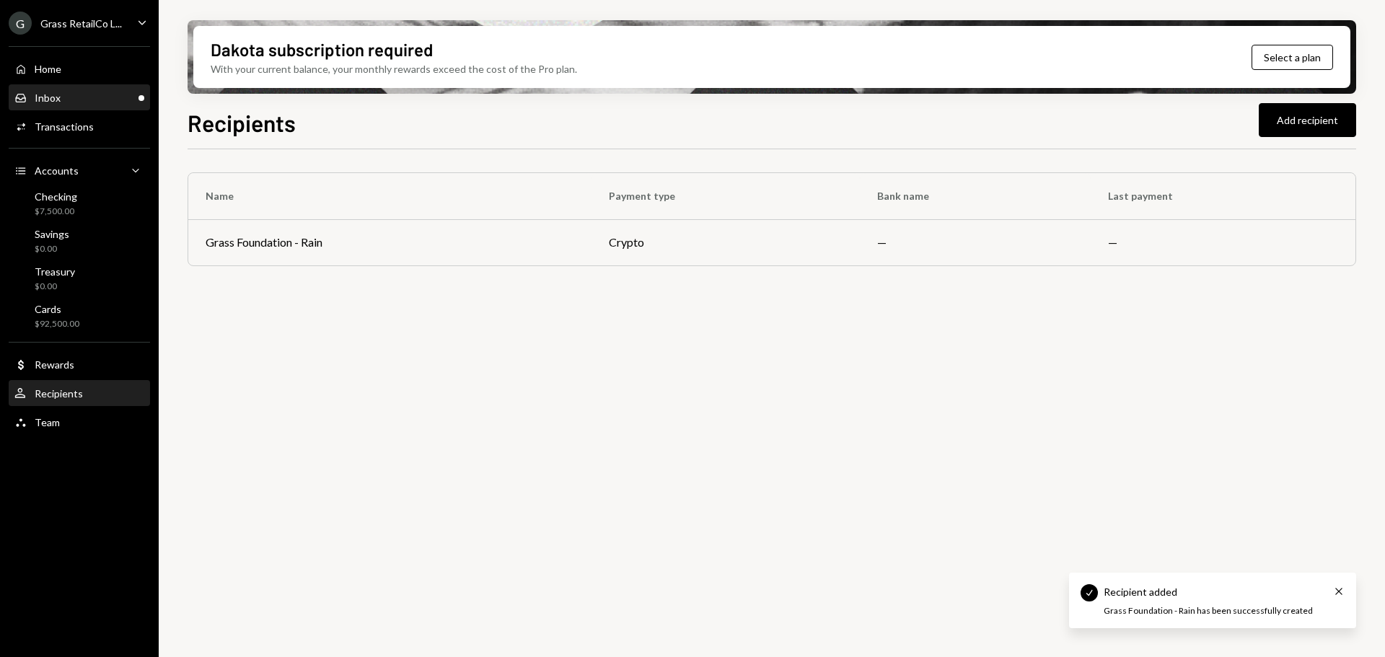
click at [93, 100] on div "Inbox Inbox" at bounding box center [79, 98] width 130 height 13
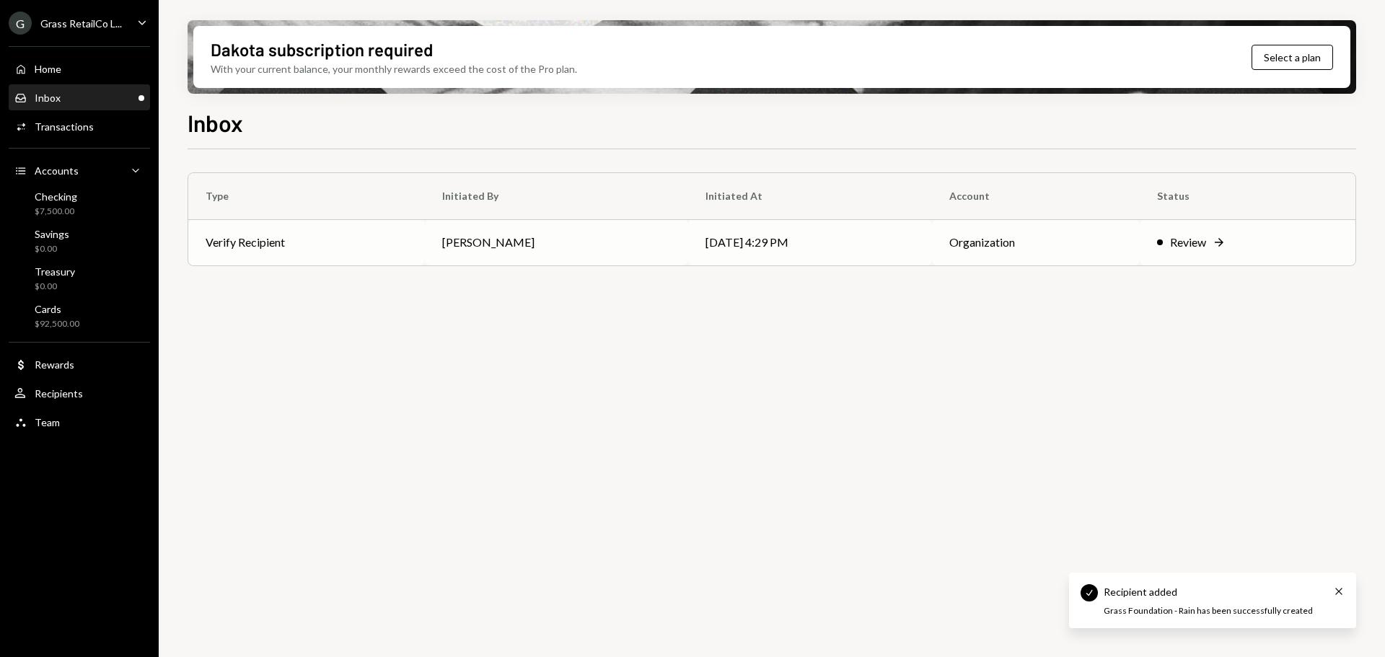
click at [479, 246] on td "[PERSON_NAME]" at bounding box center [556, 242] width 263 height 46
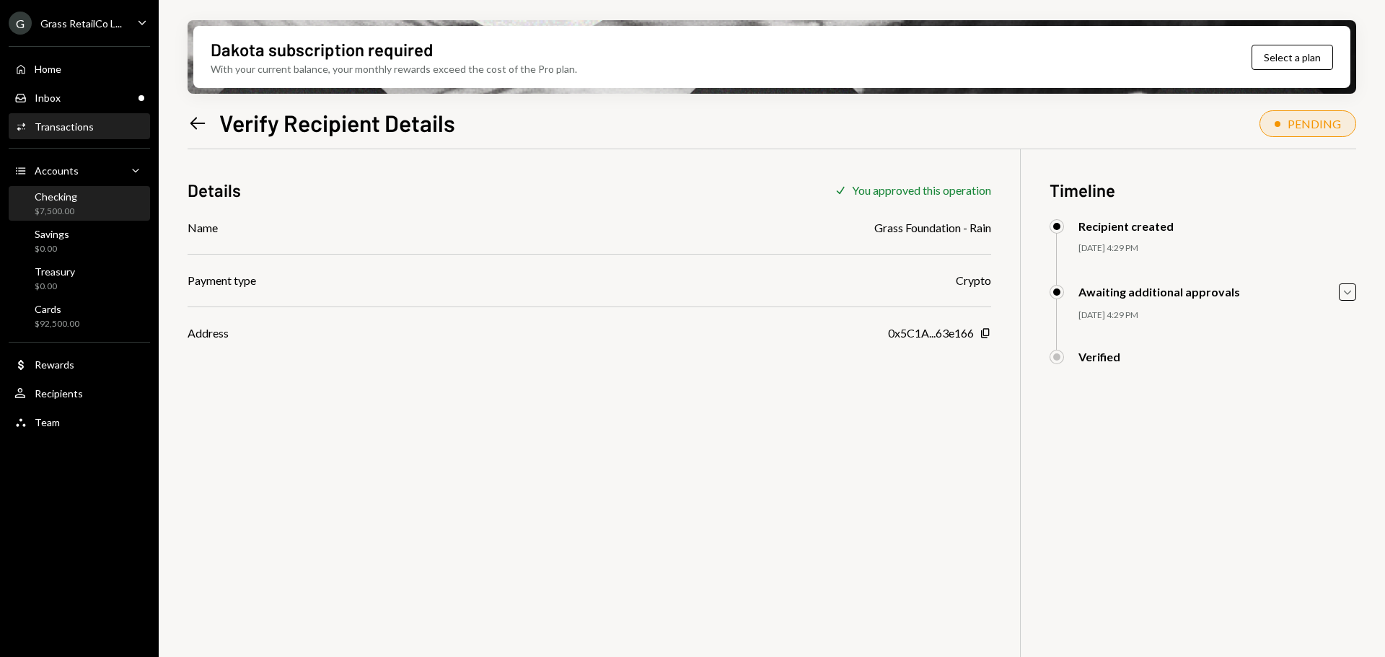
click at [52, 208] on div "$7,500.00" at bounding box center [56, 212] width 43 height 12
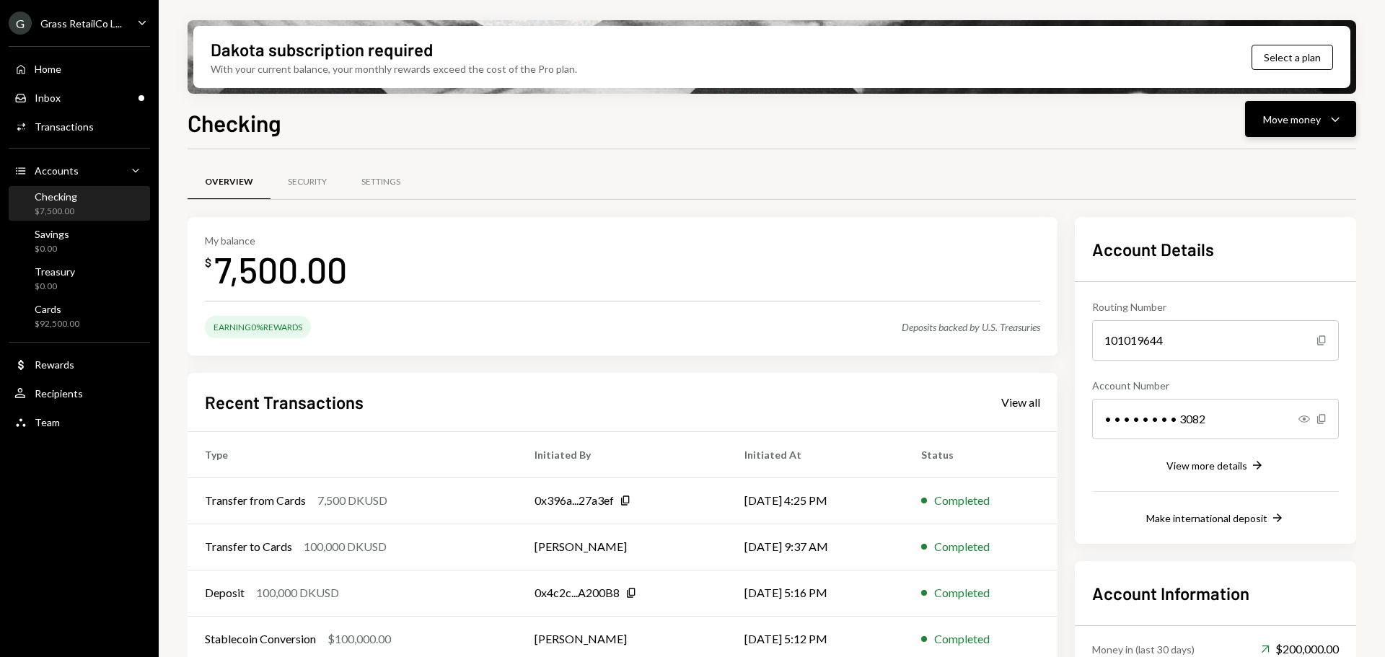
click at [1251, 126] on button "Move money Caret Down" at bounding box center [1300, 119] width 111 height 36
click at [1249, 171] on div "Withdraw Send" at bounding box center [1278, 162] width 144 height 32
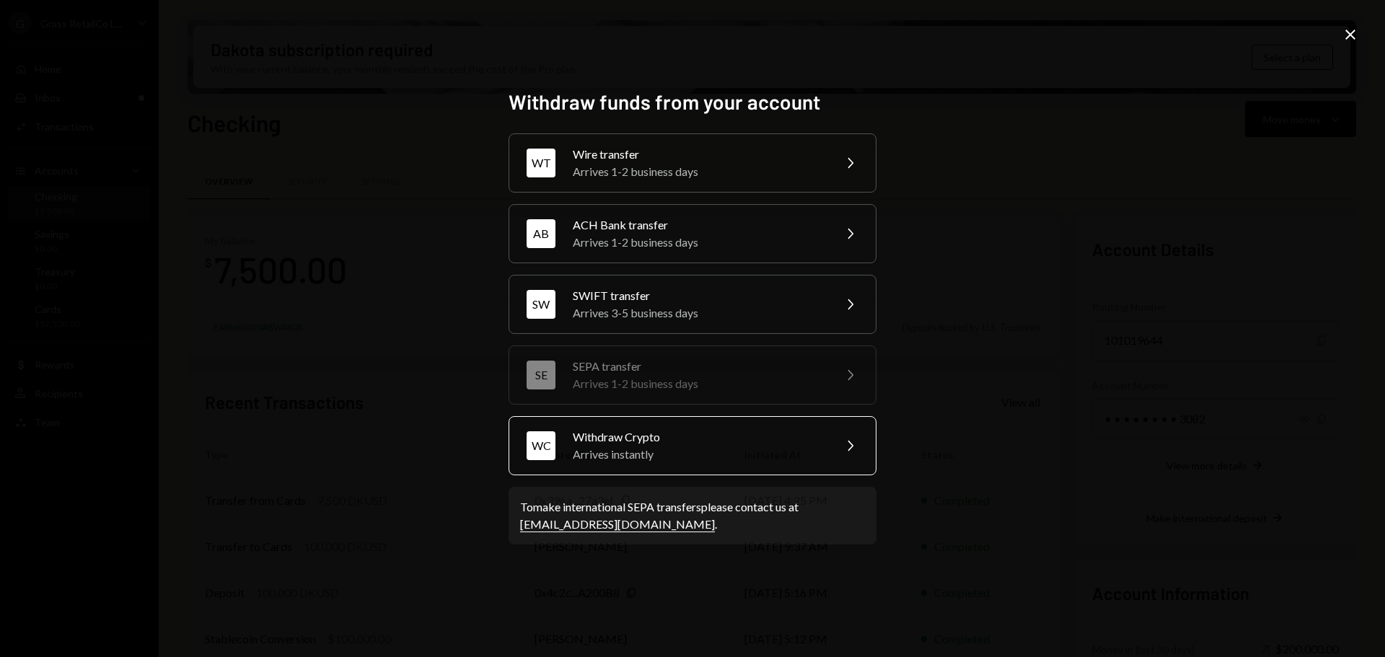
click at [648, 458] on div "Arrives instantly" at bounding box center [698, 454] width 251 height 17
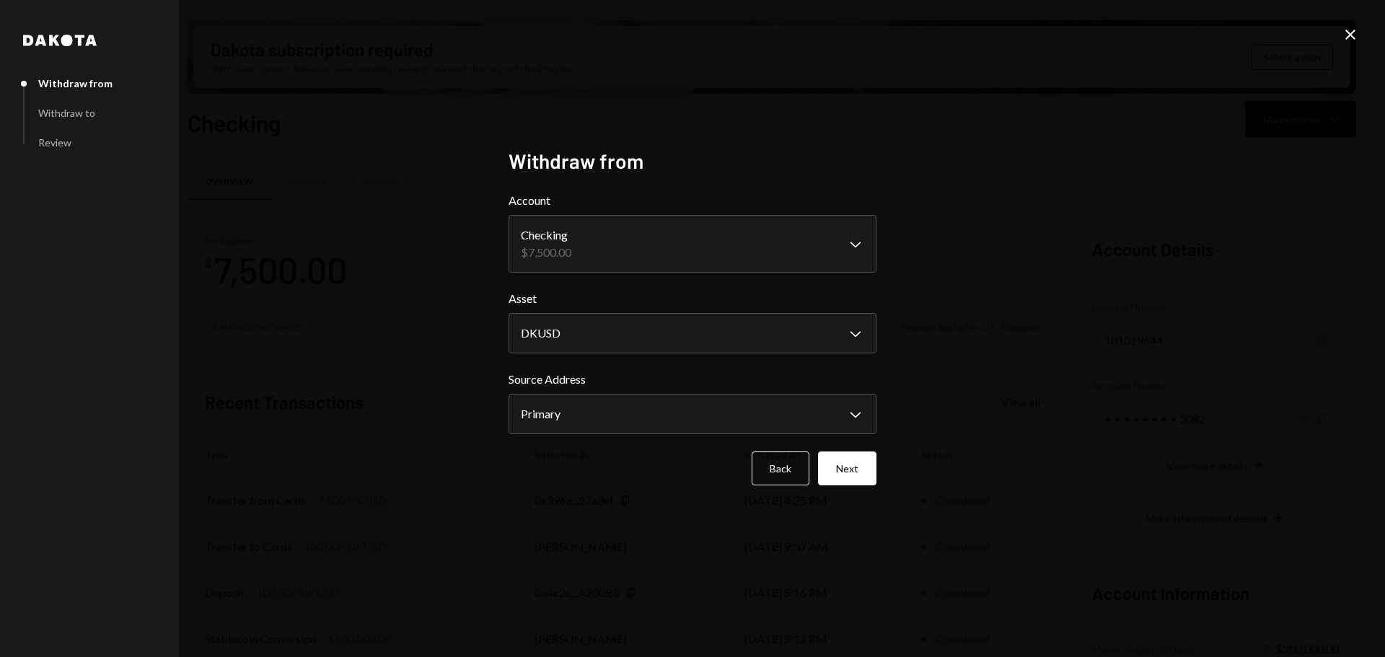
click at [676, 360] on form "**********" at bounding box center [693, 339] width 368 height 294
click at [668, 339] on body "G Grass RetailCo L... Caret Down Home Home Inbox Inbox Activities Transactions …" at bounding box center [692, 328] width 1385 height 657
click at [1338, 36] on div "**********" at bounding box center [692, 328] width 1385 height 657
click at [1350, 35] on icon at bounding box center [1350, 35] width 10 height 10
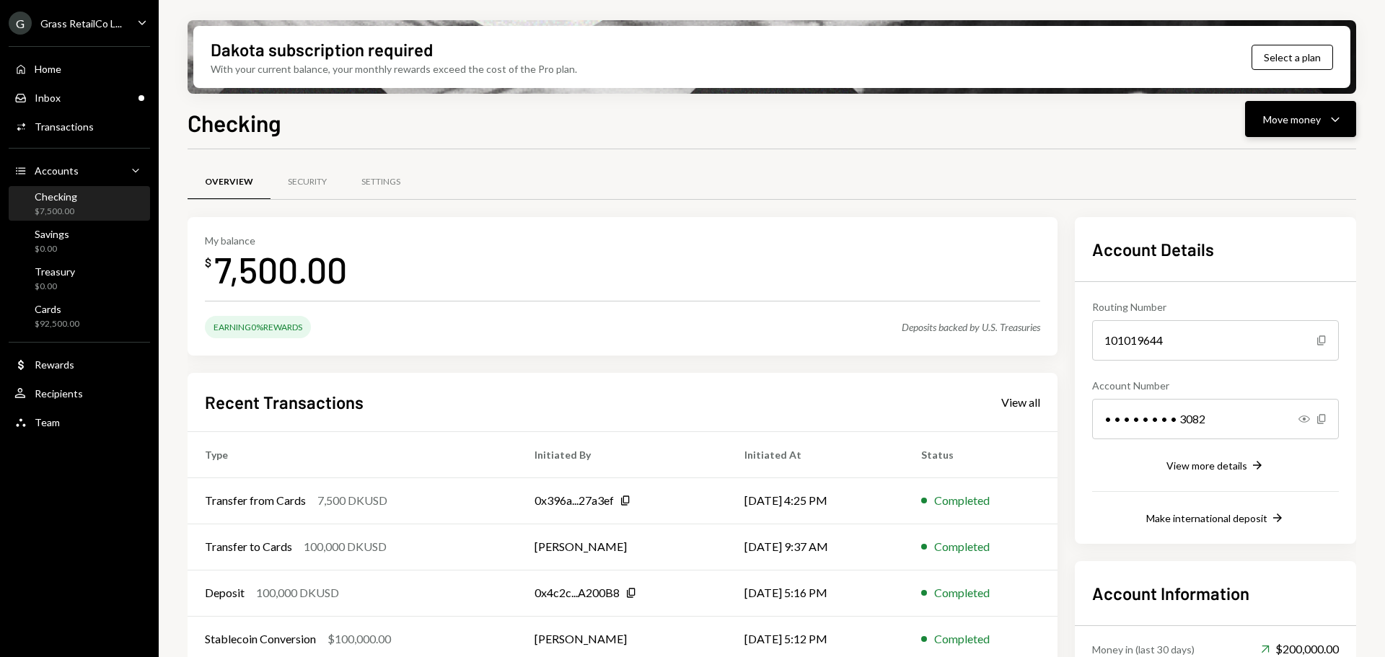
click at [1316, 127] on div "Move money Caret Down" at bounding box center [1300, 118] width 75 height 17
click at [1261, 271] on div "Swap stablecoins" at bounding box center [1288, 272] width 105 height 15
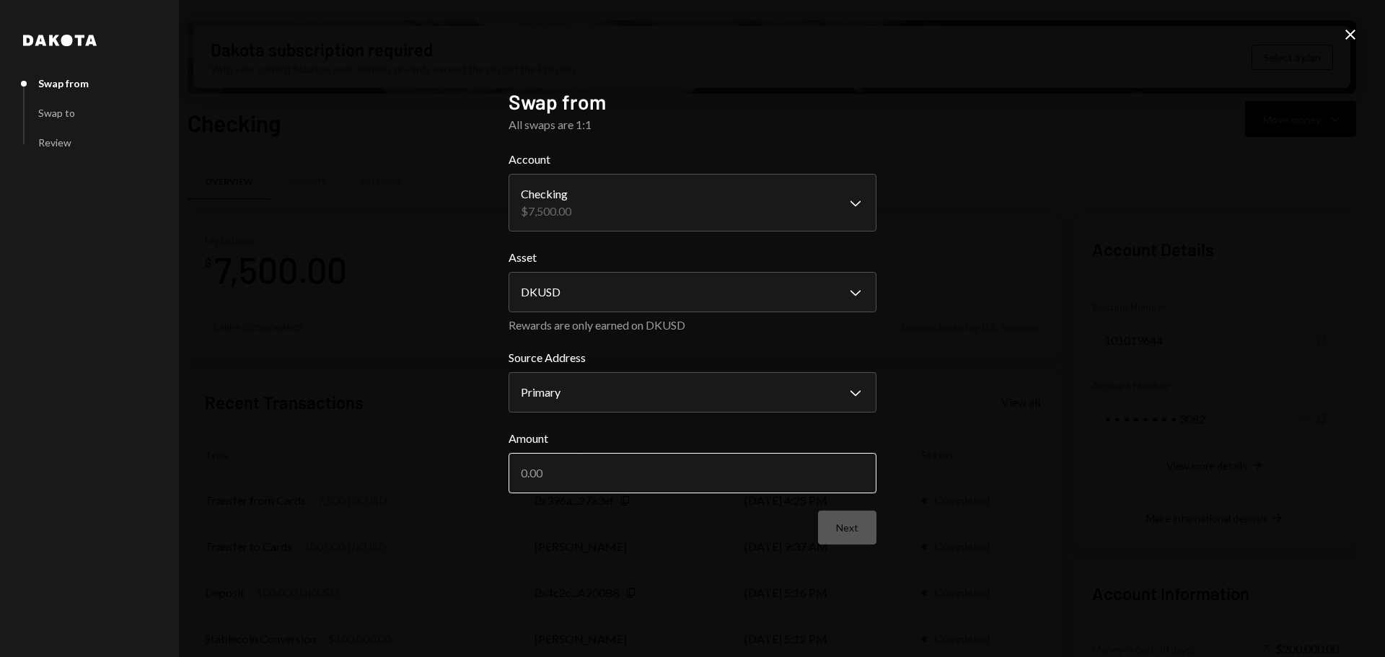
click at [576, 461] on input "Amount" at bounding box center [693, 473] width 368 height 40
type input "7500"
click at [839, 522] on button "Next" at bounding box center [847, 528] width 58 height 34
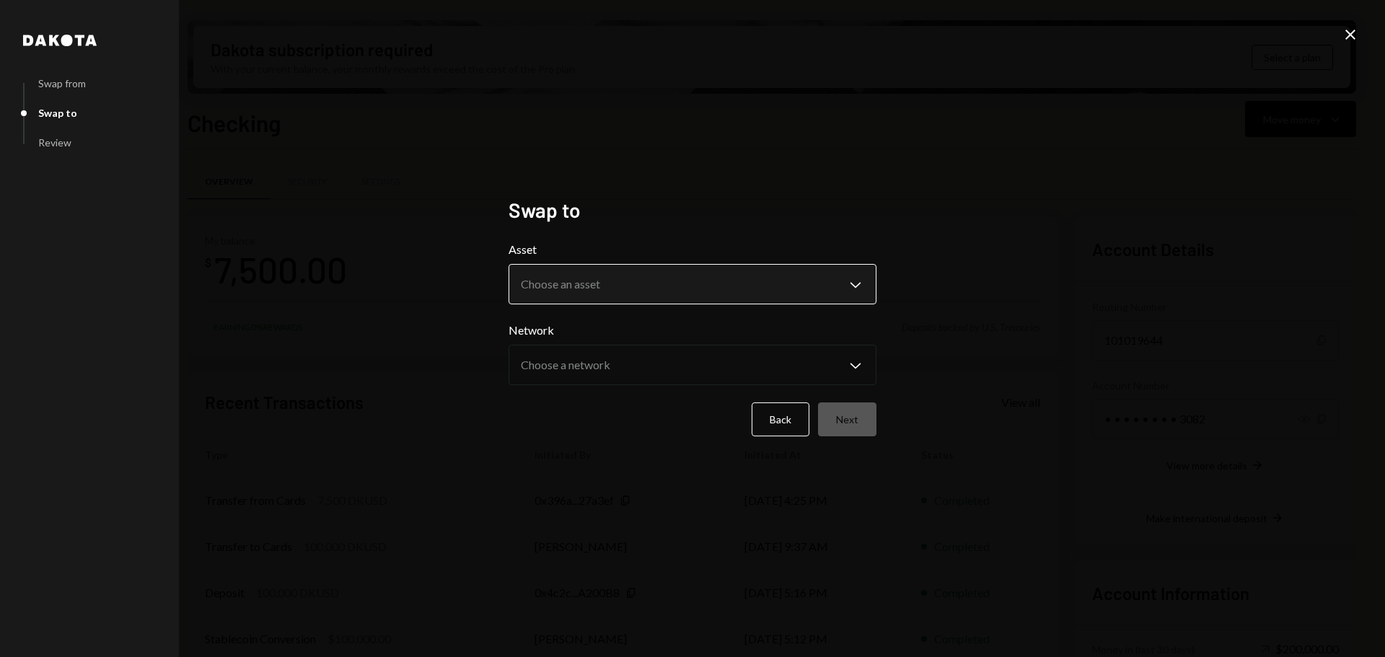
click at [634, 278] on body "G Grass RetailCo L... Caret Down Home Home Inbox Inbox Activities Transactions …" at bounding box center [692, 328] width 1385 height 657
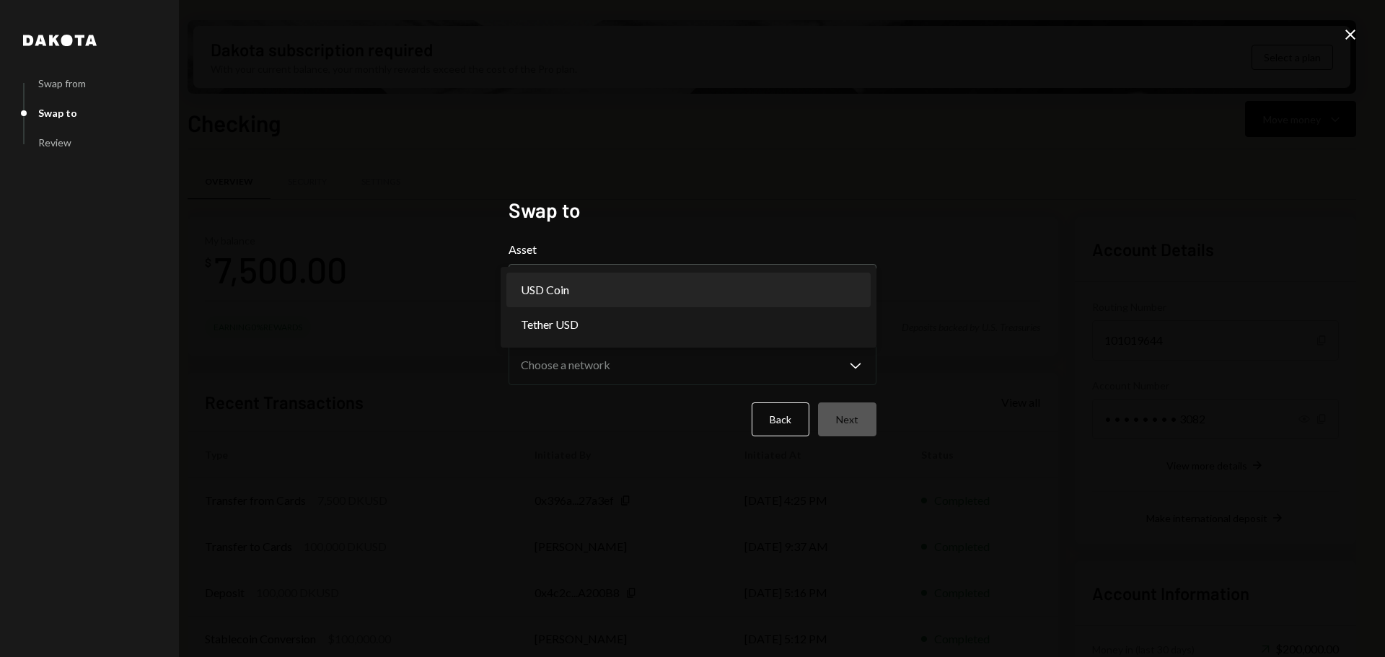
select select "****"
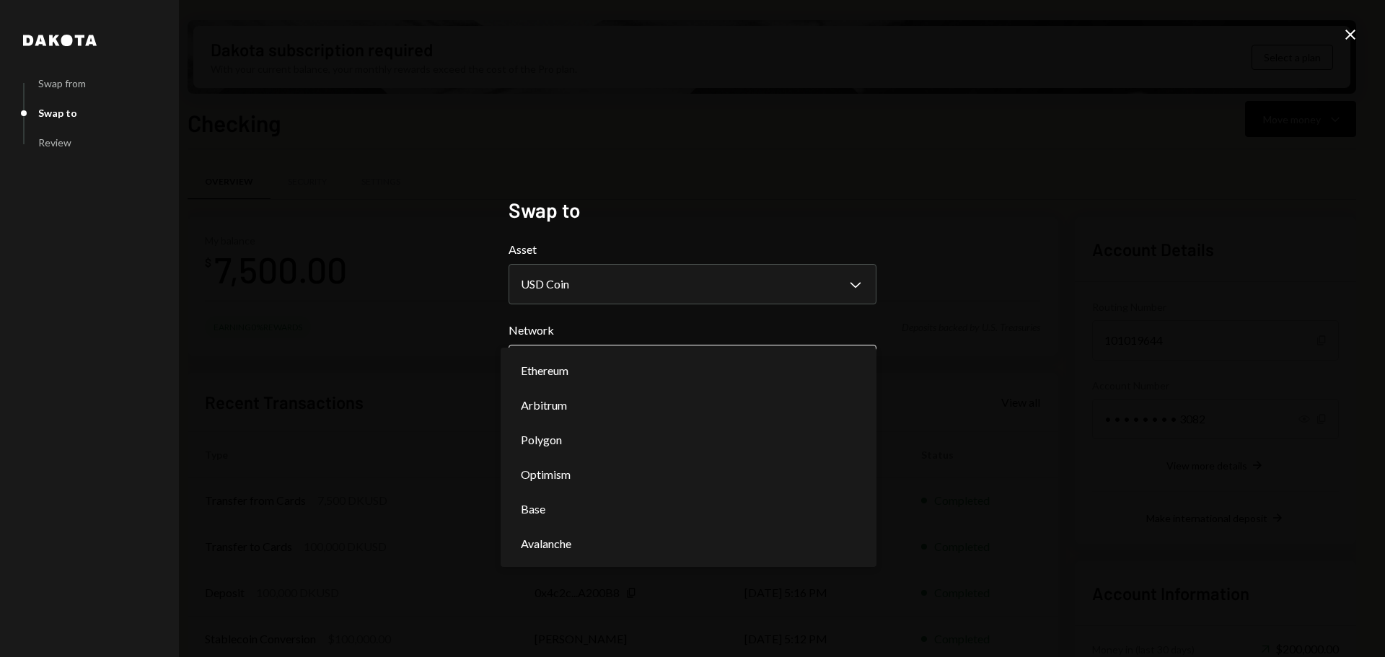
click at [583, 357] on body "G Grass RetailCo L... Caret Down Home Home Inbox Inbox Activities Transactions …" at bounding box center [692, 328] width 1385 height 657
select select "**********"
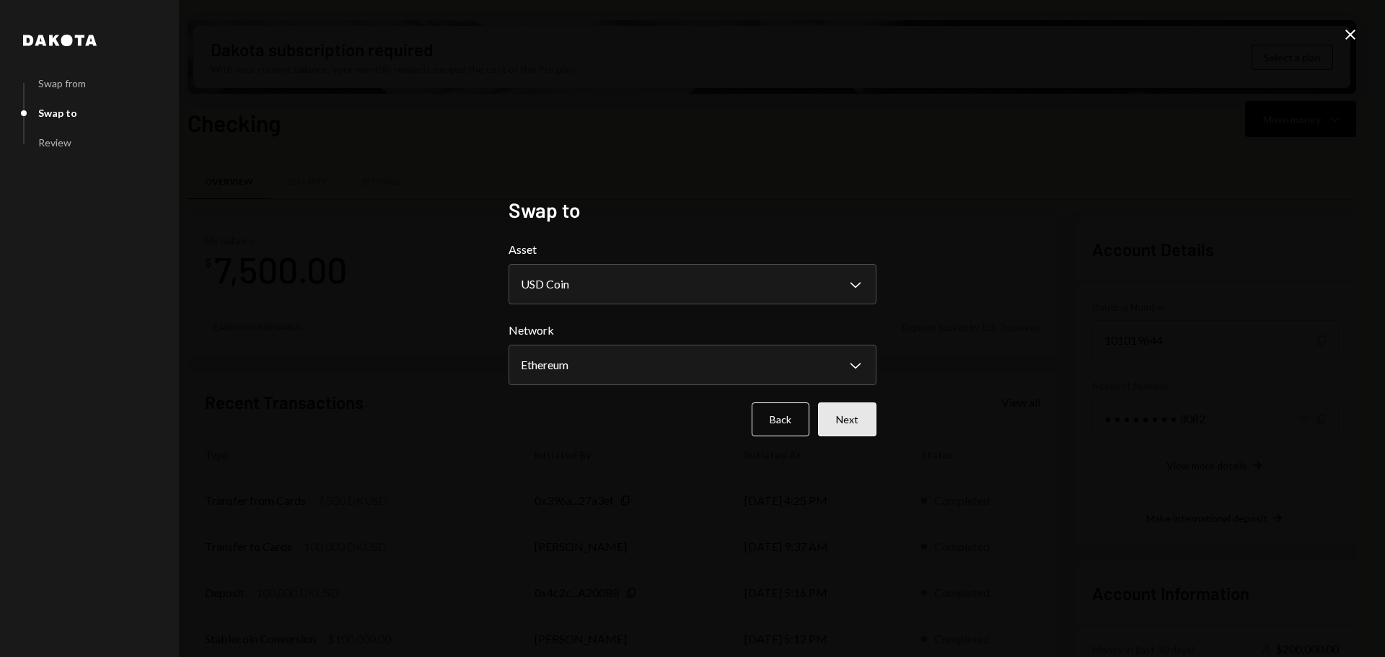
click at [855, 415] on button "Next" at bounding box center [847, 420] width 58 height 34
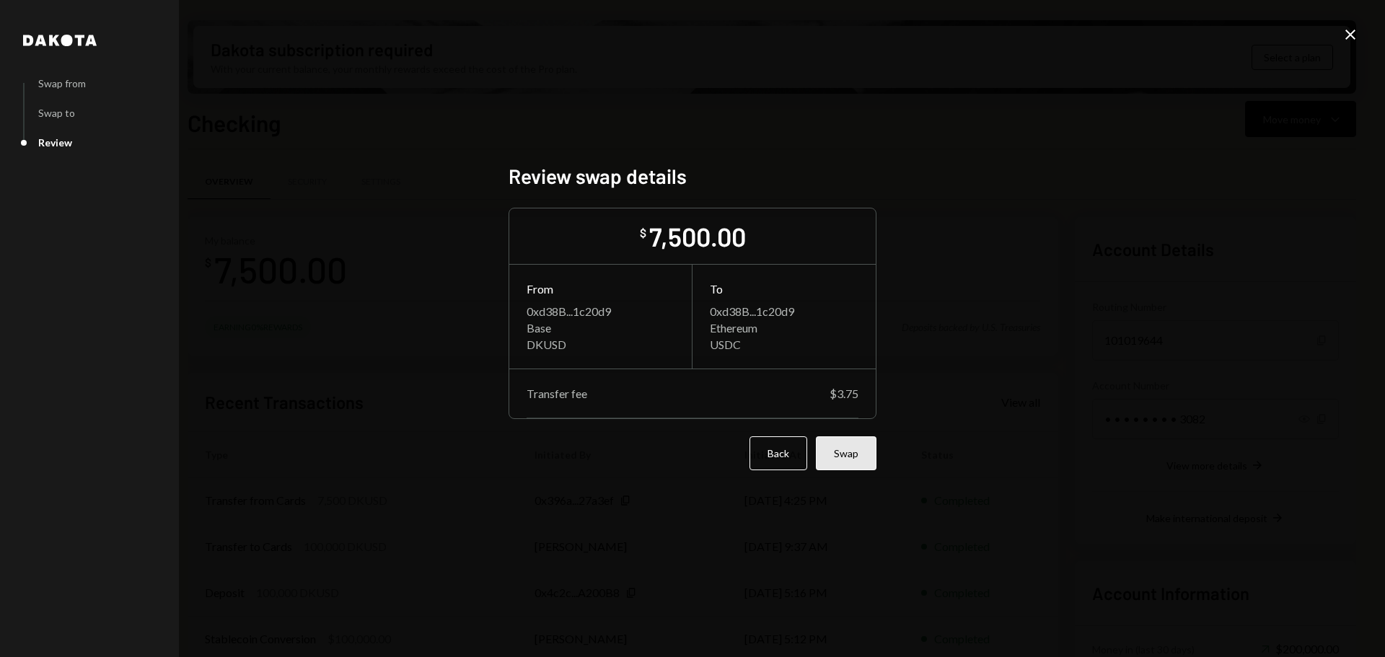
click at [837, 455] on button "Swap" at bounding box center [846, 453] width 61 height 34
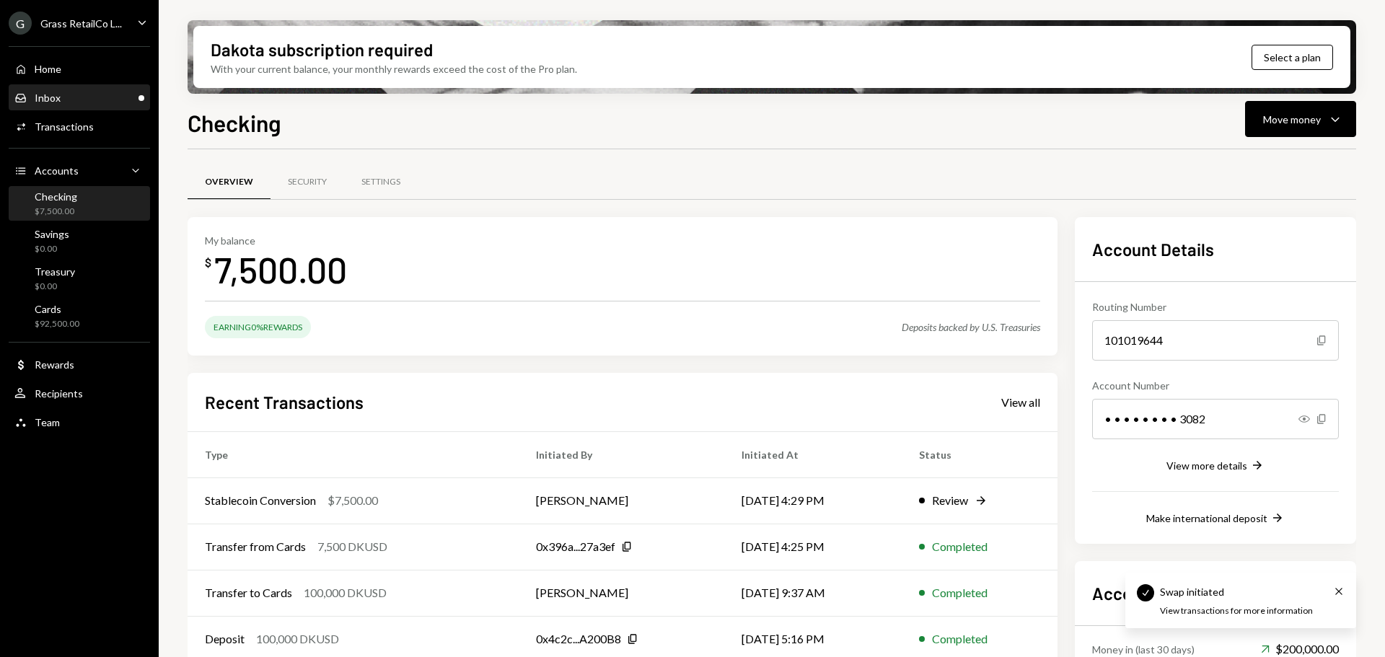
click at [47, 87] on div "Inbox Inbox" at bounding box center [79, 98] width 130 height 25
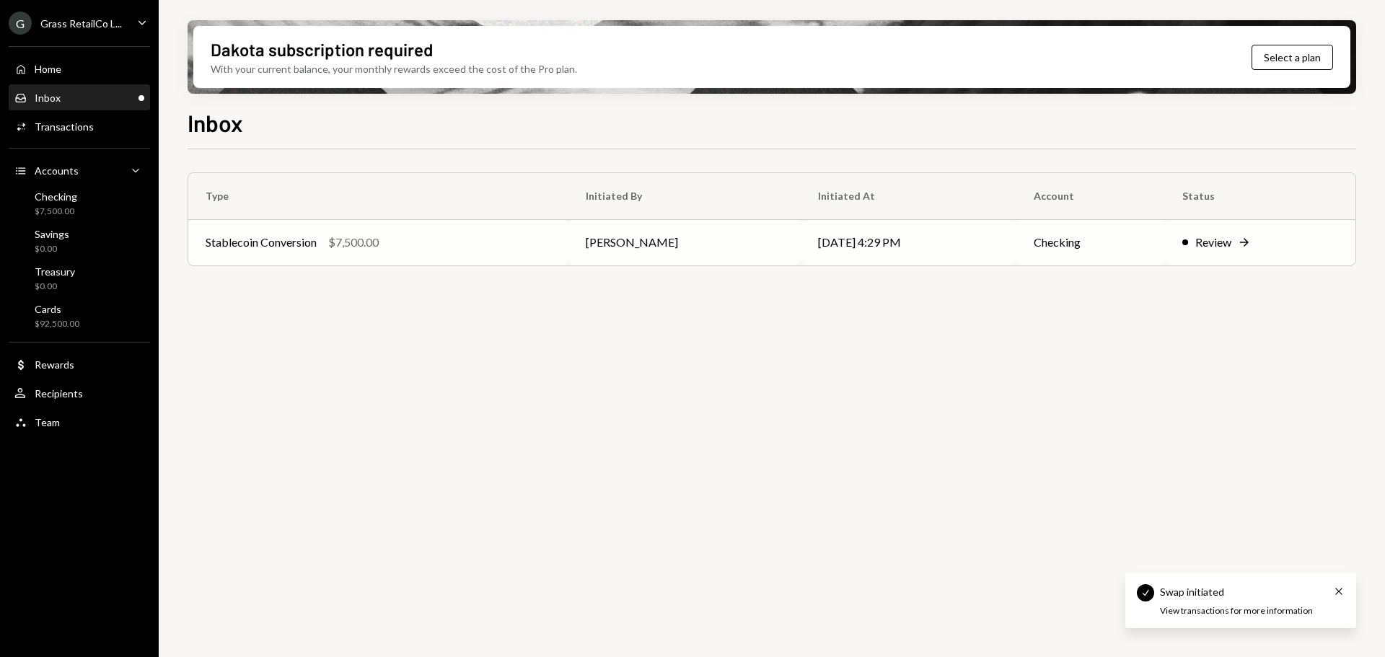
click at [465, 227] on td "Stablecoin Conversion $7,500.00" at bounding box center [378, 242] width 380 height 46
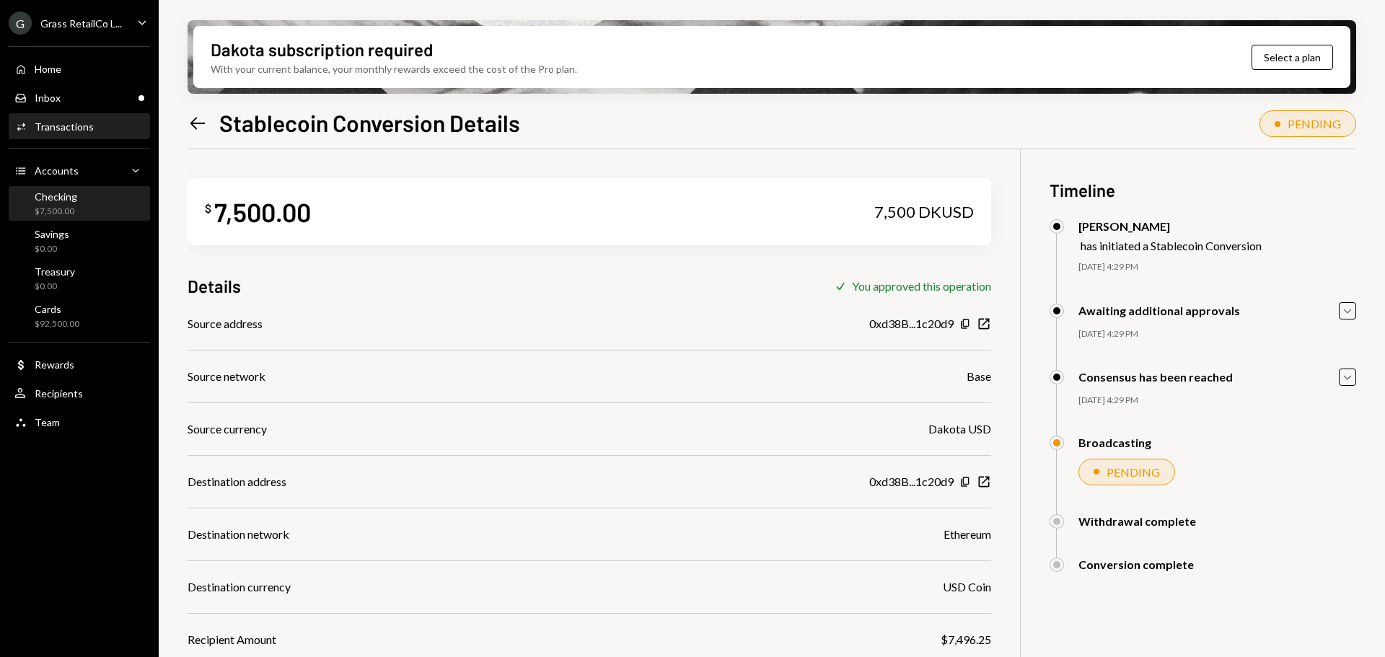
click at [46, 186] on link "Checking $7,500.00" at bounding box center [79, 203] width 141 height 35
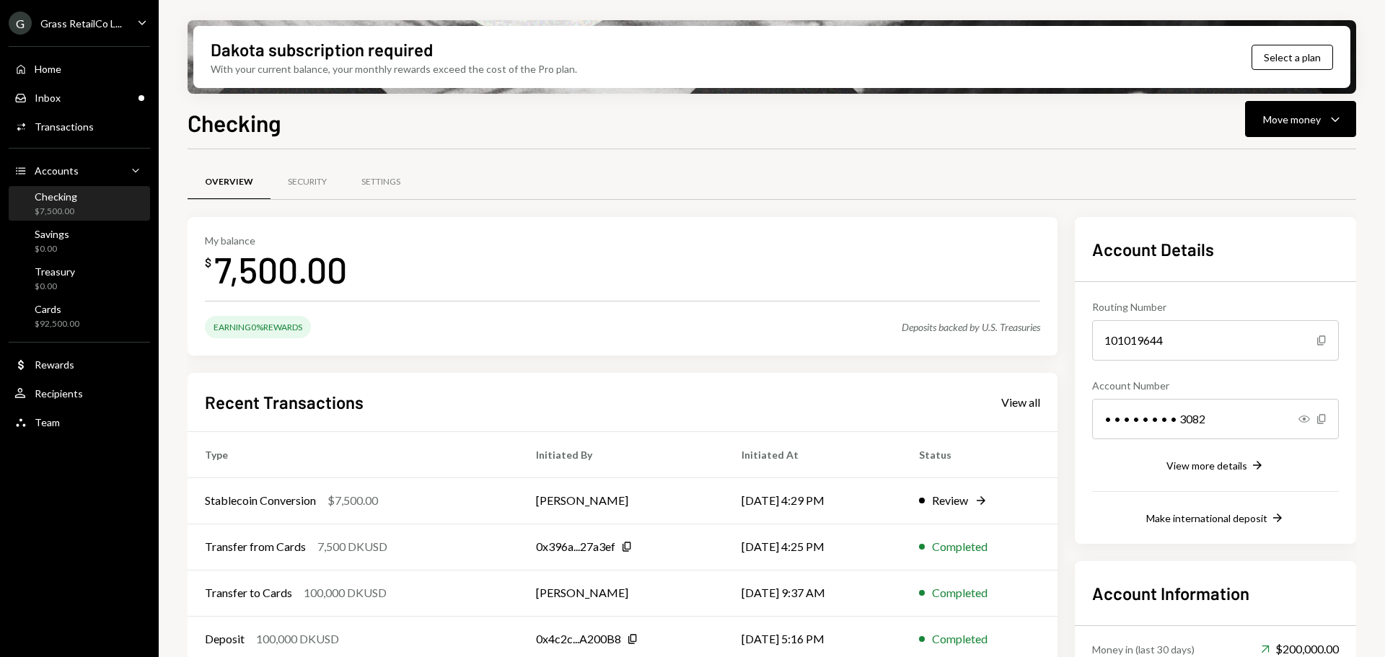
click at [63, 198] on div "Checking" at bounding box center [56, 196] width 43 height 12
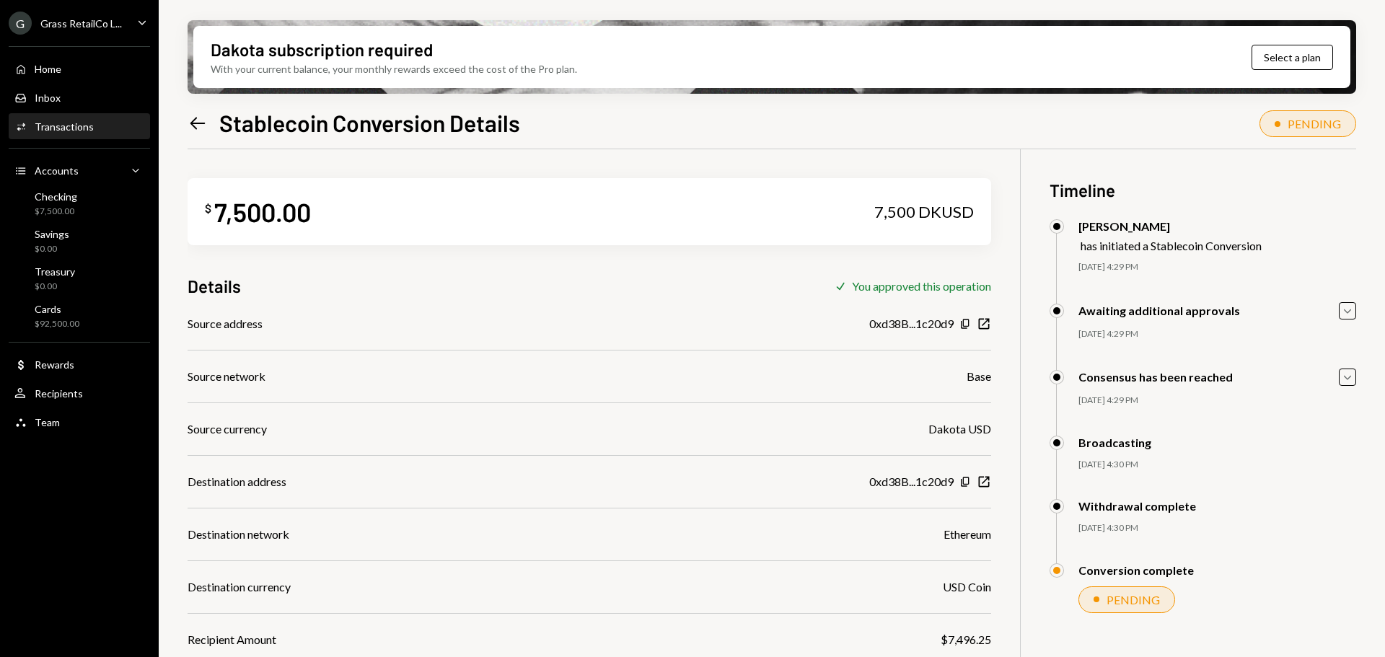
click at [969, 636] on div "$7,496.25" at bounding box center [966, 639] width 50 height 17
copy div "7,496.25"
click at [61, 200] on div "Checking" at bounding box center [56, 196] width 43 height 12
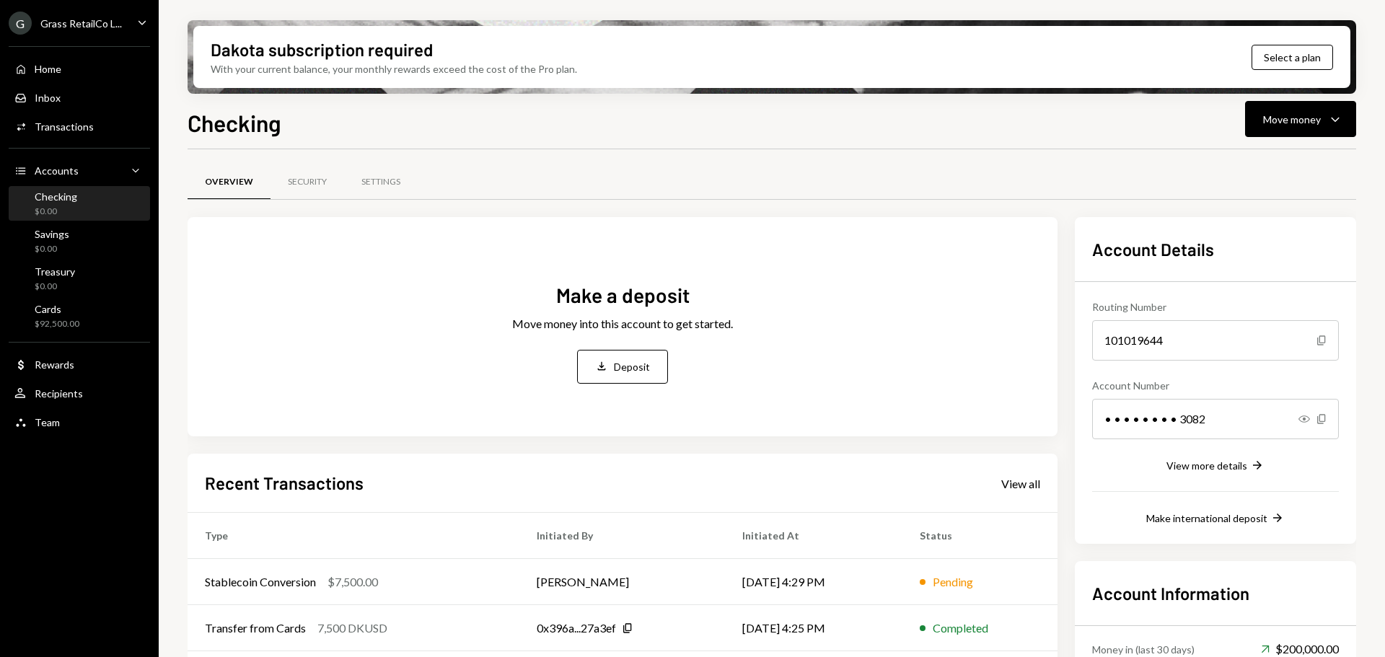
scroll to position [72, 0]
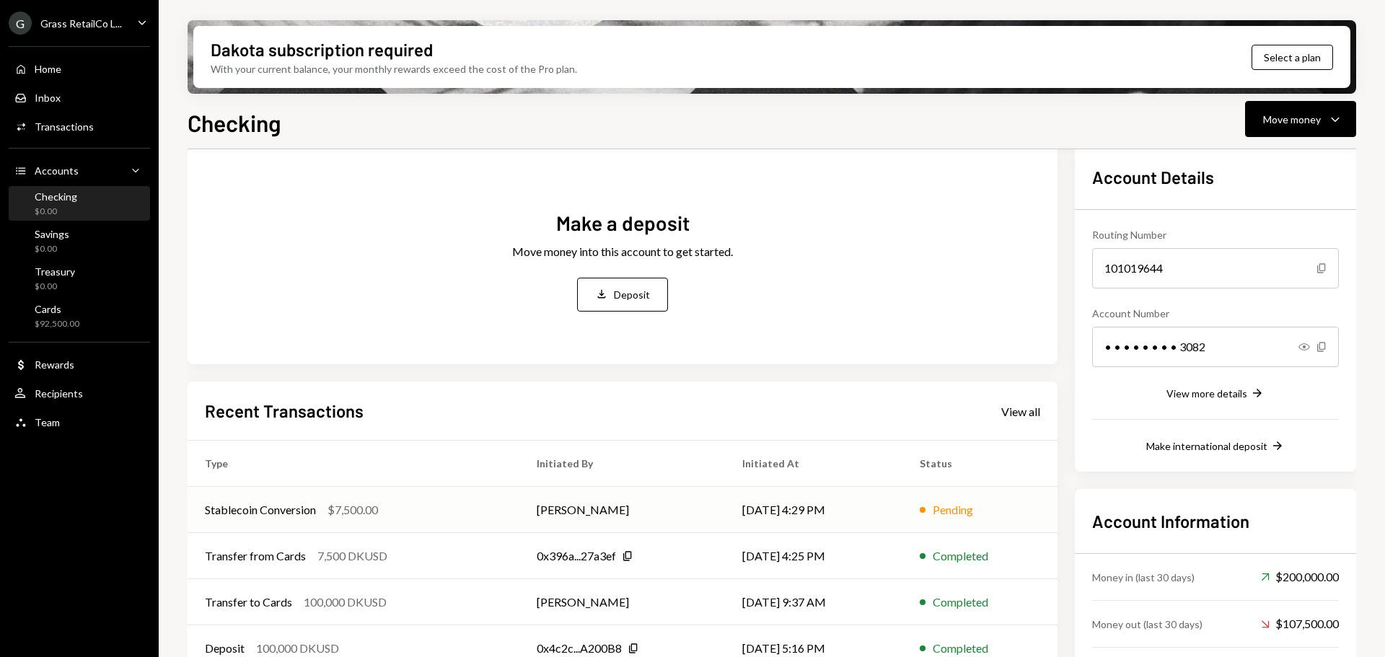
click at [465, 510] on div "Stablecoin Conversion $7,500.00" at bounding box center [353, 509] width 297 height 17
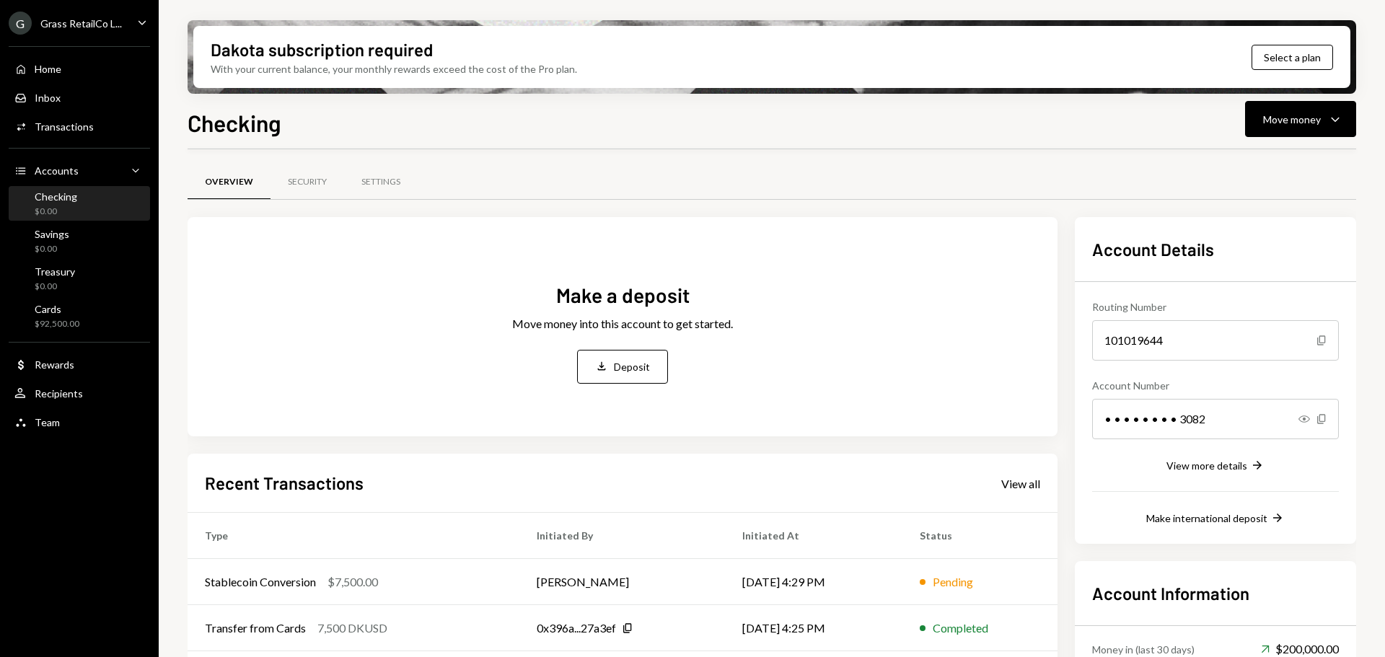
scroll to position [72, 0]
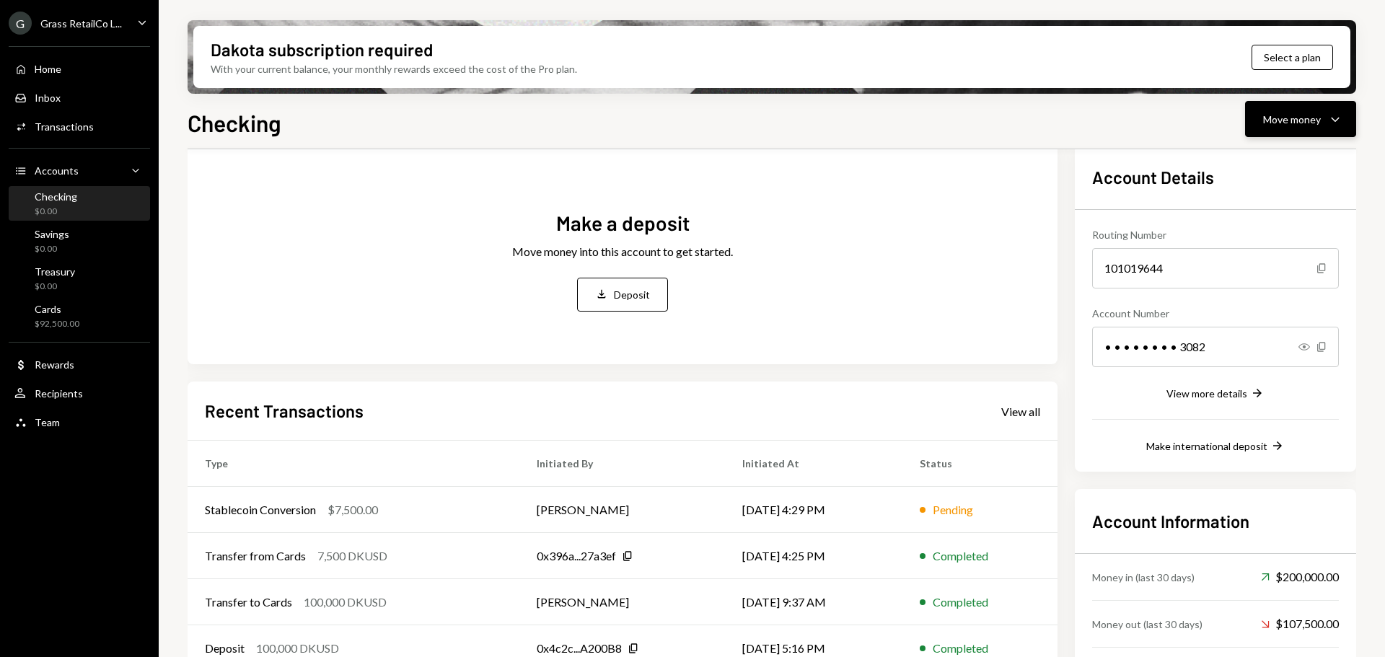
click at [1323, 120] on div "Move money Caret Down" at bounding box center [1300, 118] width 75 height 17
click at [1249, 171] on div "Withdraw Send" at bounding box center [1278, 162] width 144 height 32
click at [803, 256] on div "Make a deposit Move money into this account to get started. Deposit Deposit" at bounding box center [622, 260] width 835 height 179
click at [50, 73] on div "Home" at bounding box center [48, 69] width 27 height 12
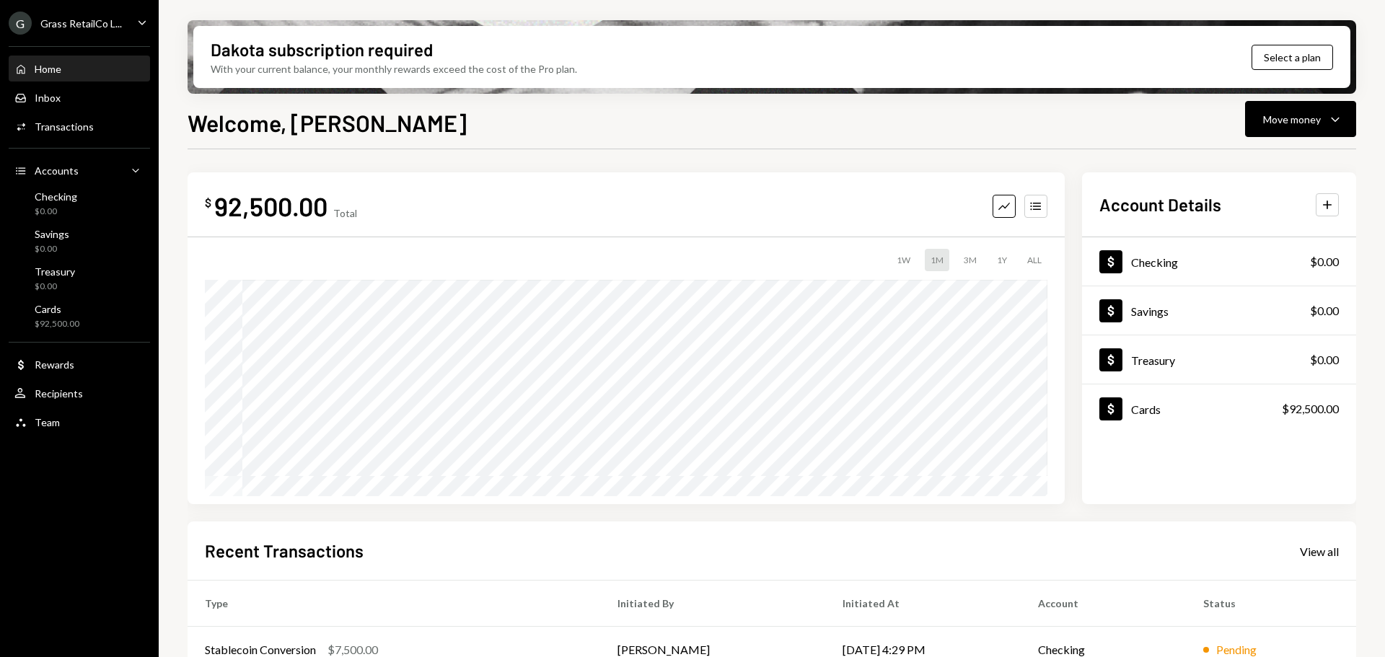
click at [71, 30] on div "G Grass RetailCo L..." at bounding box center [65, 23] width 113 height 23
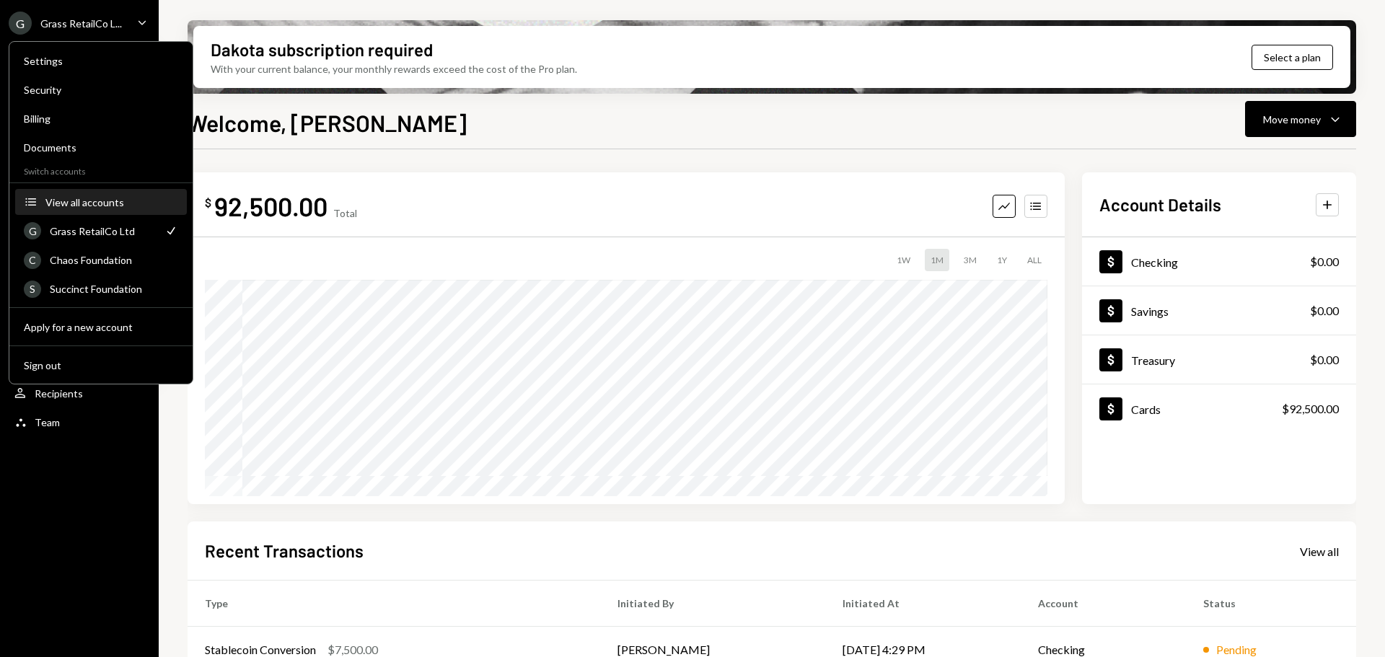
click at [81, 200] on div "View all accounts" at bounding box center [111, 202] width 133 height 12
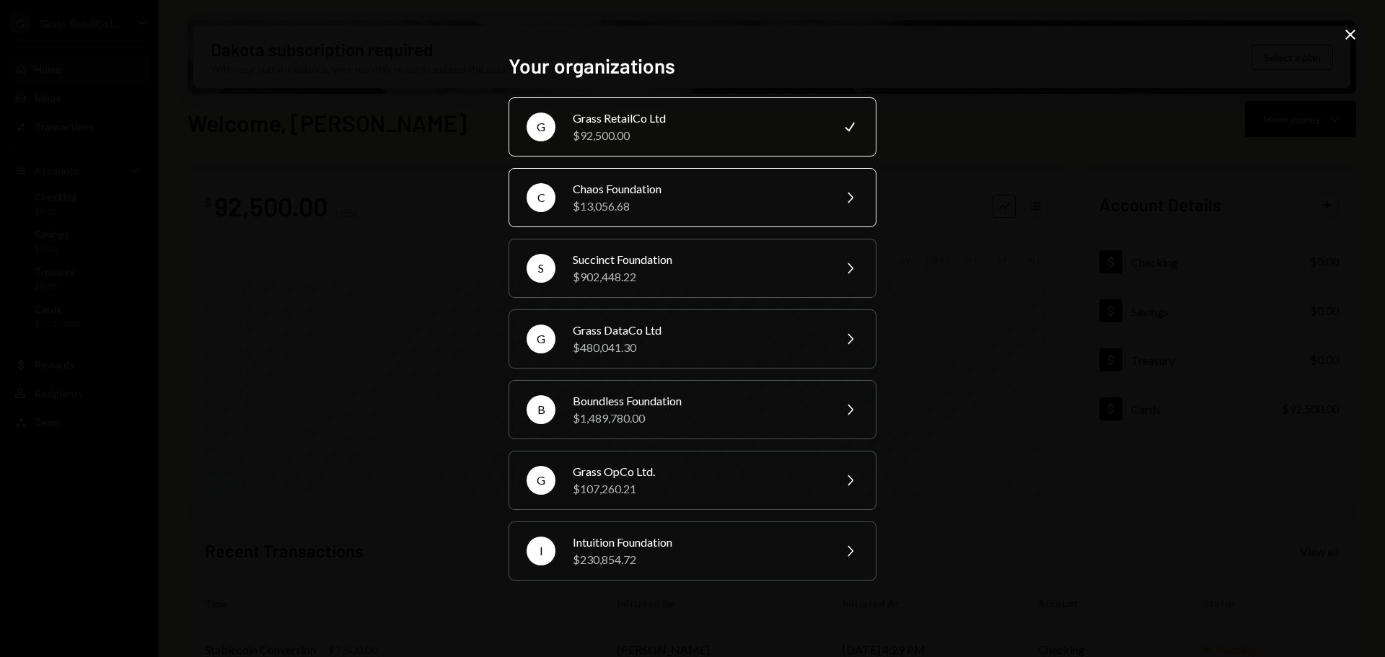
click at [621, 201] on div "$13,056.68" at bounding box center [698, 206] width 251 height 17
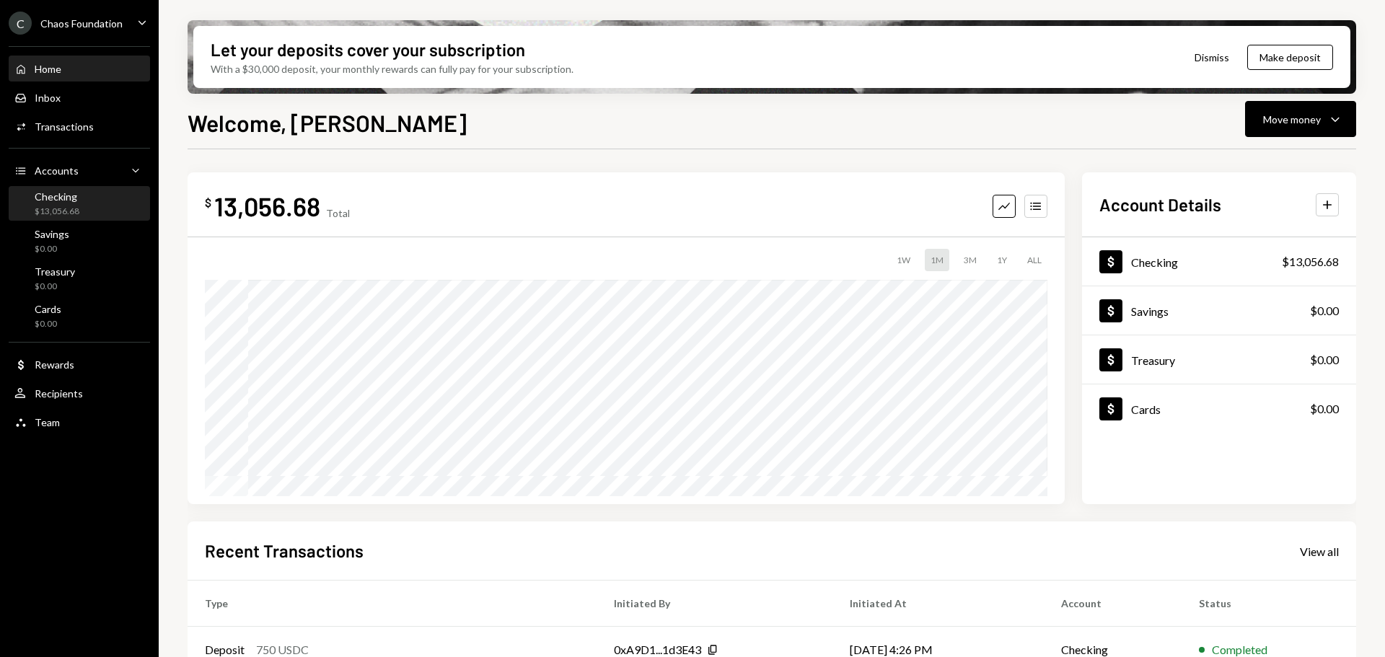
click at [57, 195] on div "Checking" at bounding box center [57, 196] width 45 height 12
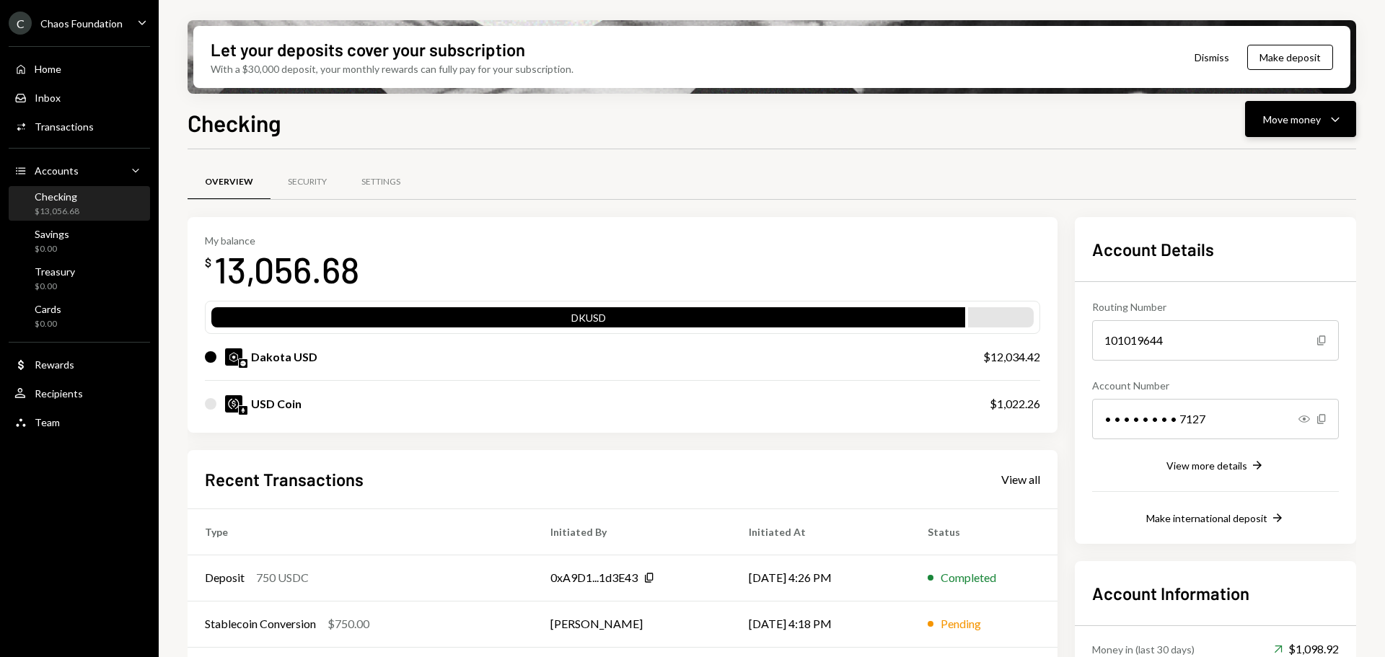
click at [1324, 132] on button "Move money Caret Down" at bounding box center [1300, 119] width 111 height 36
click at [1252, 161] on div "Send" at bounding box center [1288, 162] width 105 height 15
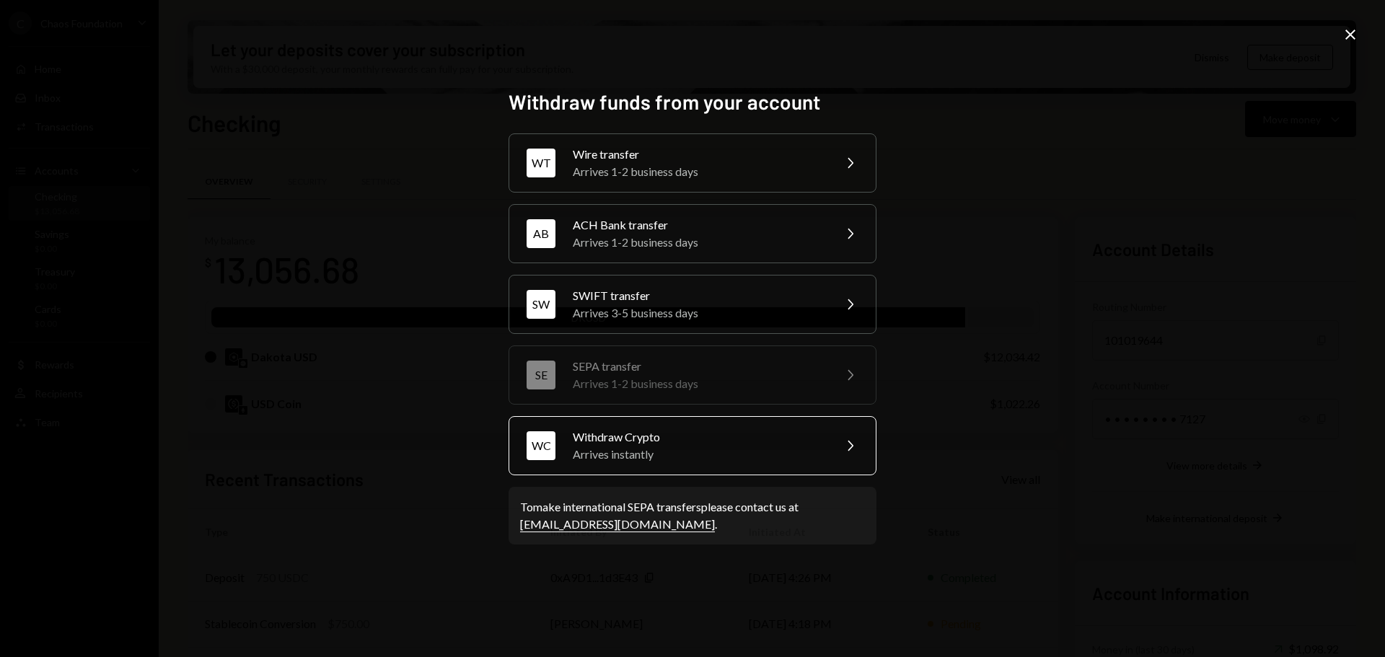
click at [648, 441] on div "Withdraw Crypto" at bounding box center [698, 436] width 251 height 17
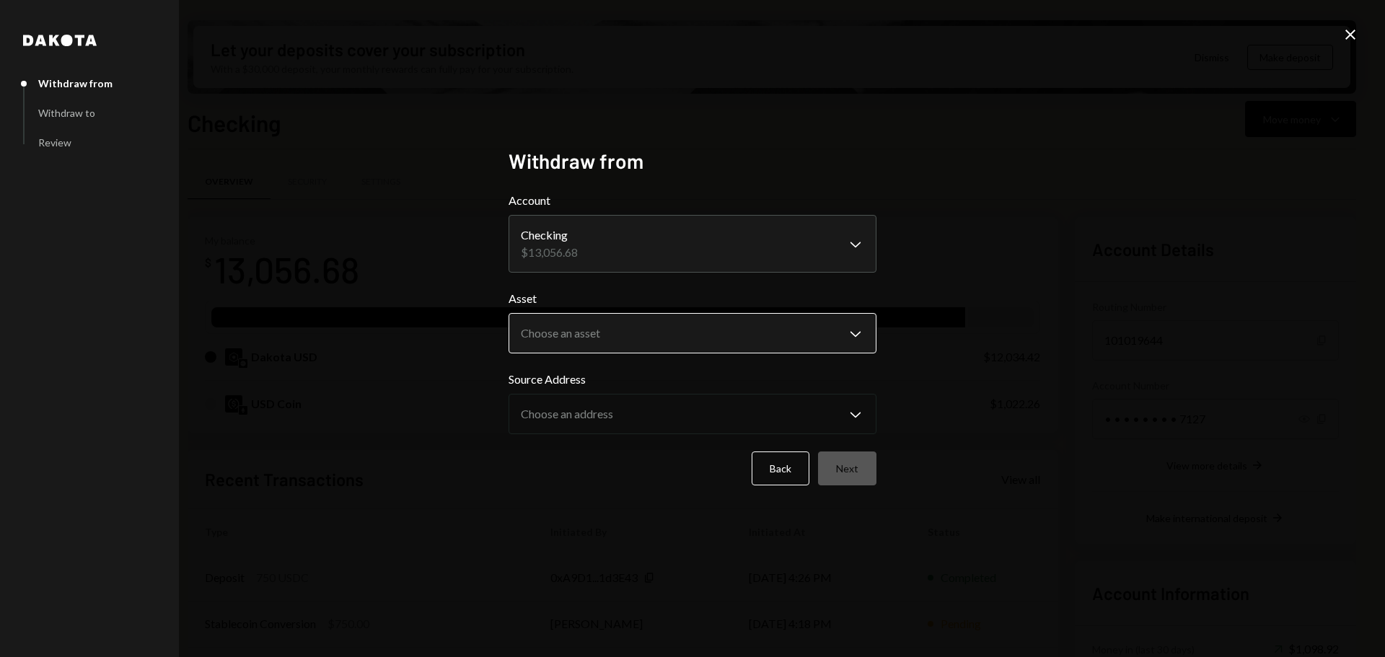
click at [592, 337] on body "C Chaos Foundation Caret Down Home Home Inbox Inbox Activities Transactions Acc…" at bounding box center [692, 328] width 1385 height 657
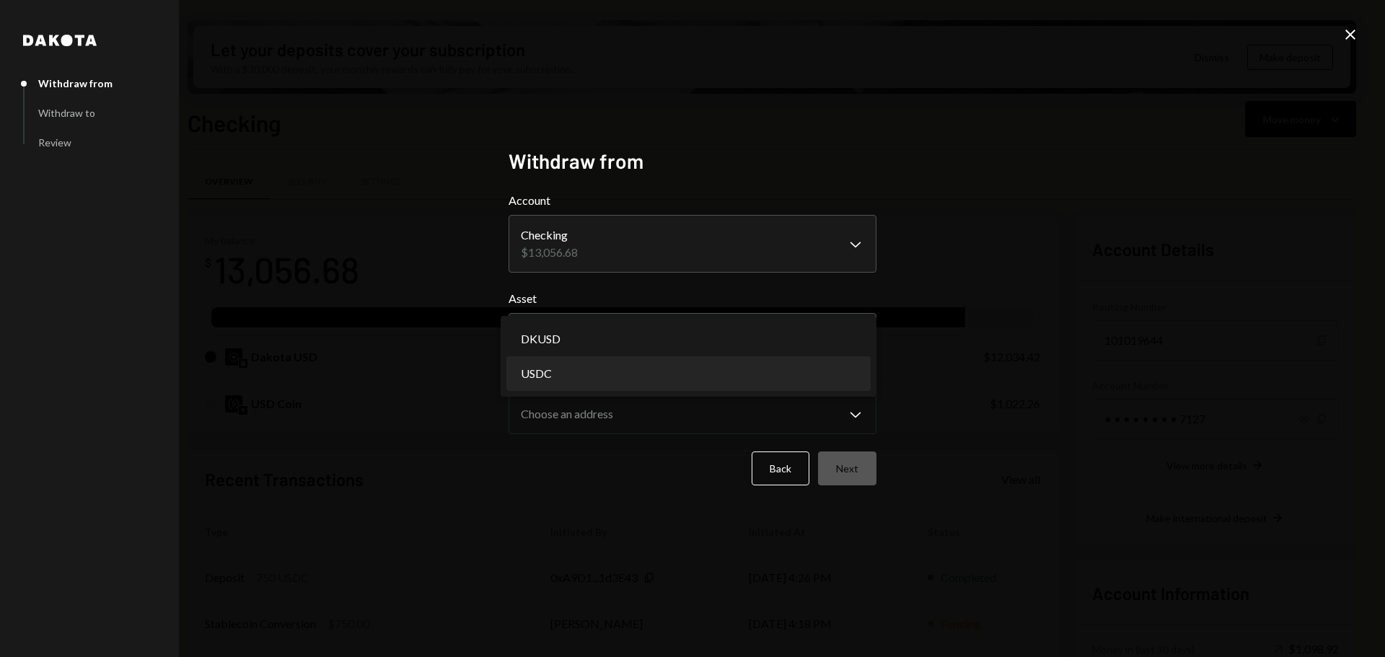
select select "****"
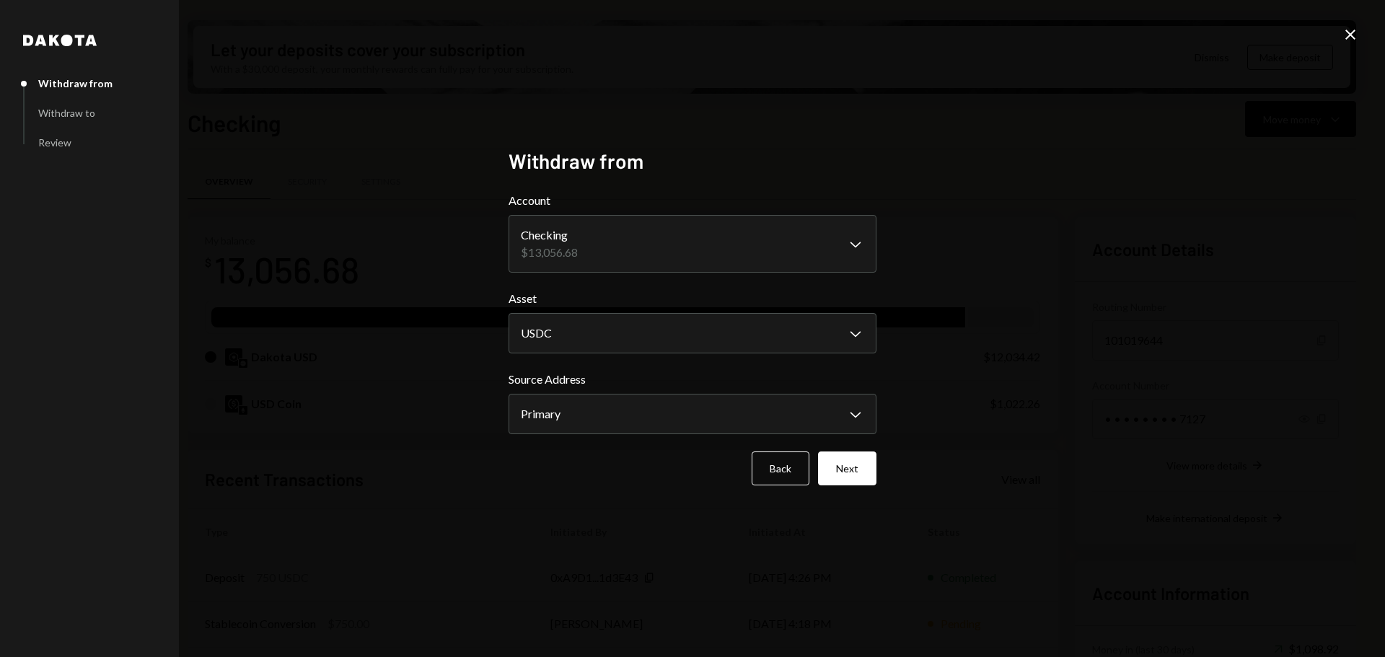
click at [584, 409] on body "C Chaos Foundation Caret Down Home Home Inbox Inbox Activities Transactions Acc…" at bounding box center [692, 328] width 1385 height 657
click at [828, 461] on button "Next" at bounding box center [847, 469] width 58 height 34
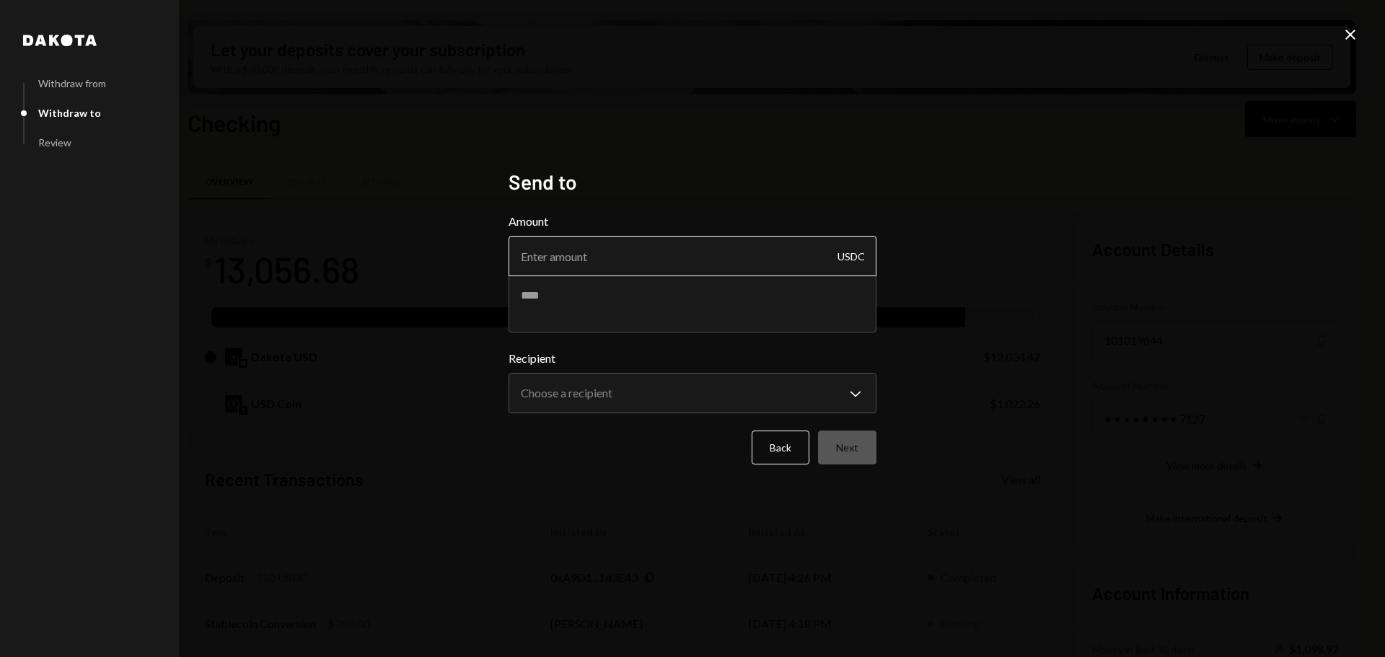
click at [581, 254] on input "Amount" at bounding box center [693, 256] width 368 height 40
type input "1000"
click at [659, 302] on textarea at bounding box center [693, 304] width 368 height 58
type textarea "**********"
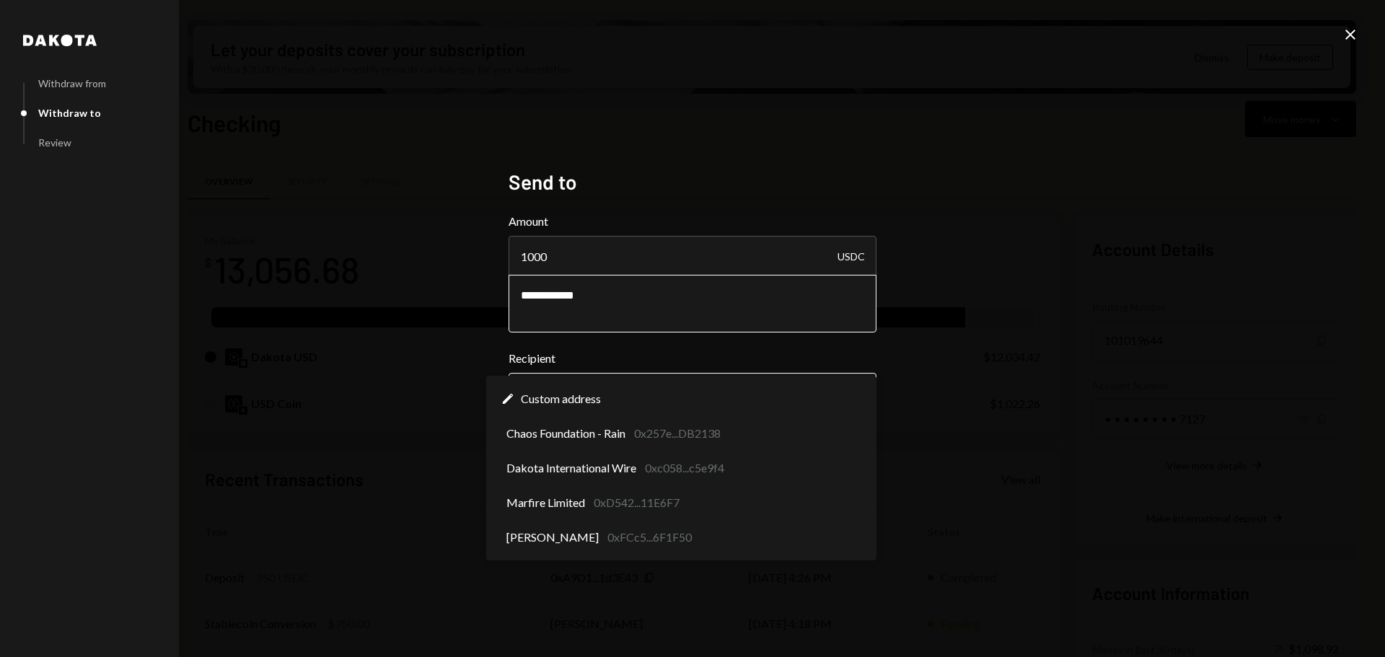
click at [554, 394] on body "C Chaos Foundation Caret Down Home Home Inbox Inbox Activities Transactions Acc…" at bounding box center [692, 328] width 1385 height 657
select select "**********"
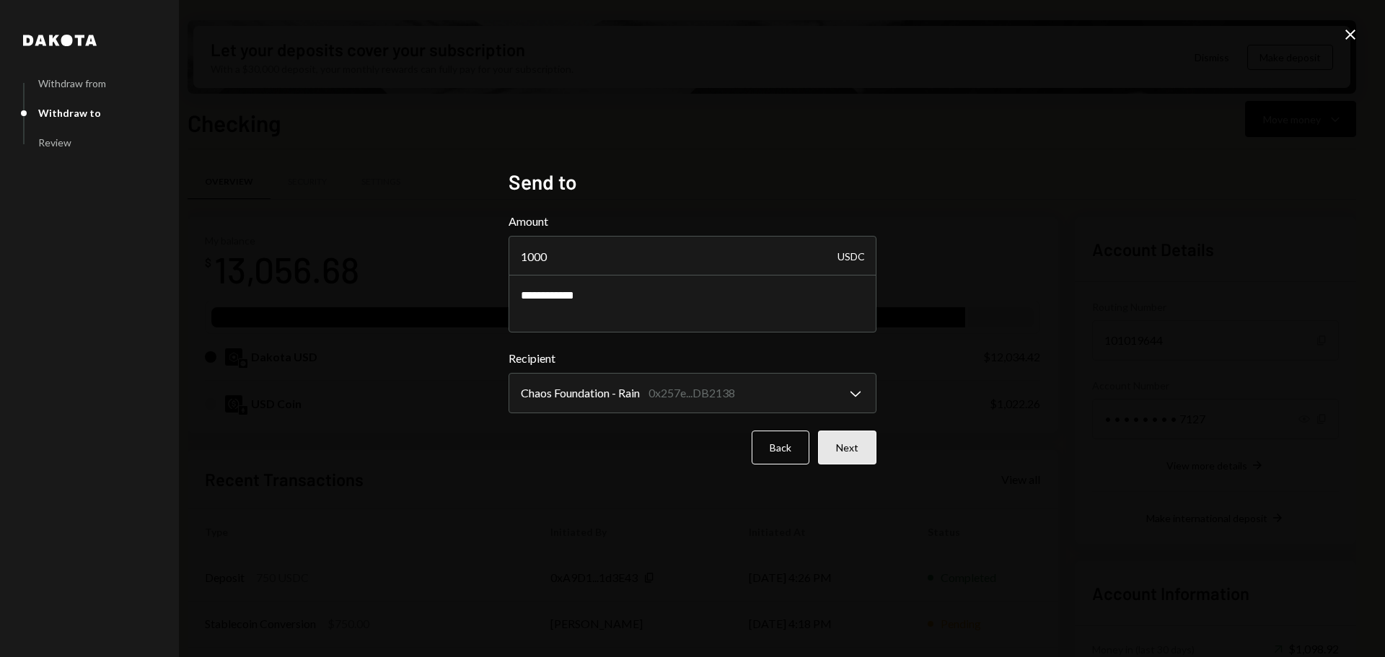
click at [848, 444] on button "Next" at bounding box center [847, 448] width 58 height 34
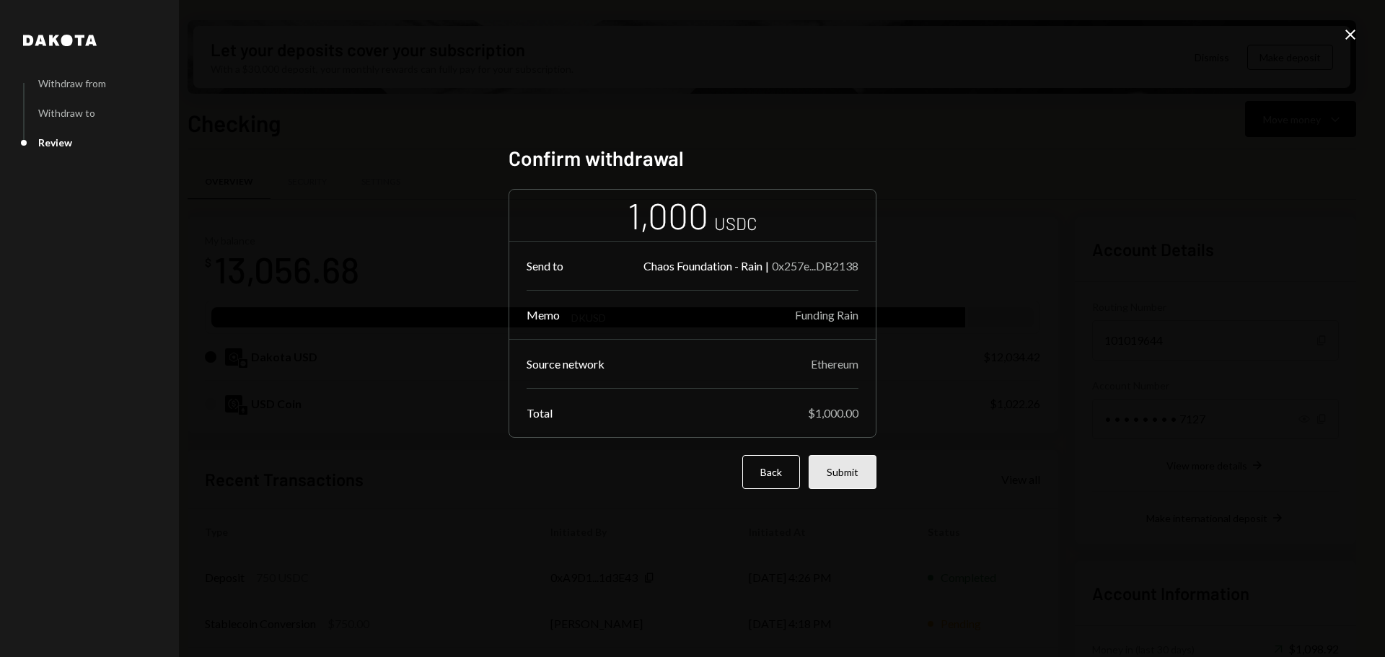
click at [839, 469] on button "Submit" at bounding box center [843, 472] width 68 height 34
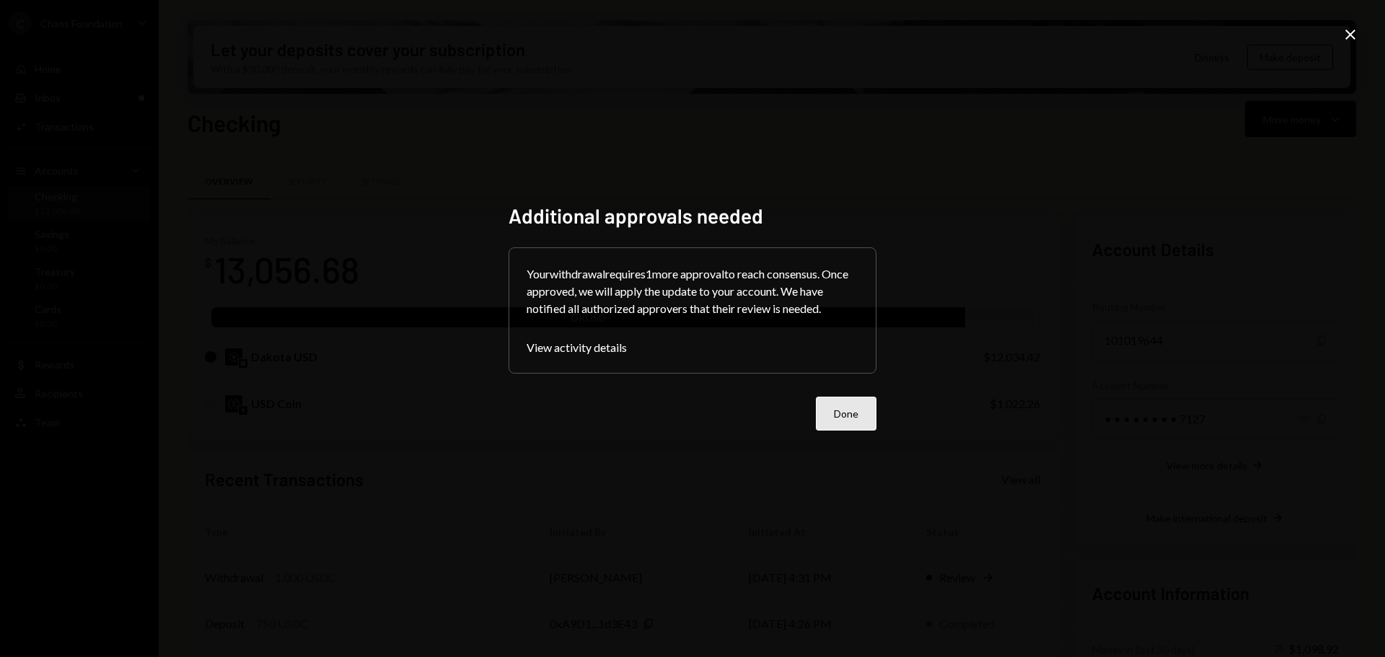
click at [845, 405] on button "Done" at bounding box center [846, 414] width 61 height 34
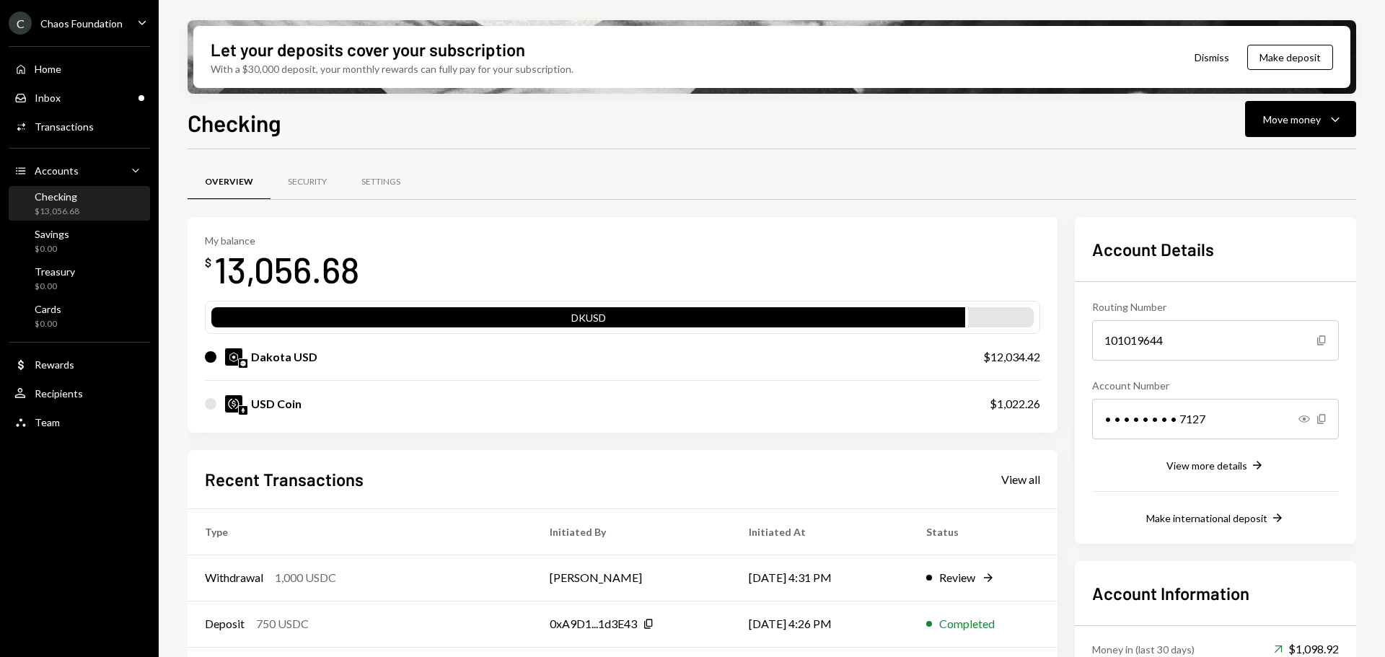
click at [79, 25] on div "Chaos Foundation" at bounding box center [81, 23] width 82 height 12
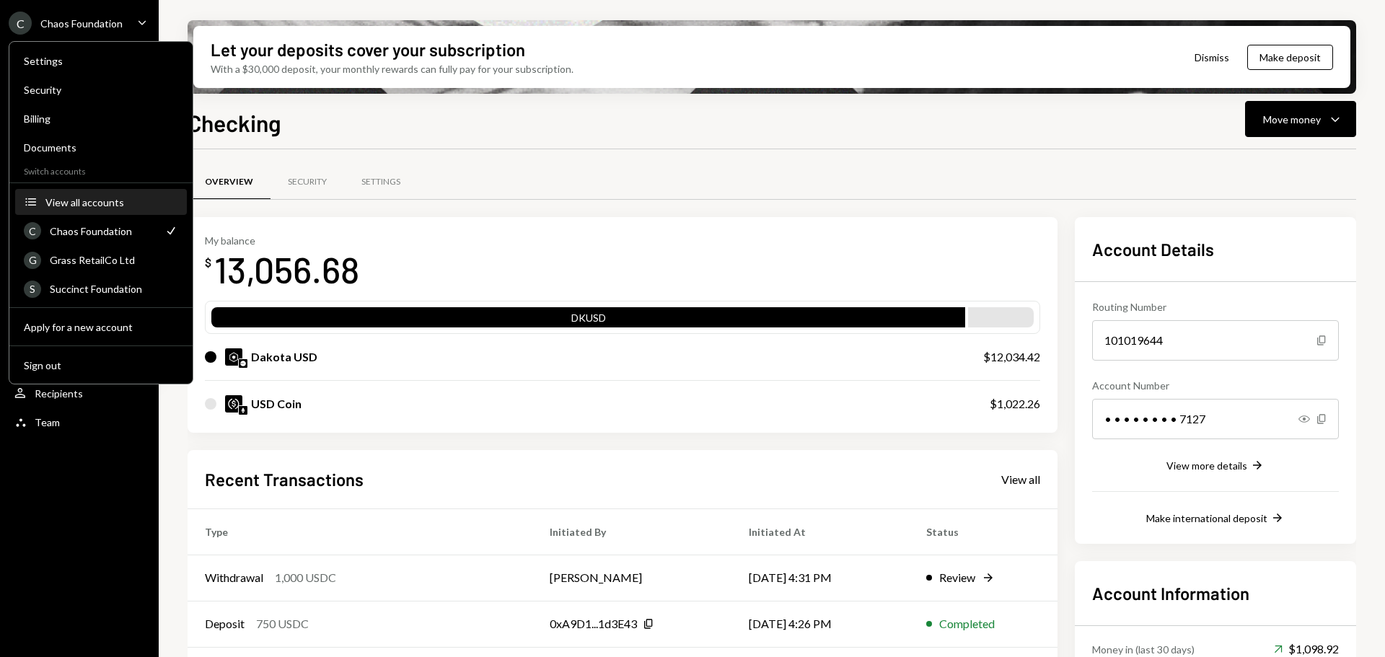
click at [104, 202] on div "View all accounts" at bounding box center [111, 202] width 133 height 12
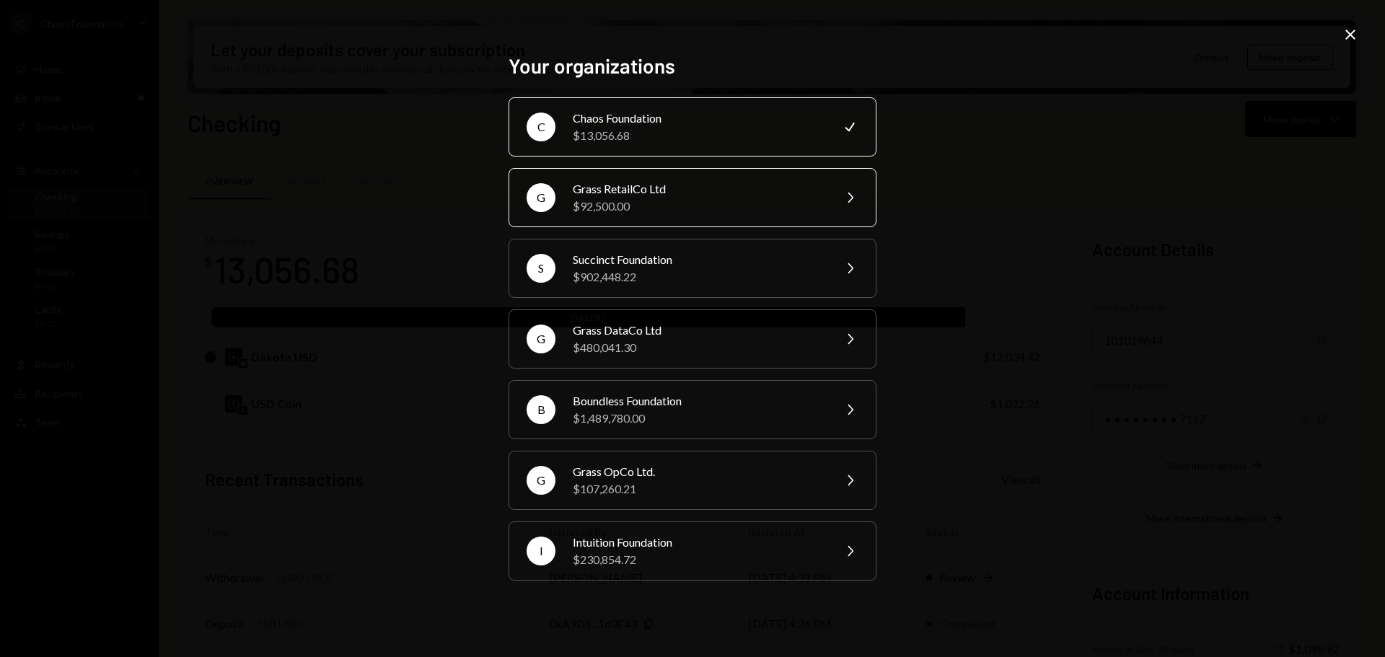
click at [659, 193] on div "Grass RetailCo Ltd" at bounding box center [698, 188] width 251 height 17
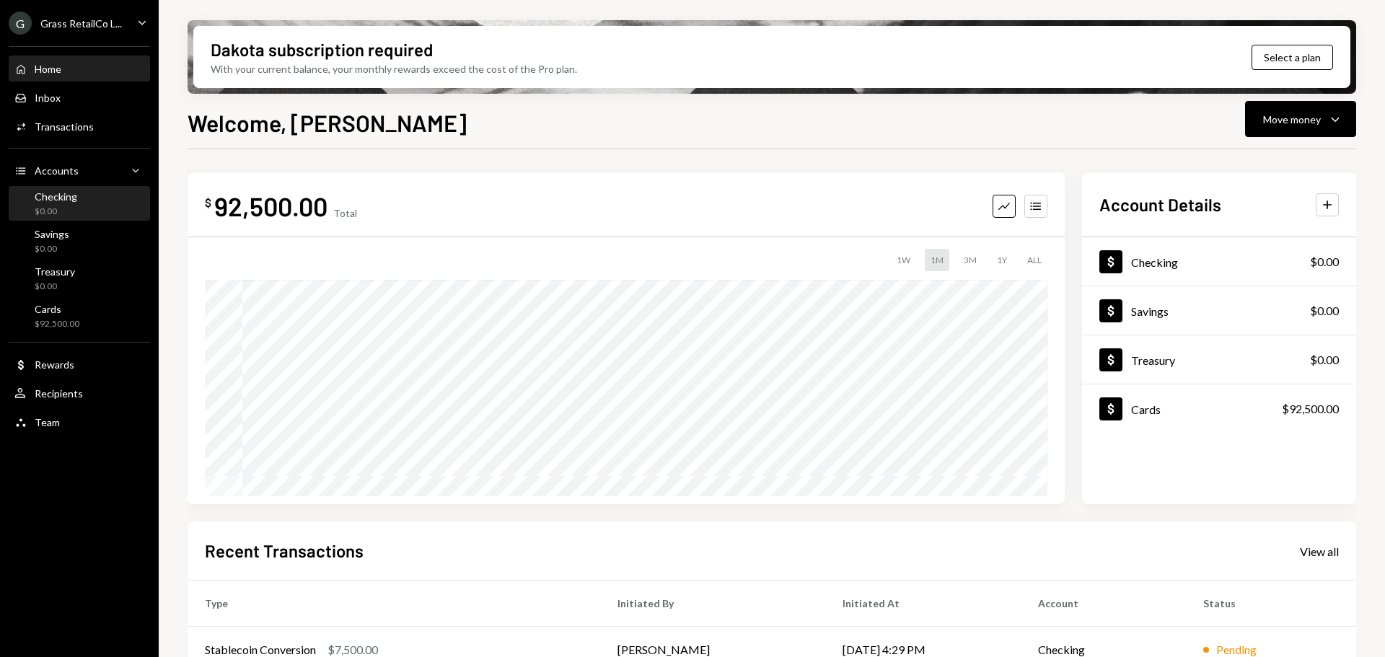
click at [67, 193] on div "Checking" at bounding box center [56, 196] width 43 height 12
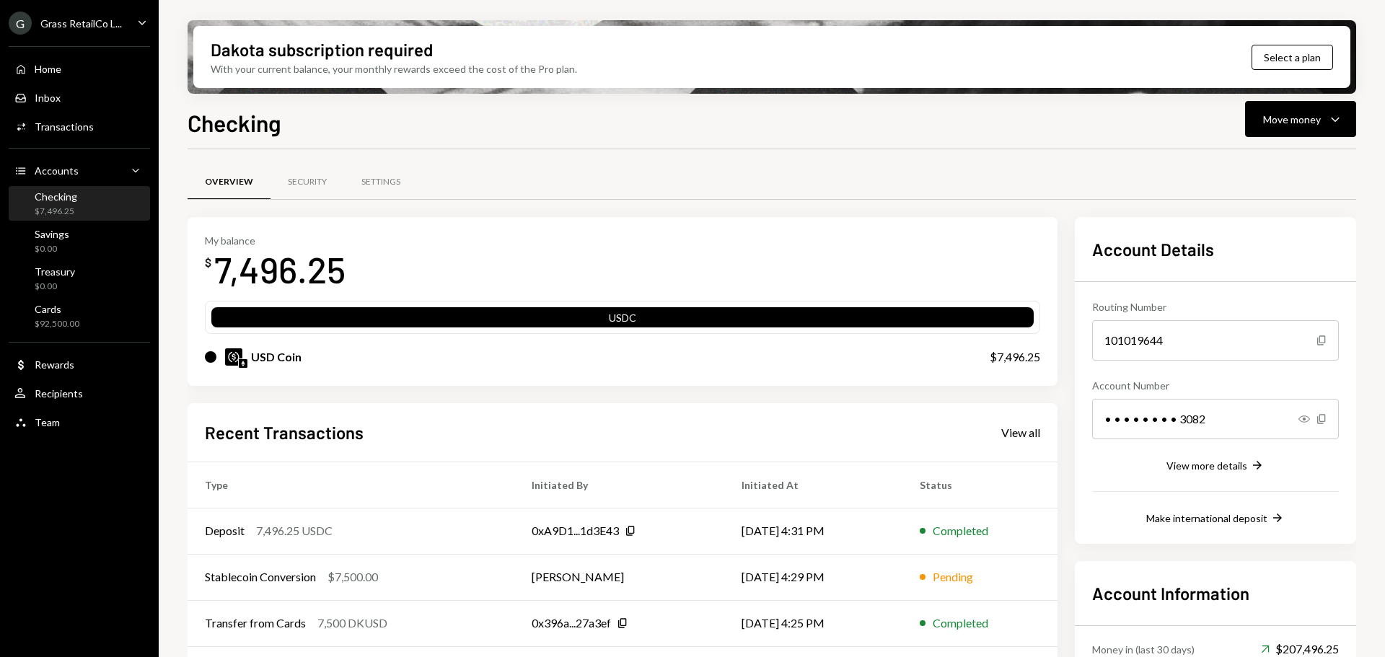
click at [1348, 97] on div "Dakota subscription required With your current balance, your monthly rewards ex…" at bounding box center [772, 328] width 1226 height 657
click at [1340, 111] on icon "Caret Down" at bounding box center [1335, 118] width 17 height 17
click at [1252, 157] on div "Send" at bounding box center [1288, 162] width 105 height 15
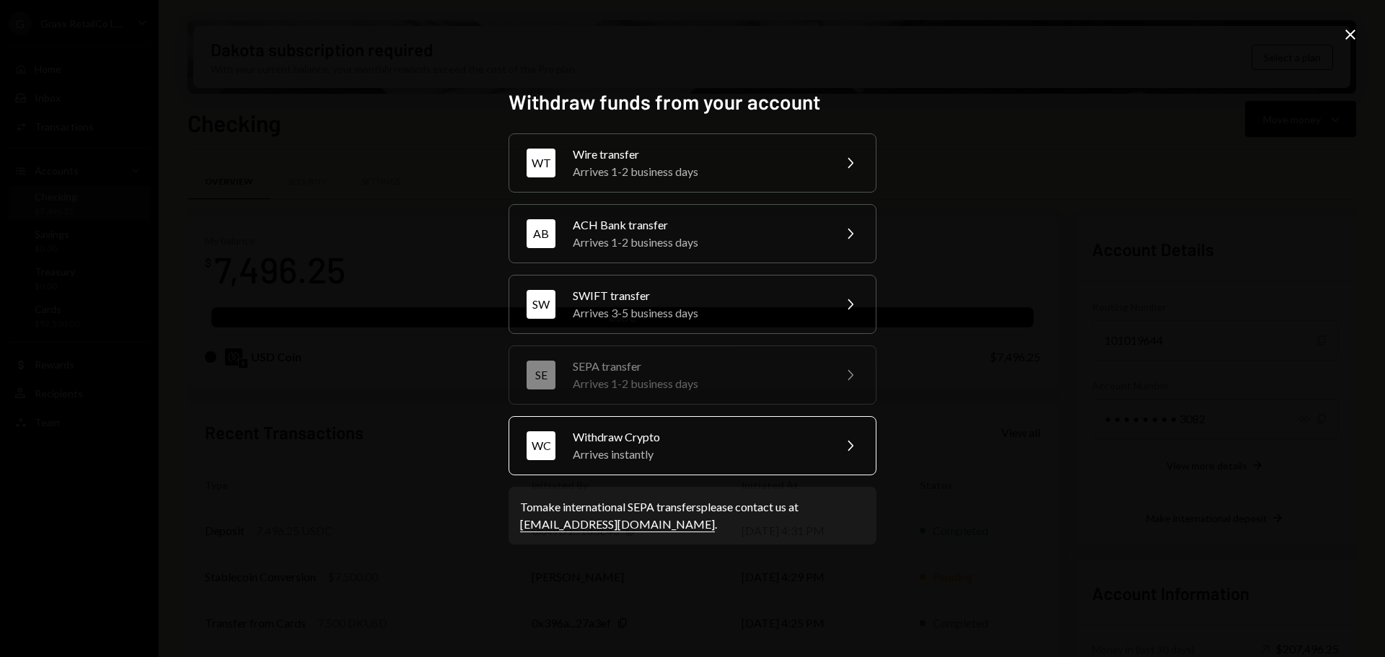
click at [624, 453] on div "Arrives instantly" at bounding box center [698, 454] width 251 height 17
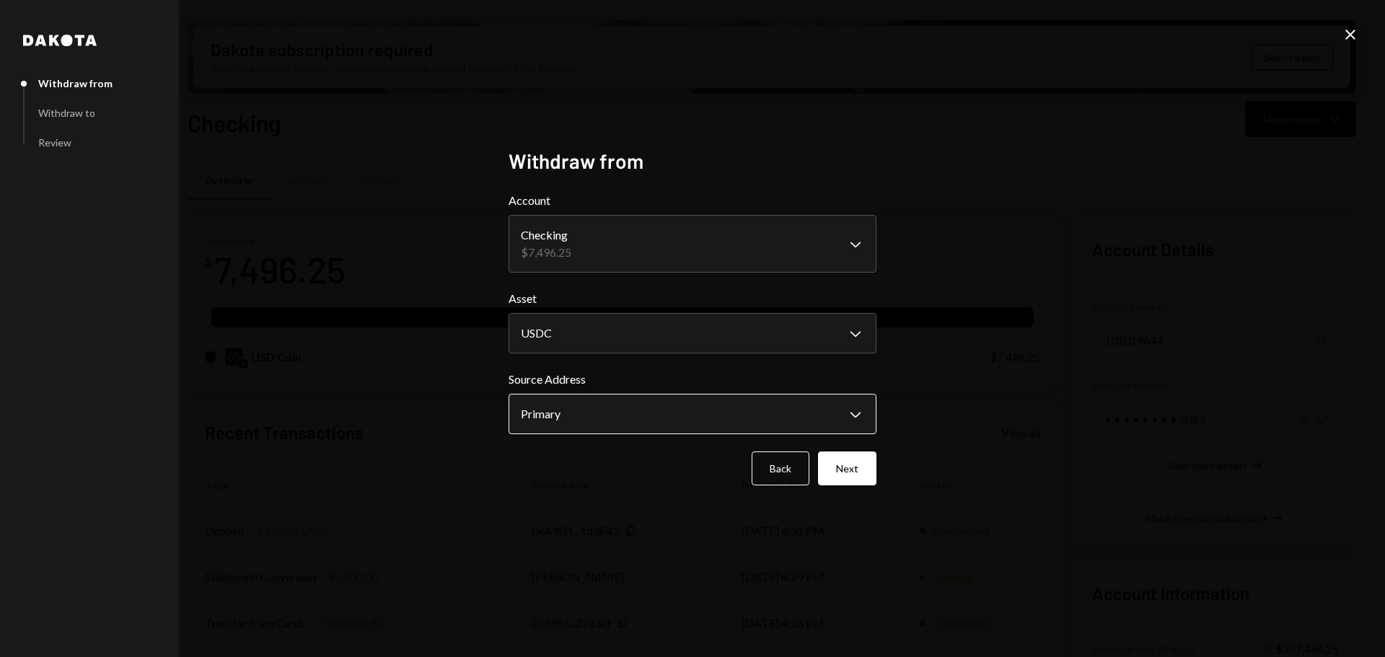
click at [581, 419] on body "G Grass RetailCo L... Caret Down Home Home Inbox Inbox Activities Transactions …" at bounding box center [692, 328] width 1385 height 657
click at [848, 467] on button "Next" at bounding box center [847, 469] width 58 height 34
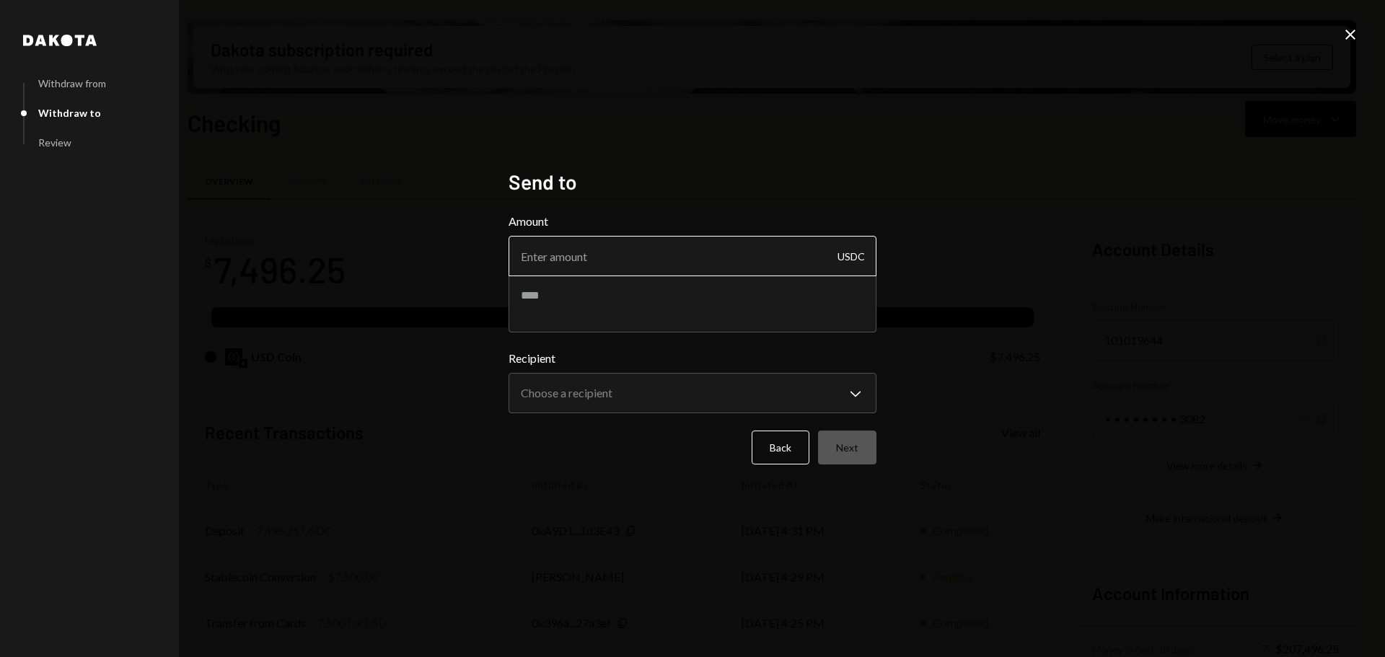
click at [572, 260] on input "Amount" at bounding box center [693, 256] width 368 height 40
click at [792, 444] on button "Back" at bounding box center [781, 448] width 58 height 34
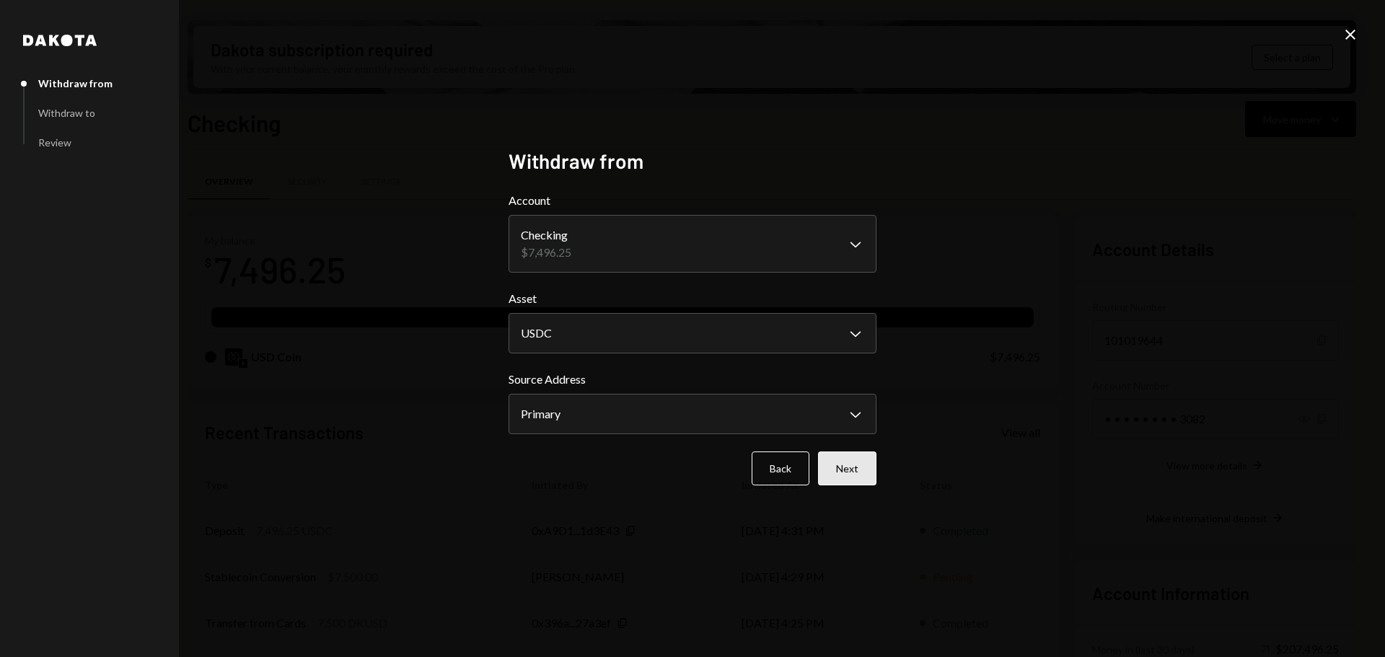
click at [853, 470] on button "Next" at bounding box center [847, 469] width 58 height 34
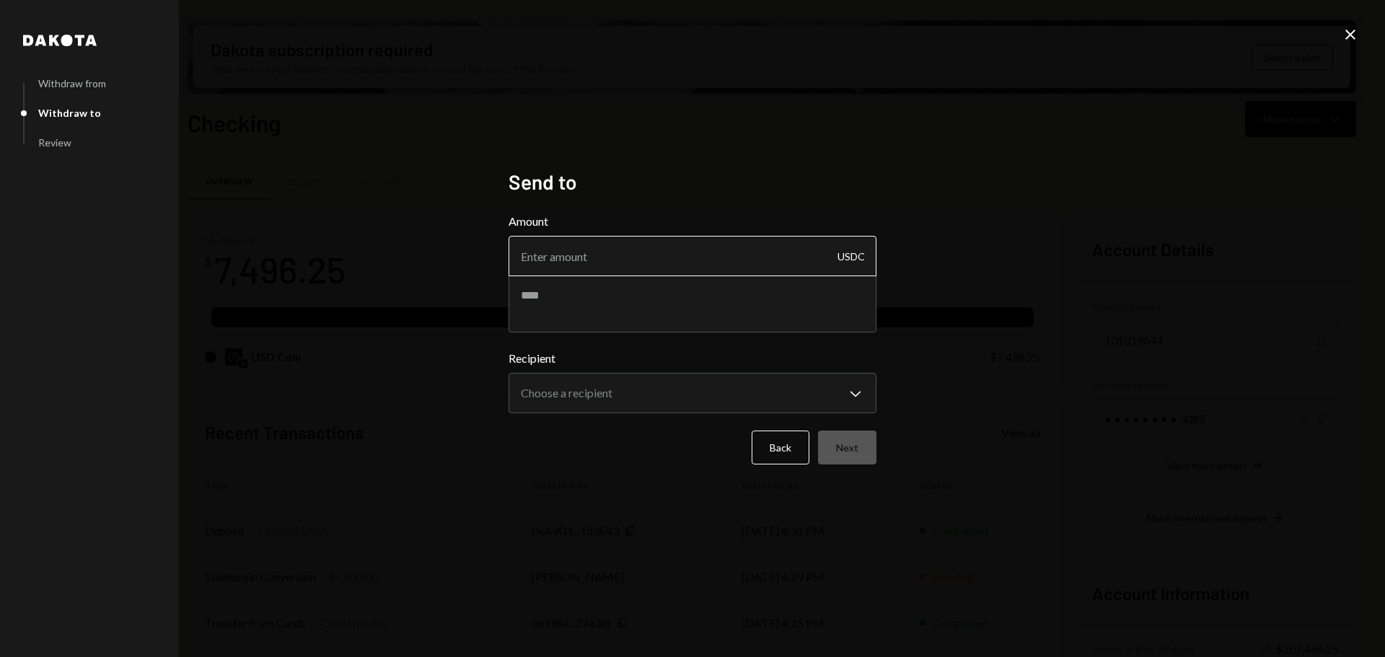
click at [623, 259] on input "Amount" at bounding box center [693, 256] width 368 height 40
type input "7496.25"
click at [600, 289] on textarea at bounding box center [693, 304] width 368 height 58
type textarea "**********"
click at [558, 392] on body "G Grass RetailCo L... Caret Down Home Home Inbox Inbox Activities Transactions …" at bounding box center [692, 328] width 1385 height 657
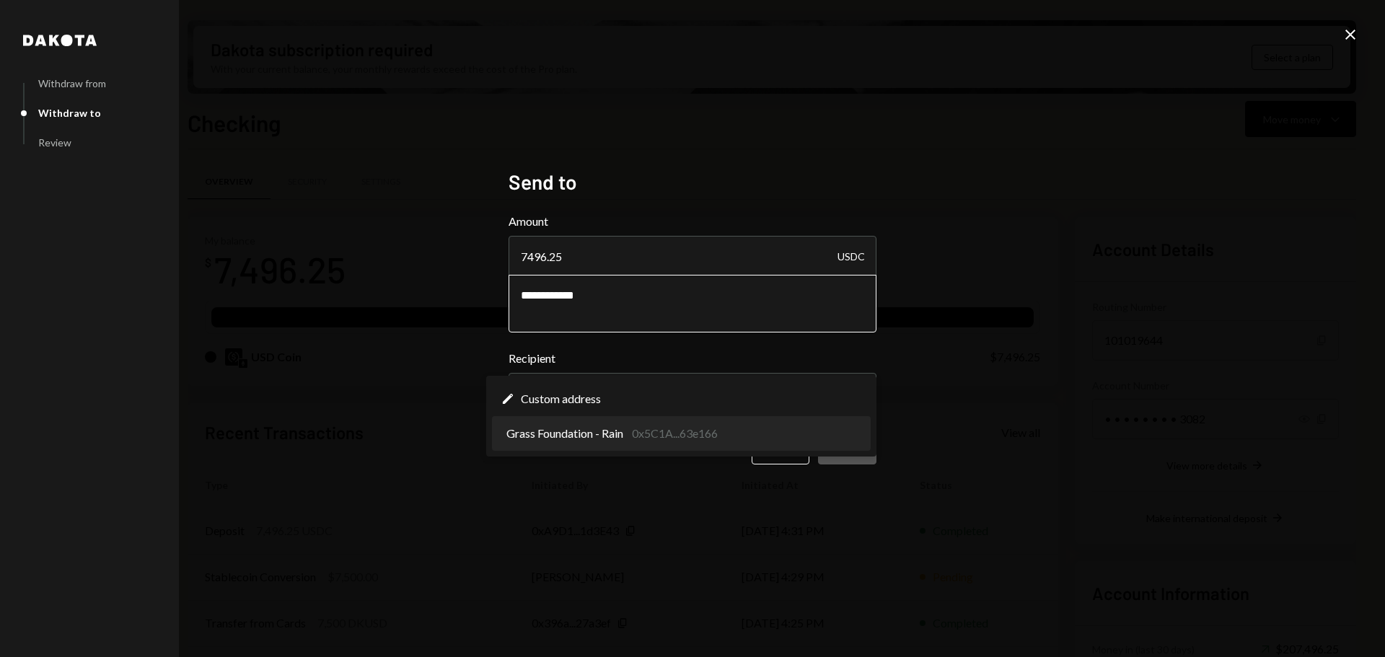
select select "**********"
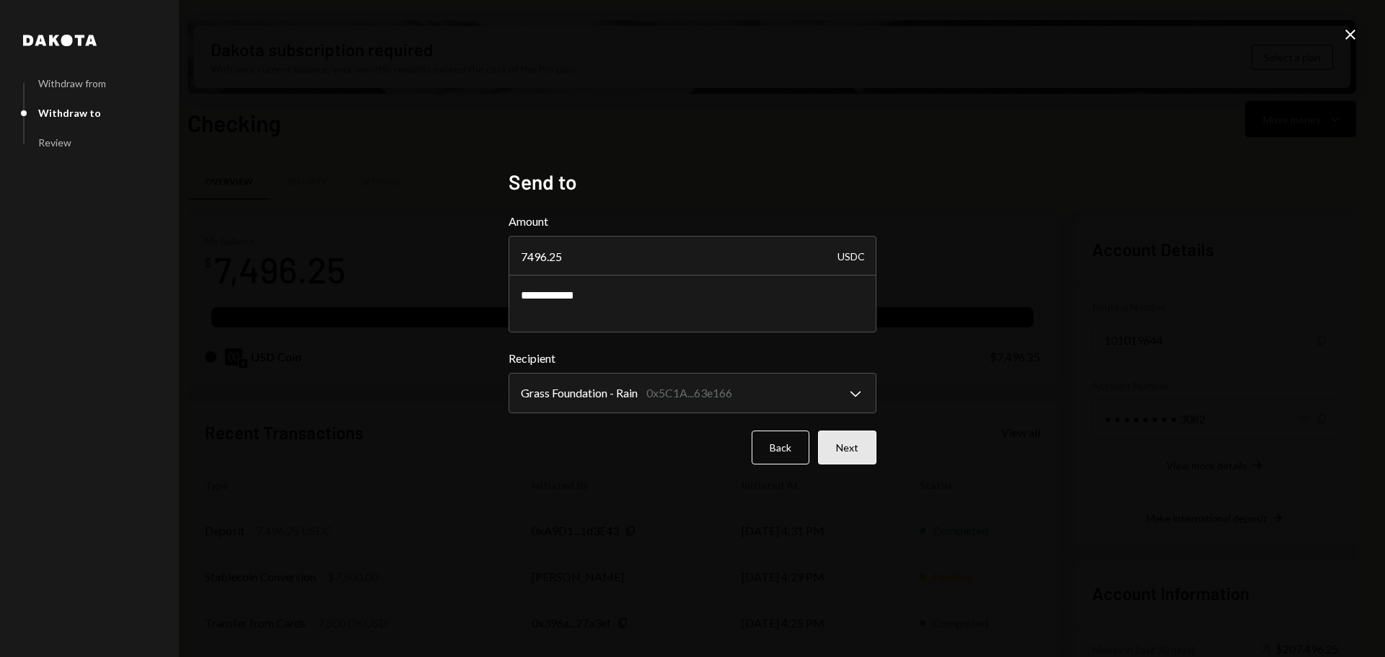
click at [848, 441] on button "Next" at bounding box center [847, 448] width 58 height 34
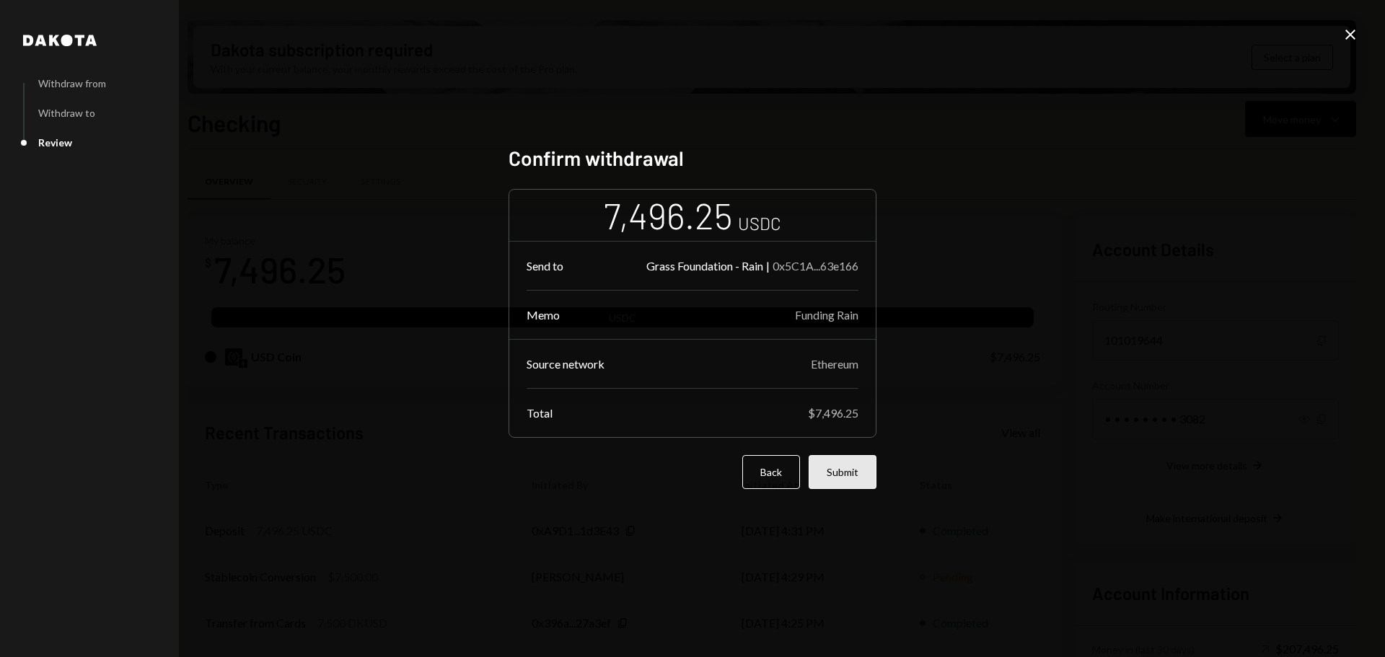
click at [852, 465] on button "Submit" at bounding box center [843, 472] width 68 height 34
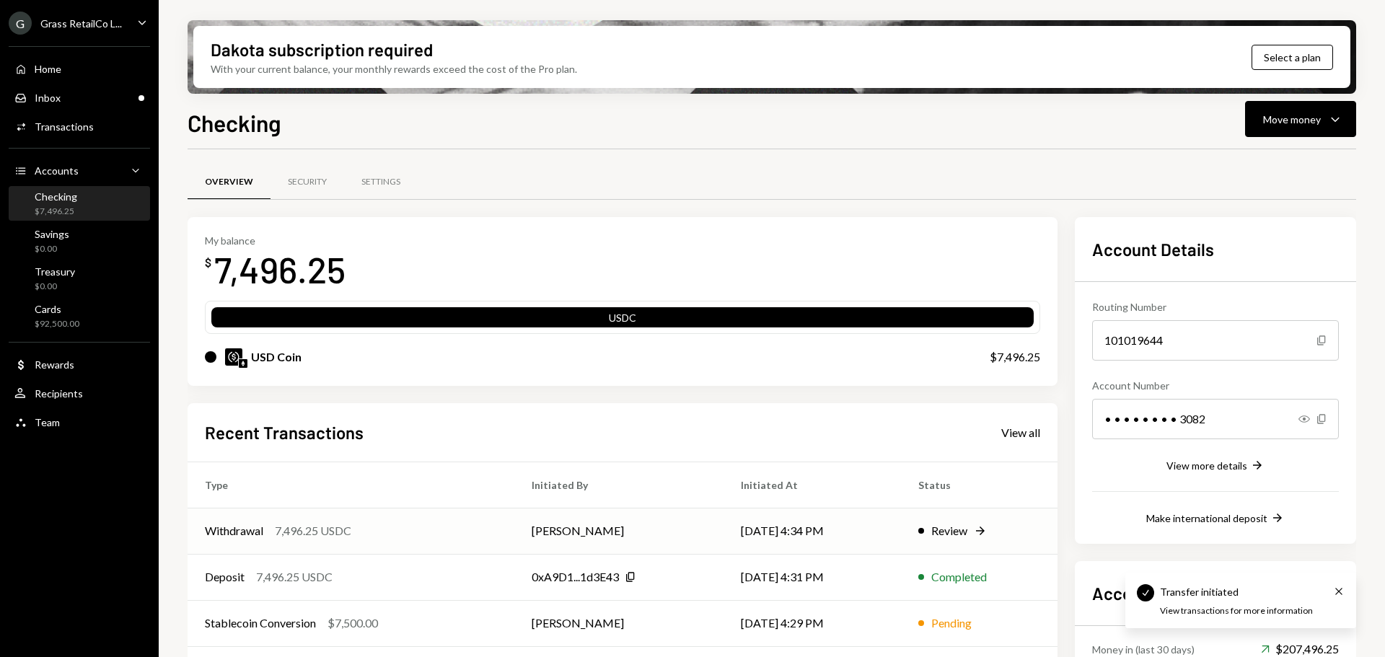
click at [373, 536] on div "Withdrawal 7,496.25 USDC" at bounding box center [351, 530] width 292 height 17
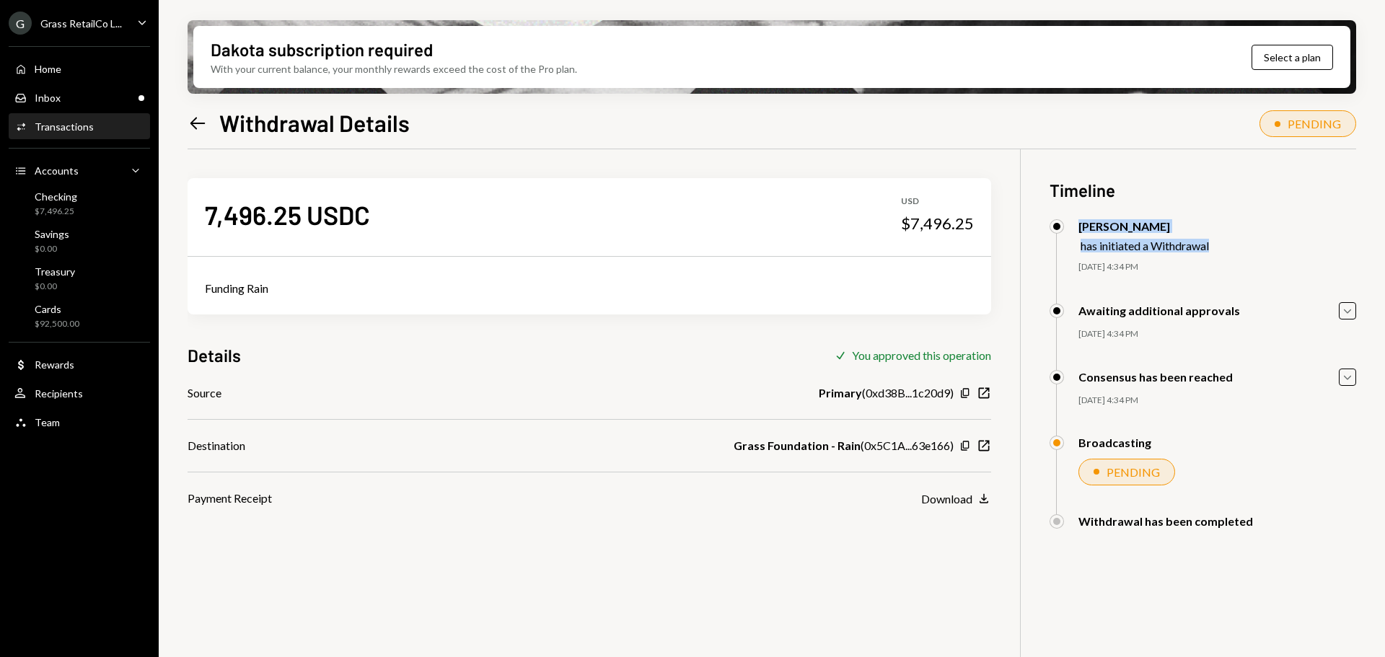
drag, startPoint x: 1137, startPoint y: 237, endPoint x: 1209, endPoint y: 250, distance: 73.3
click at [1209, 248] on div "[PERSON_NAME] has initiated a Withdrawal" at bounding box center [1143, 235] width 131 height 33
drag, startPoint x: 1100, startPoint y: 305, endPoint x: 1259, endPoint y: 312, distance: 158.8
click at [1274, 304] on div "Awaiting additional approvals Caret Down" at bounding box center [1203, 310] width 307 height 17
drag, startPoint x: 1078, startPoint y: 375, endPoint x: 1197, endPoint y: 377, distance: 119.8
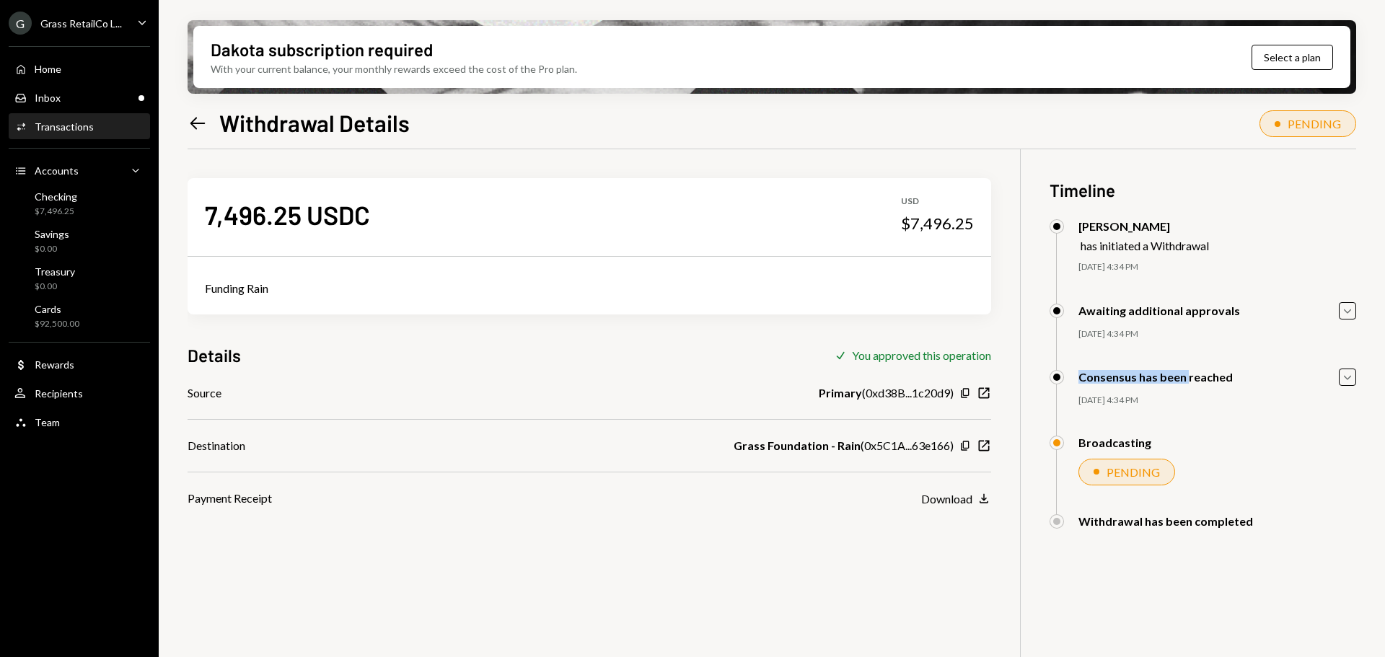
click at [1202, 374] on div "Consensus has been reached" at bounding box center [1141, 377] width 183 height 14
drag, startPoint x: 1083, startPoint y: 438, endPoint x: 1224, endPoint y: 403, distance: 144.9
click at [1191, 415] on div "[PERSON_NAME] has initiated a Withdrawal [DATE] 4:34 PM [PERSON_NAME] Approved …" at bounding box center [1203, 388] width 307 height 338
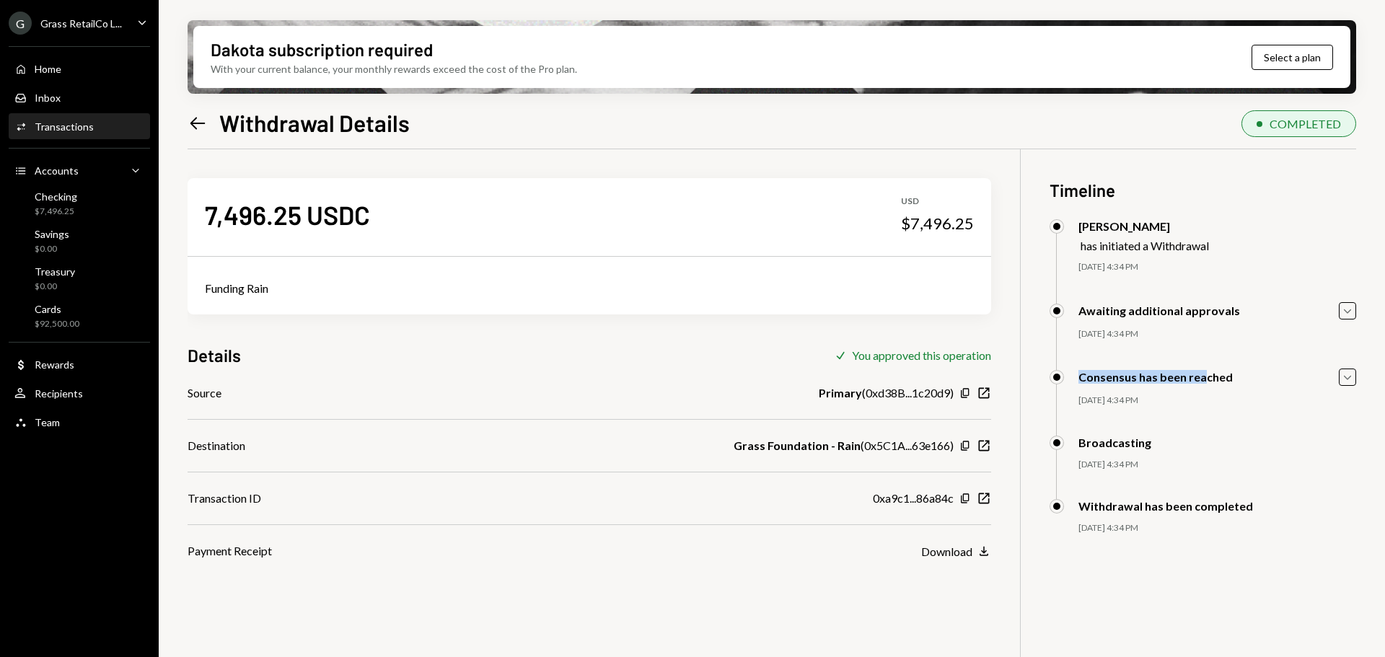
drag, startPoint x: 62, startPoint y: 73, endPoint x: 97, endPoint y: 6, distance: 75.8
click at [62, 72] on div "Home Home" at bounding box center [79, 69] width 130 height 13
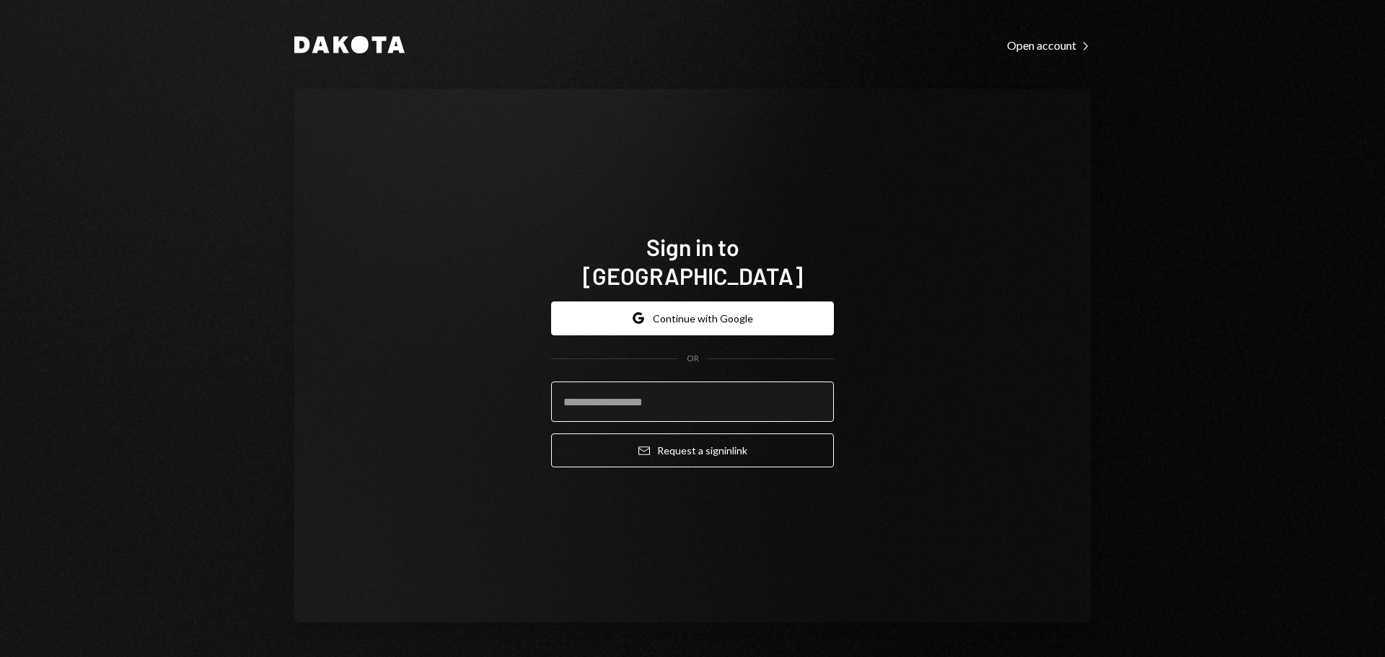
click at [633, 382] on input "email" at bounding box center [692, 402] width 283 height 40
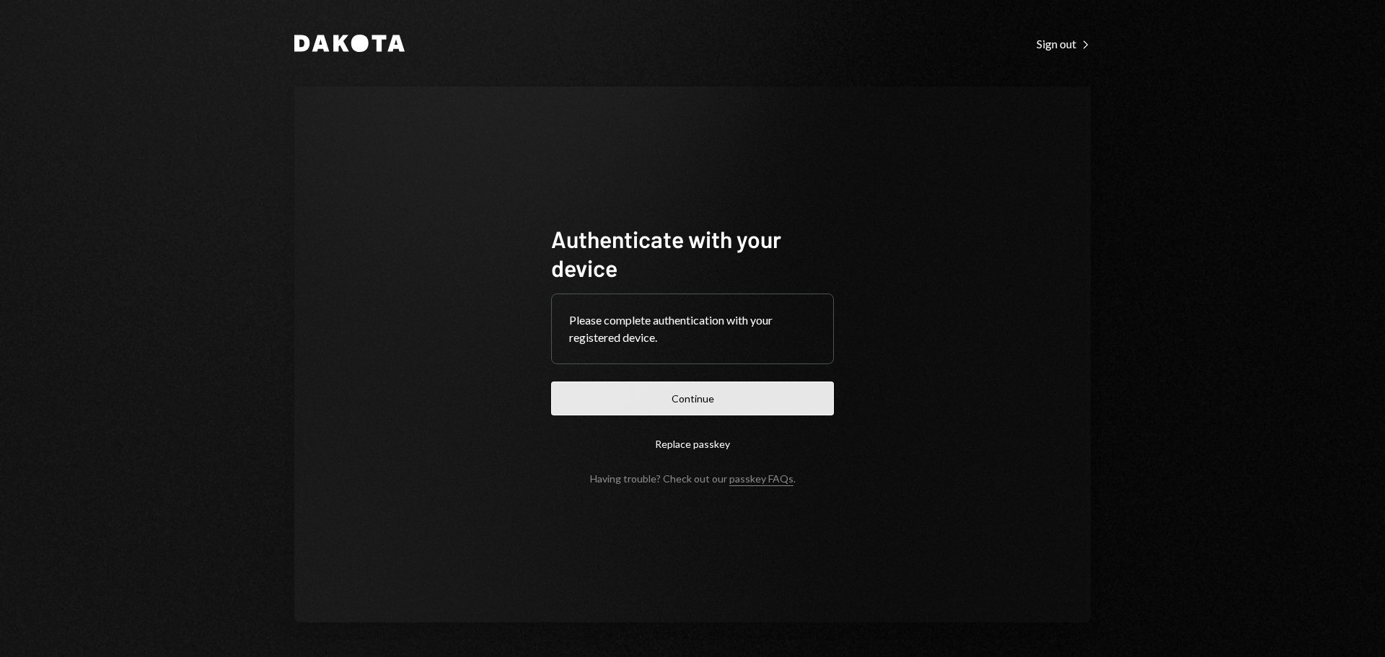
click at [705, 405] on button "Continue" at bounding box center [692, 399] width 283 height 34
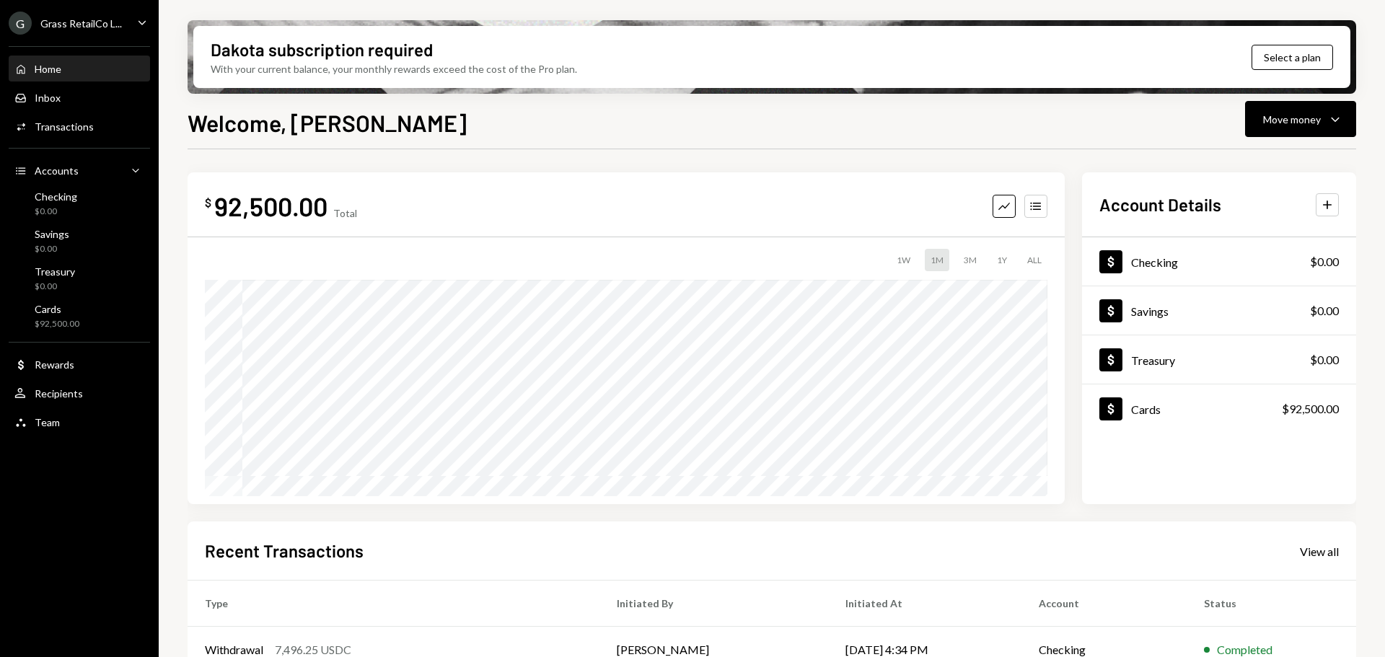
click at [92, 27] on div "Grass RetailCo L..." at bounding box center [81, 23] width 82 height 12
click at [190, 14] on div "Dakota subscription required With your current balance, your monthly rewards ex…" at bounding box center [772, 328] width 1226 height 657
click at [53, 89] on div "Inbox Inbox" at bounding box center [79, 98] width 130 height 25
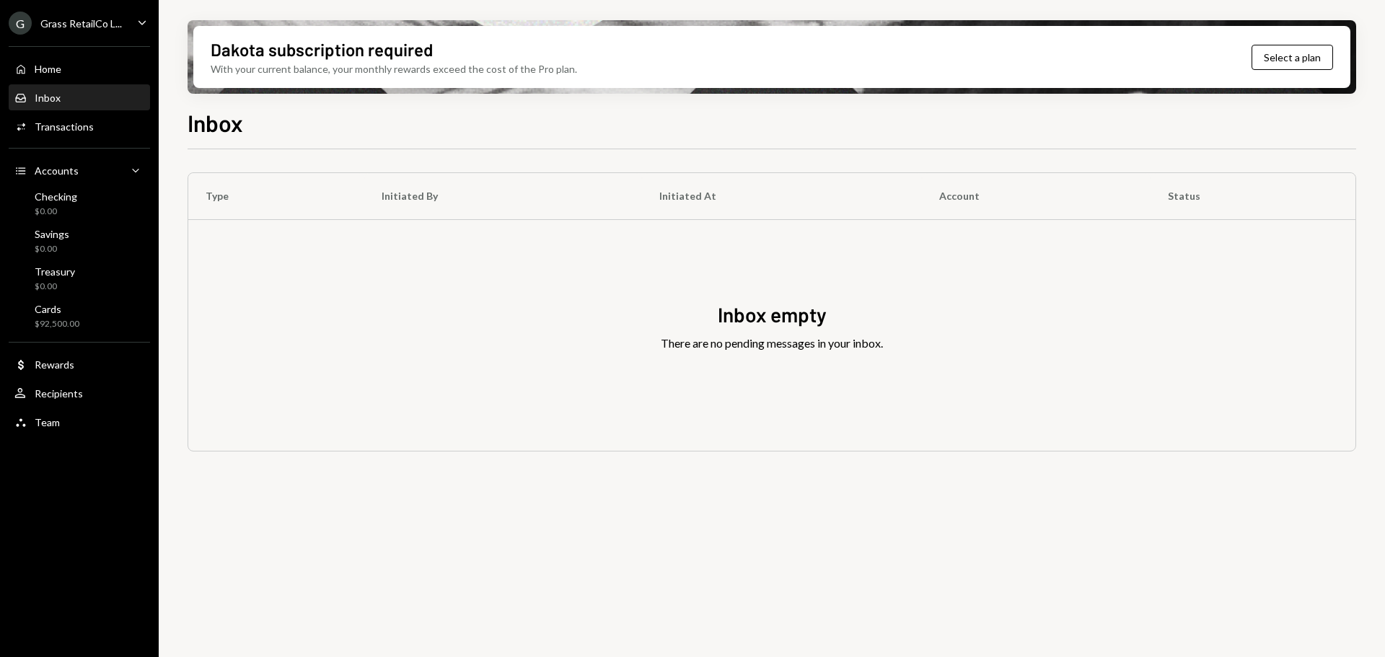
click at [107, 27] on div "Grass RetailCo L..." at bounding box center [81, 23] width 82 height 12
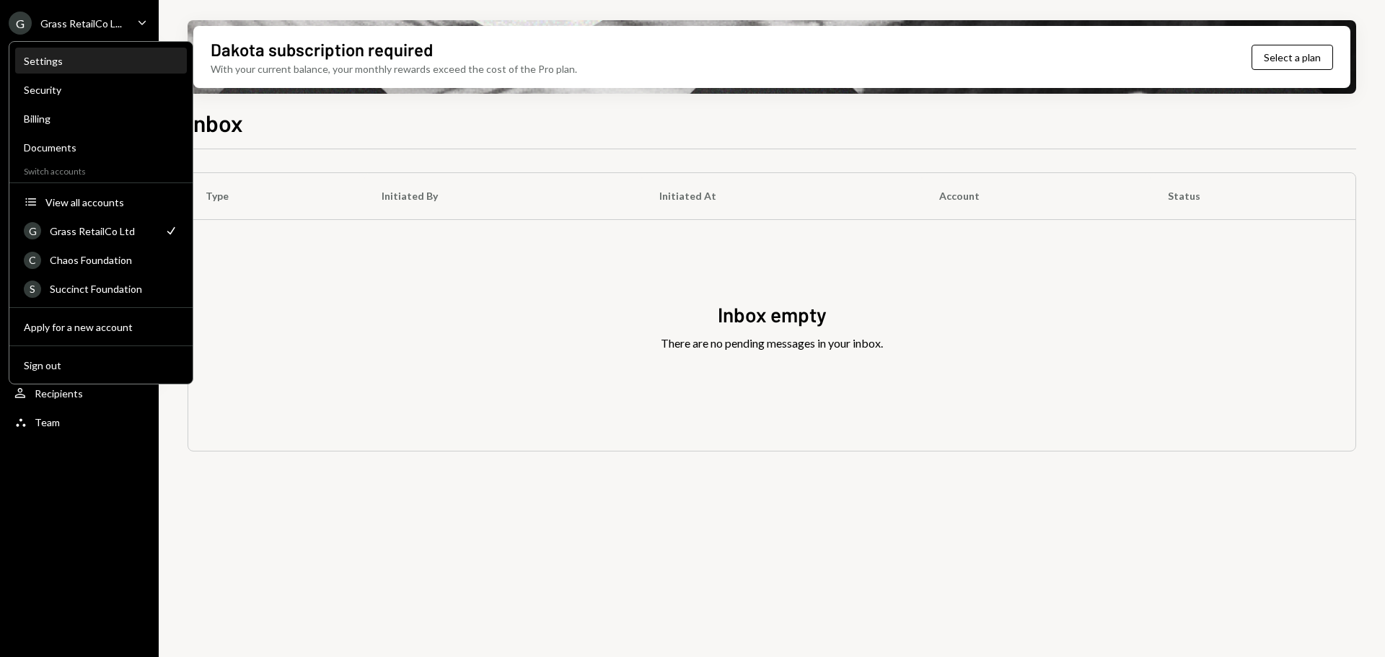
click at [59, 57] on div "Settings" at bounding box center [101, 61] width 154 height 12
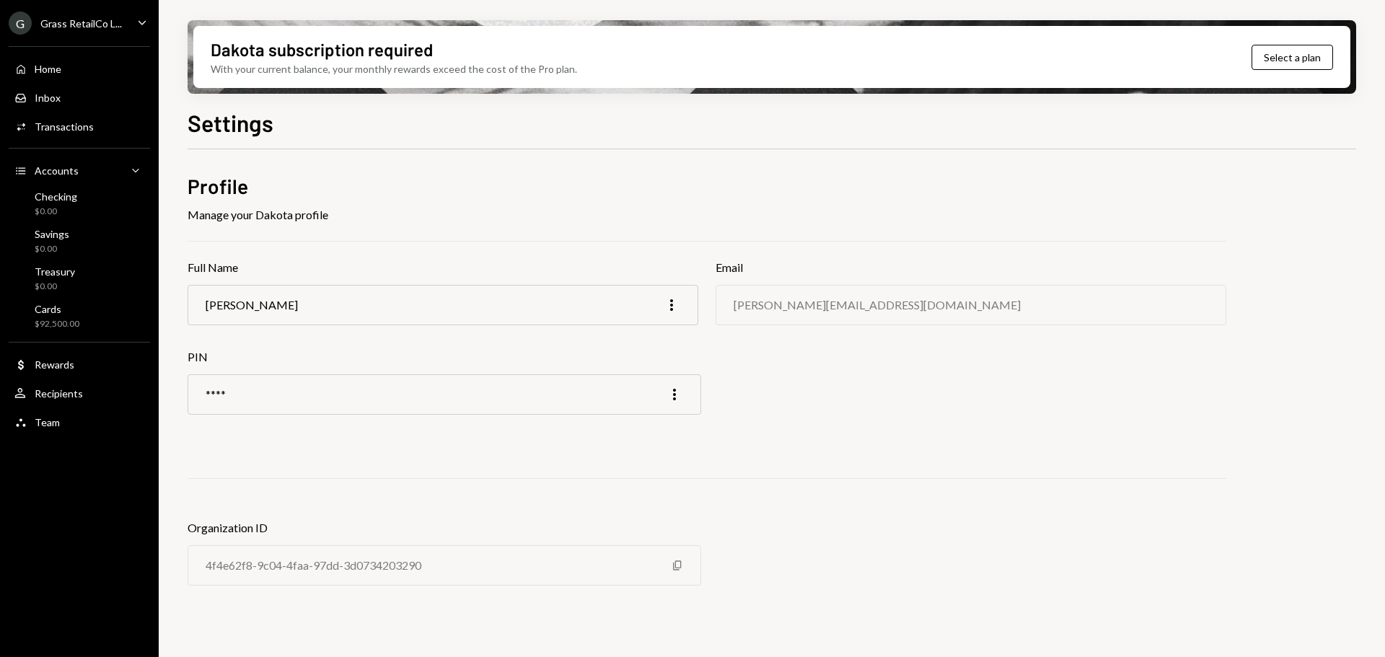
click at [73, 14] on div "G Grass RetailCo L..." at bounding box center [65, 23] width 113 height 23
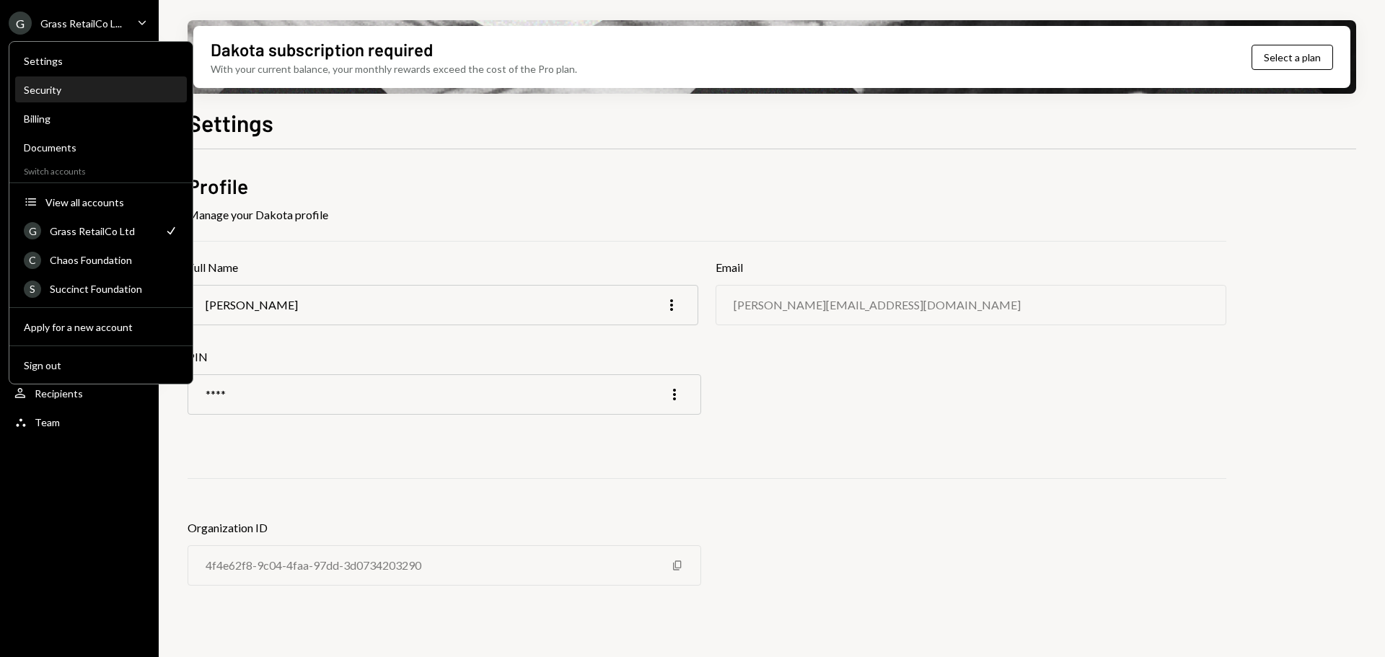
click at [61, 97] on div "Security" at bounding box center [101, 90] width 154 height 25
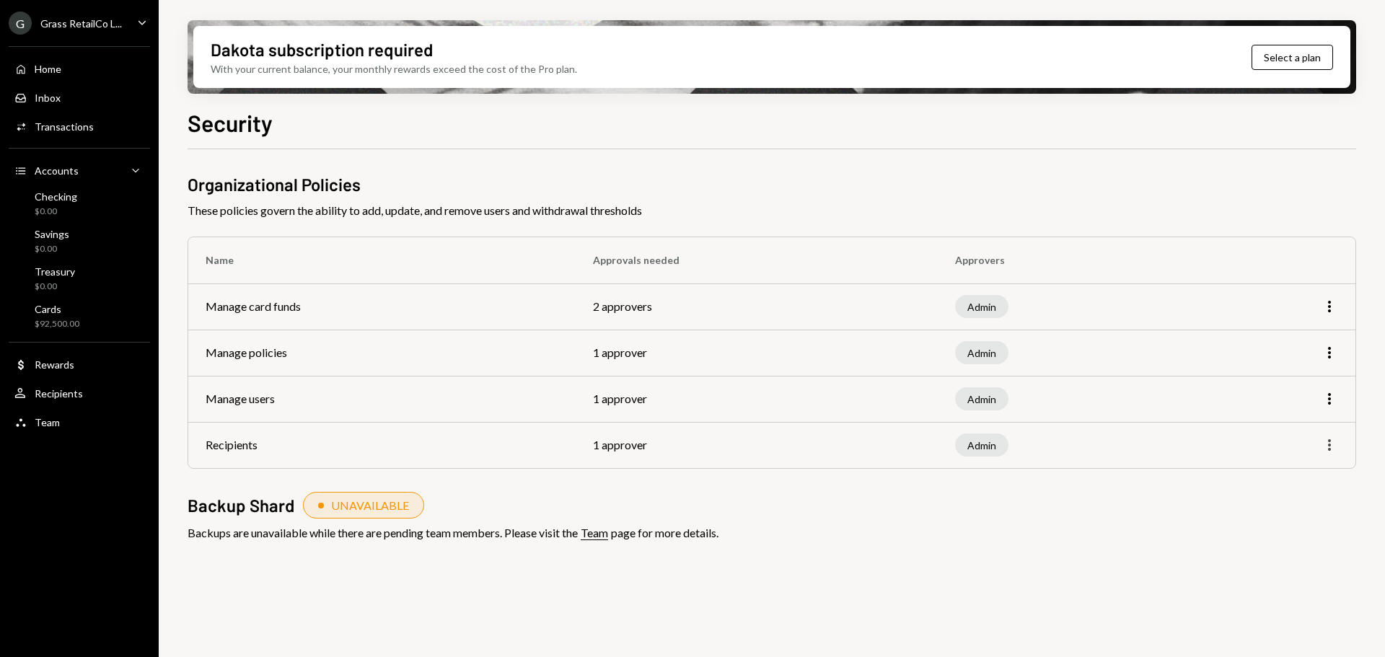
click at [1328, 443] on icon "More" at bounding box center [1329, 444] width 17 height 17
click at [1280, 484] on div "Edit" at bounding box center [1296, 475] width 72 height 25
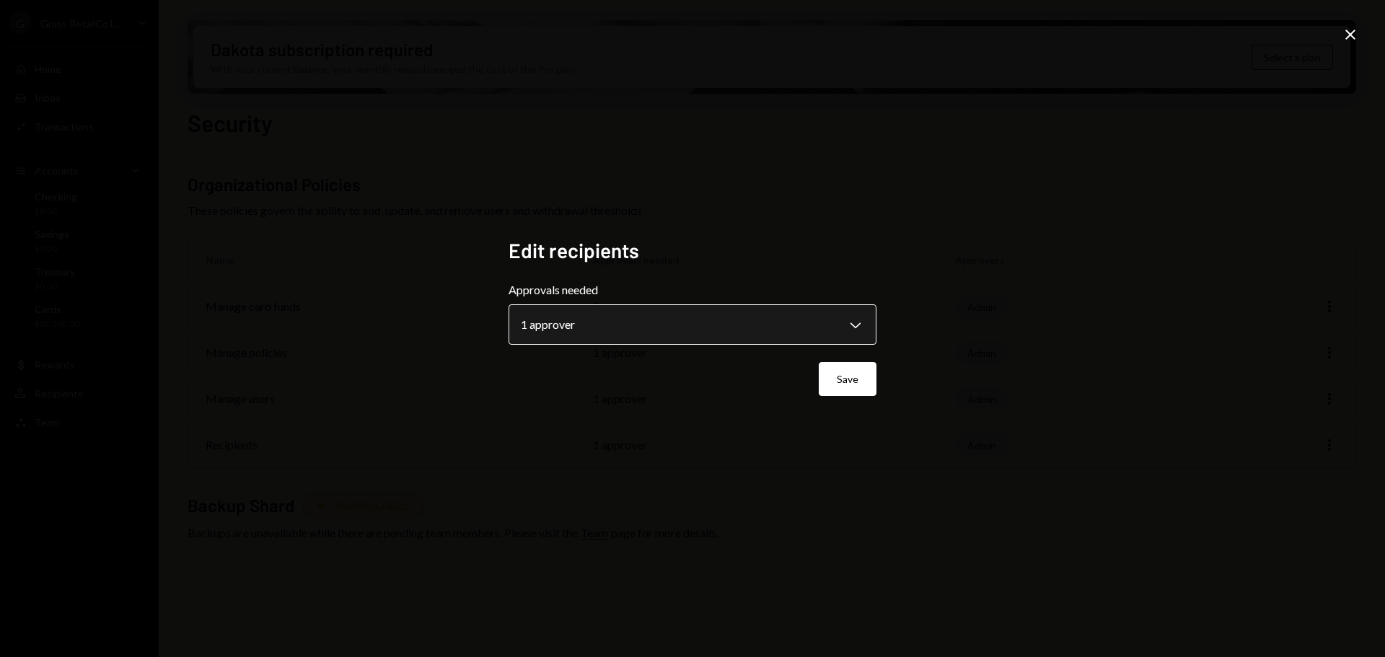
click at [621, 311] on body "**********" at bounding box center [692, 328] width 1385 height 657
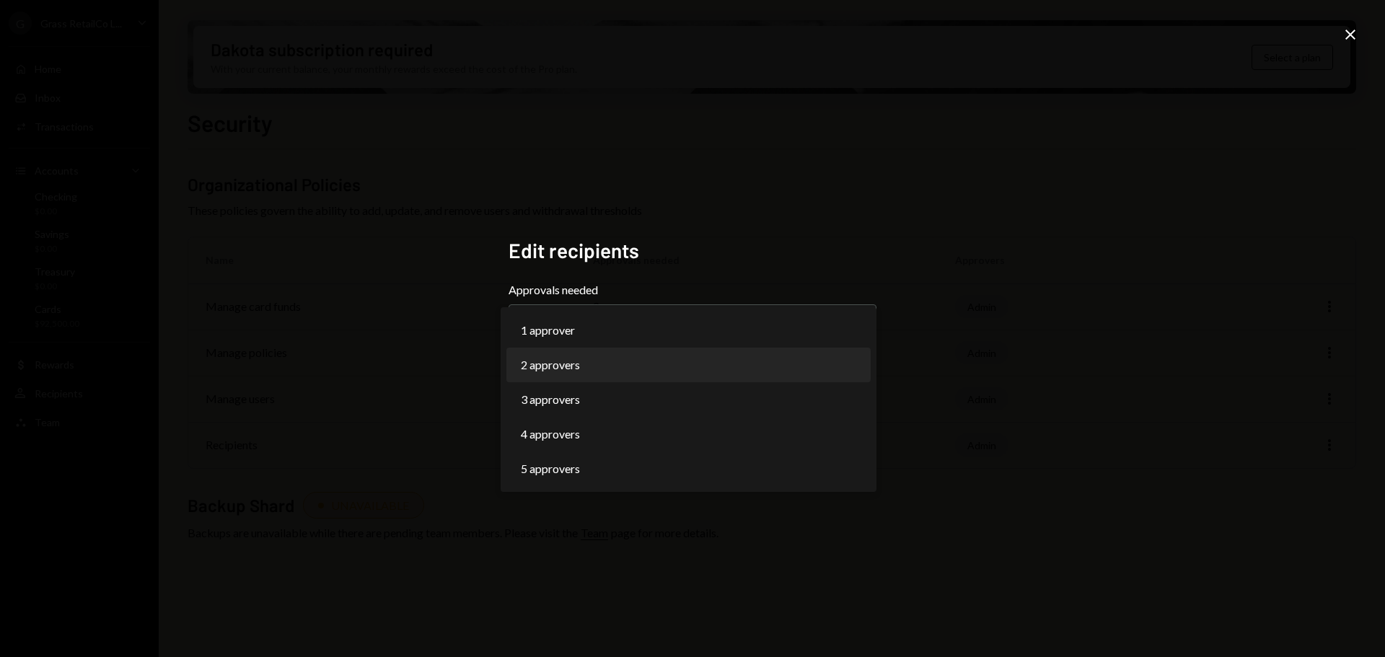
select select "*"
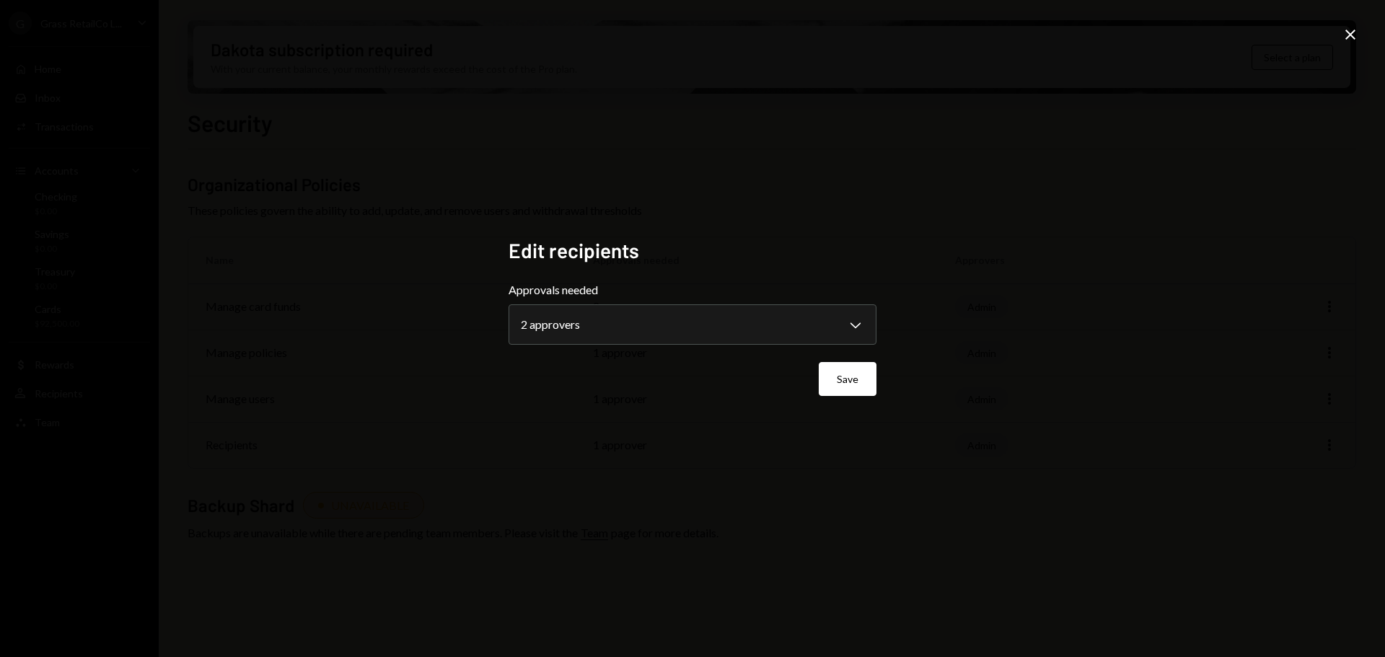
drag, startPoint x: 846, startPoint y: 376, endPoint x: 983, endPoint y: 317, distance: 149.3
click at [848, 376] on button "Save" at bounding box center [848, 379] width 58 height 34
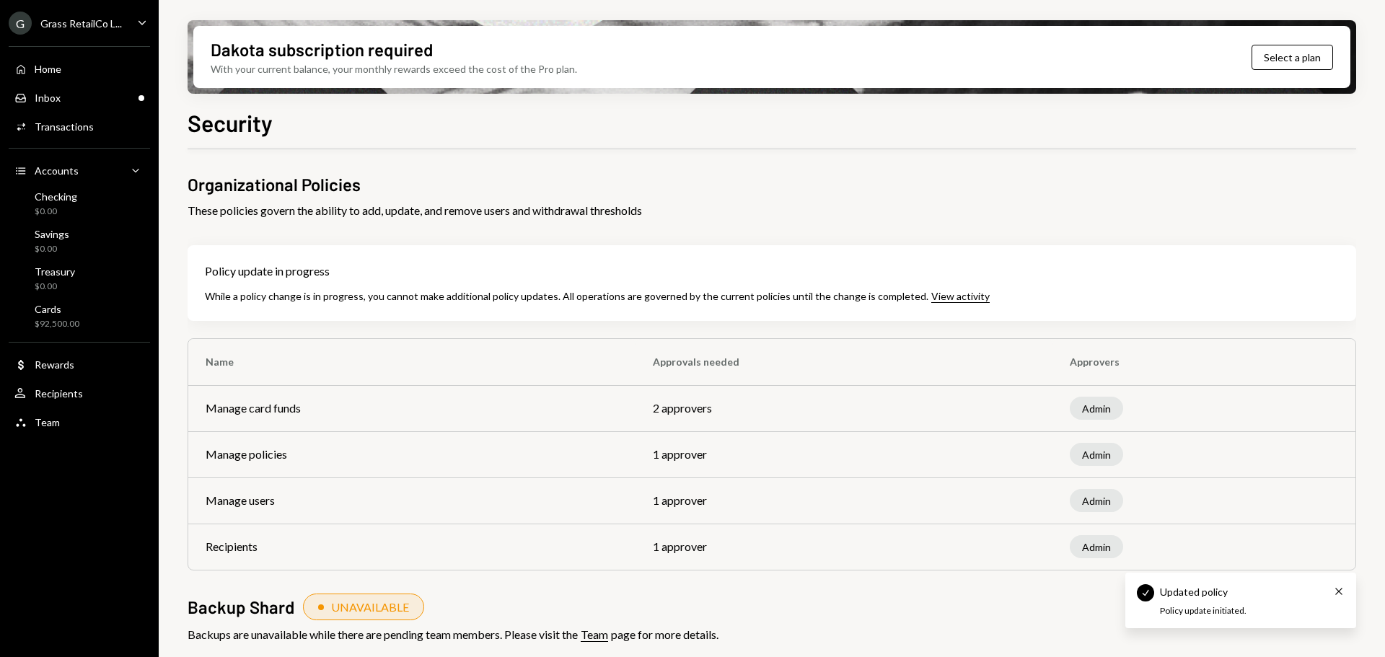
scroll to position [16, 0]
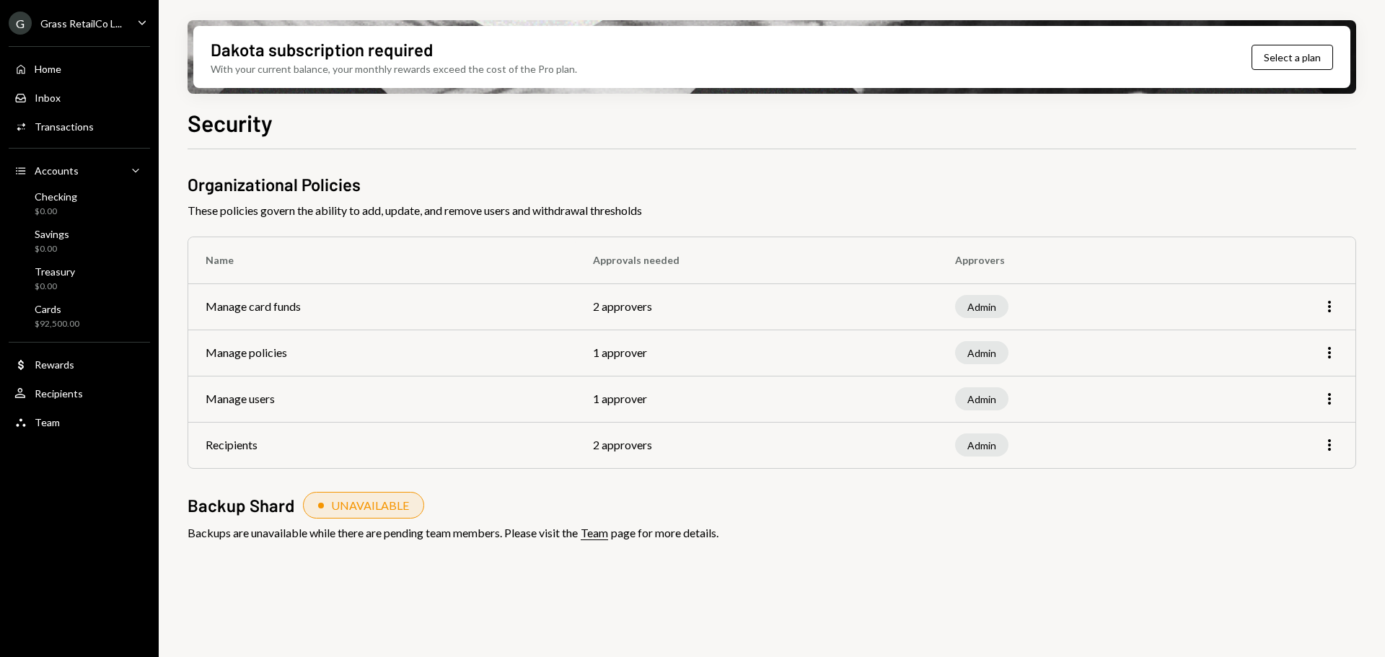
click at [1314, 394] on div "More" at bounding box center [1278, 398] width 120 height 17
click at [1336, 400] on icon "More" at bounding box center [1329, 398] width 17 height 17
click at [1275, 423] on div "Edit" at bounding box center [1296, 429] width 72 height 25
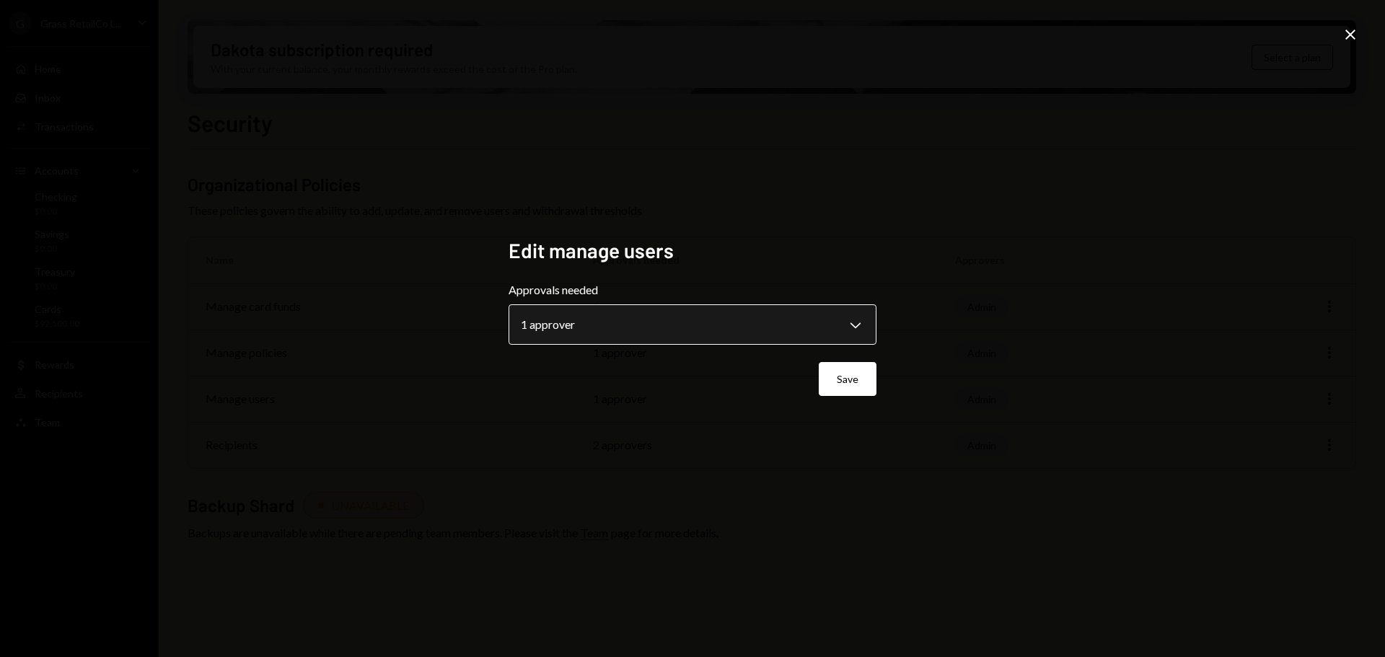
click at [602, 309] on body "**********" at bounding box center [692, 328] width 1385 height 657
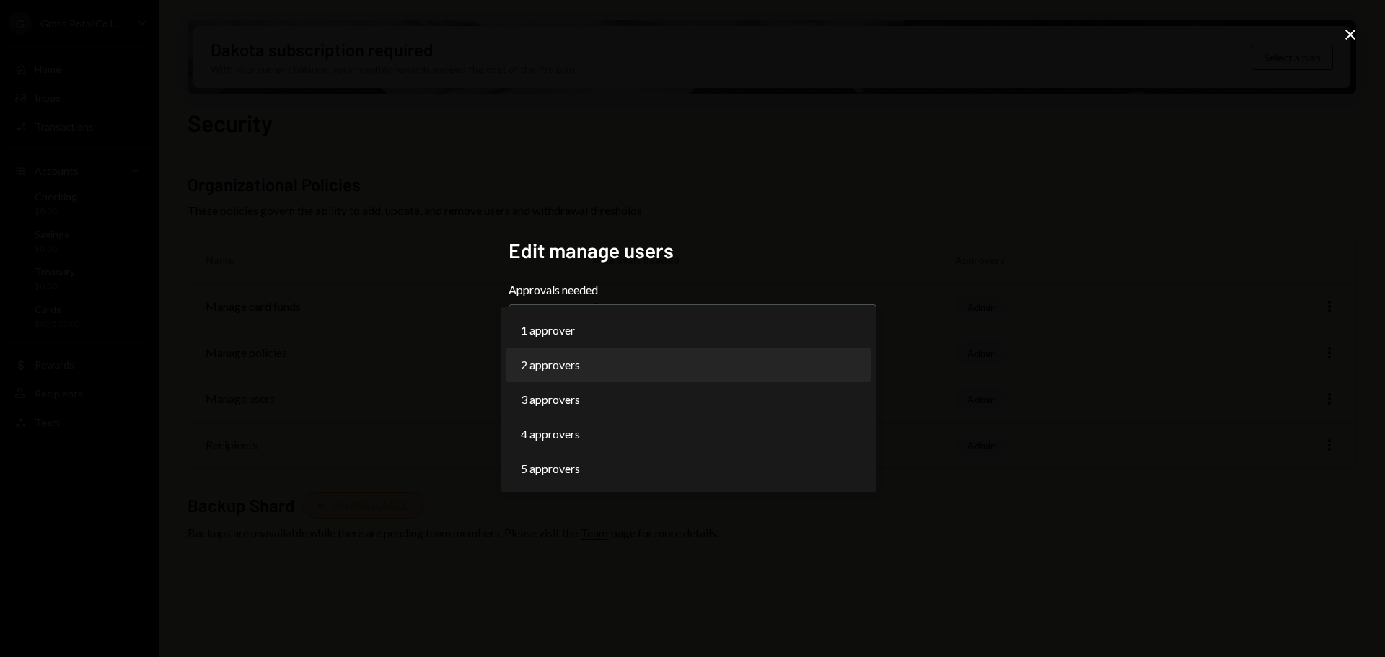
select select "*"
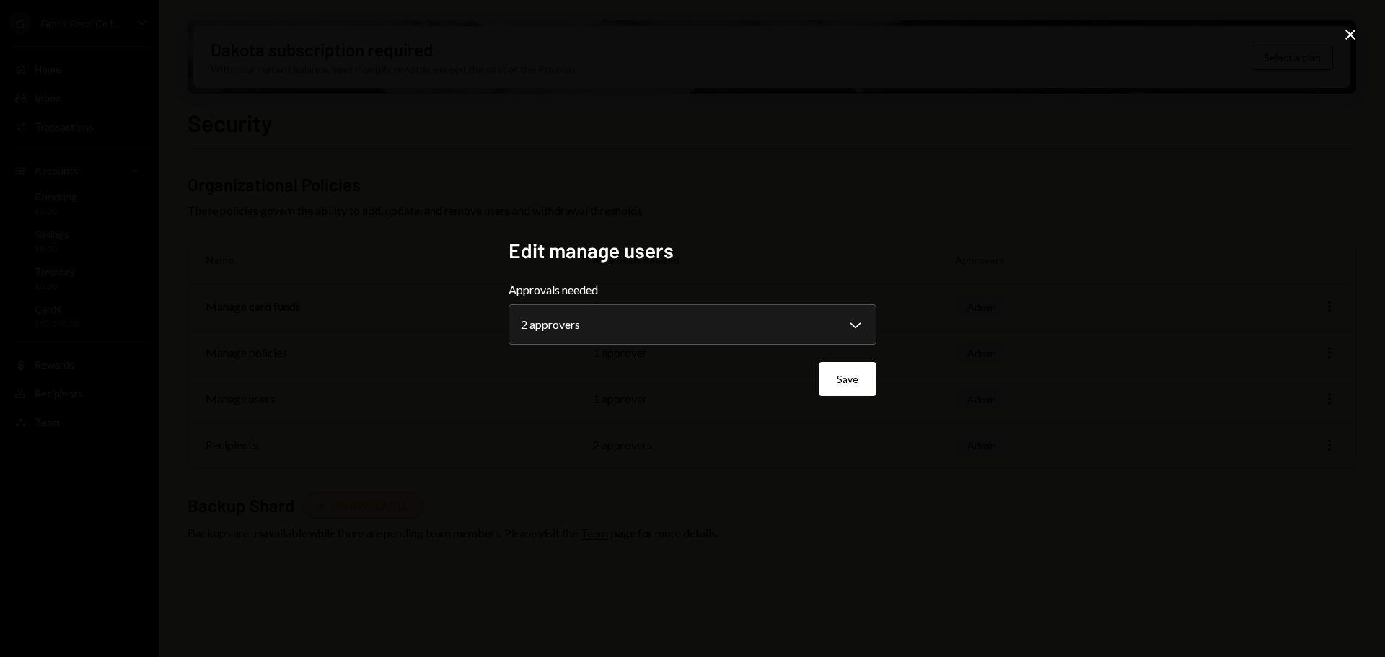
click at [847, 384] on button "Save" at bounding box center [848, 379] width 58 height 34
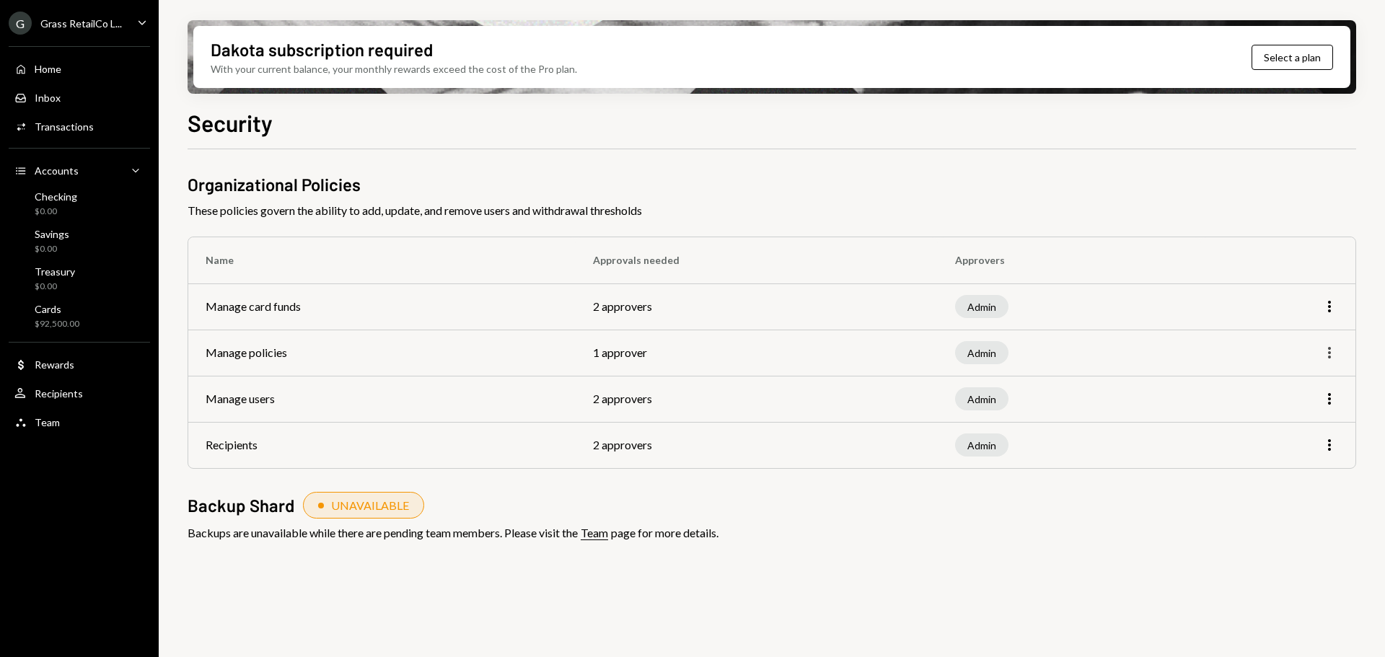
click at [1333, 356] on icon "More" at bounding box center [1329, 352] width 17 height 17
click at [1290, 381] on div "Edit" at bounding box center [1296, 383] width 72 height 25
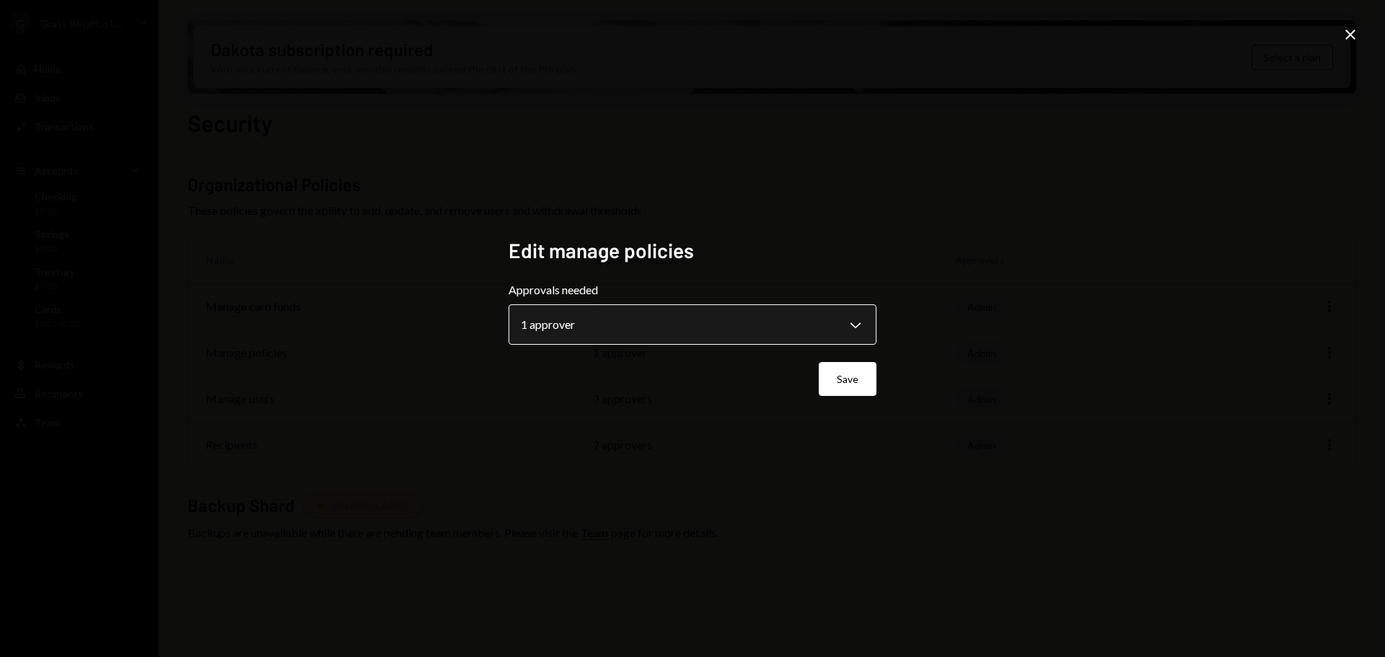
click at [588, 325] on body "**********" at bounding box center [692, 328] width 1385 height 657
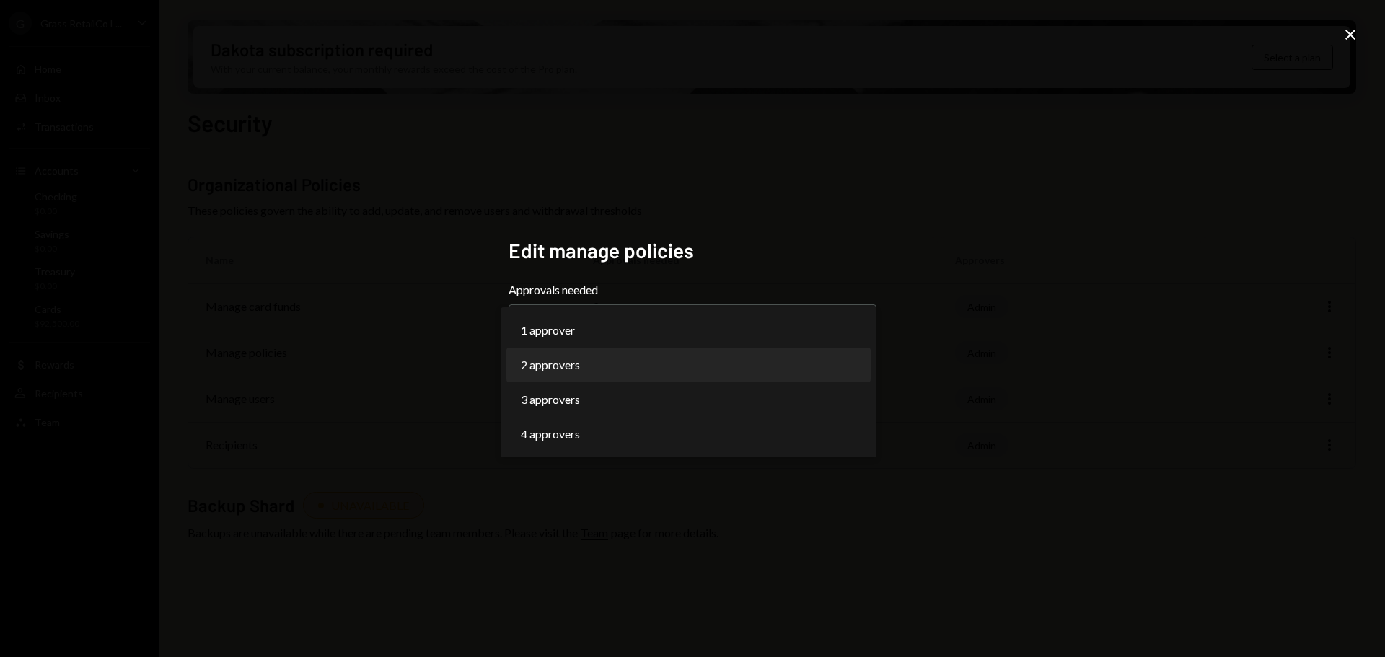
select select "*"
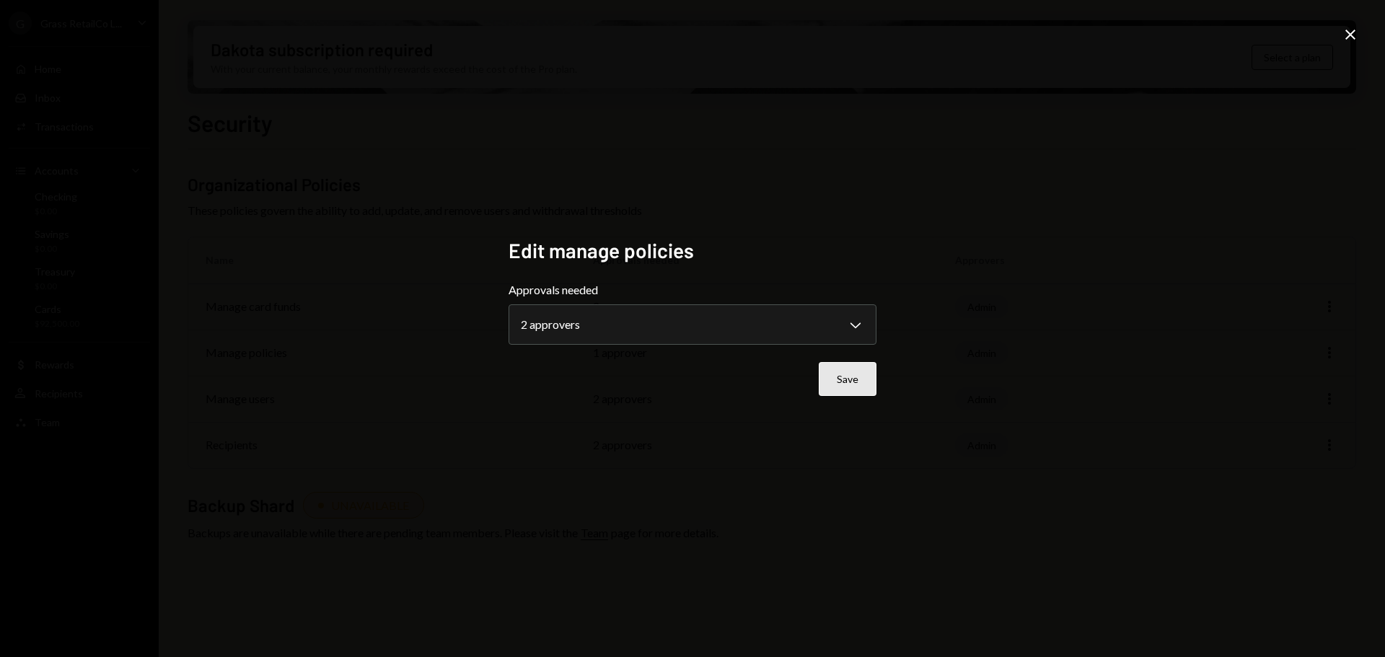
click at [861, 381] on button "Save" at bounding box center [848, 379] width 58 height 34
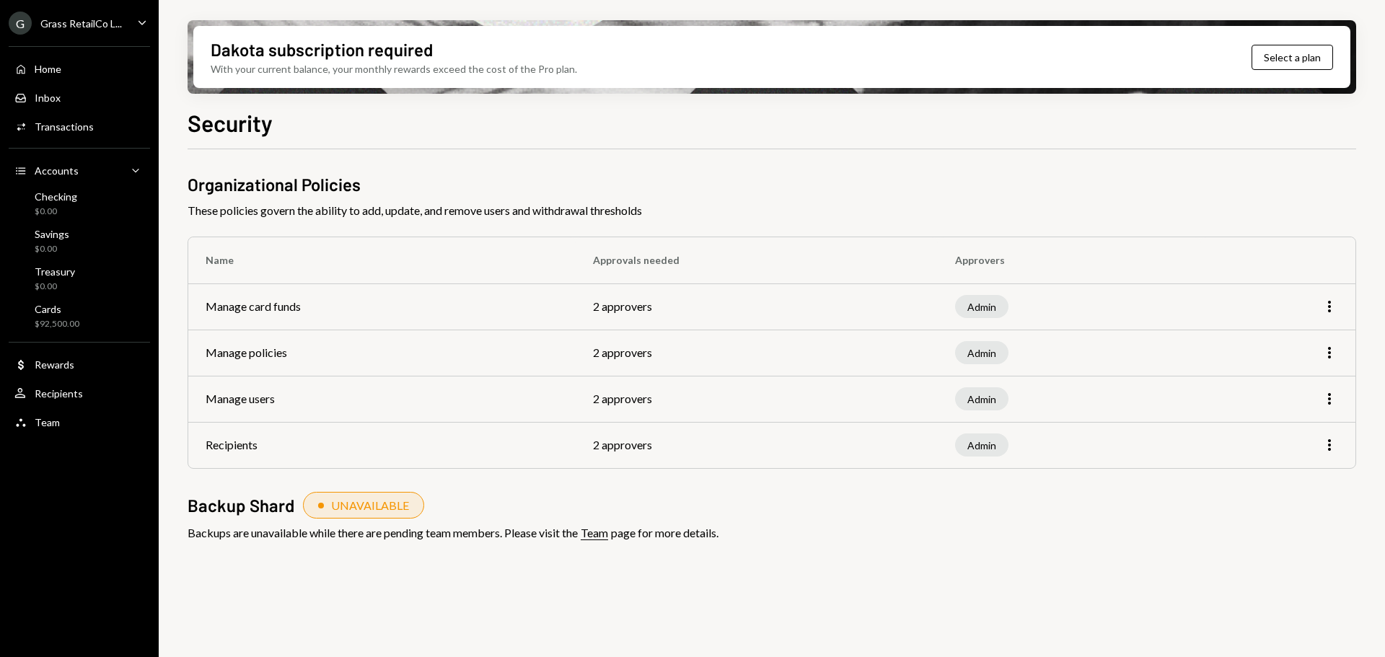
click at [64, 33] on div "G Grass RetailCo L..." at bounding box center [65, 23] width 113 height 23
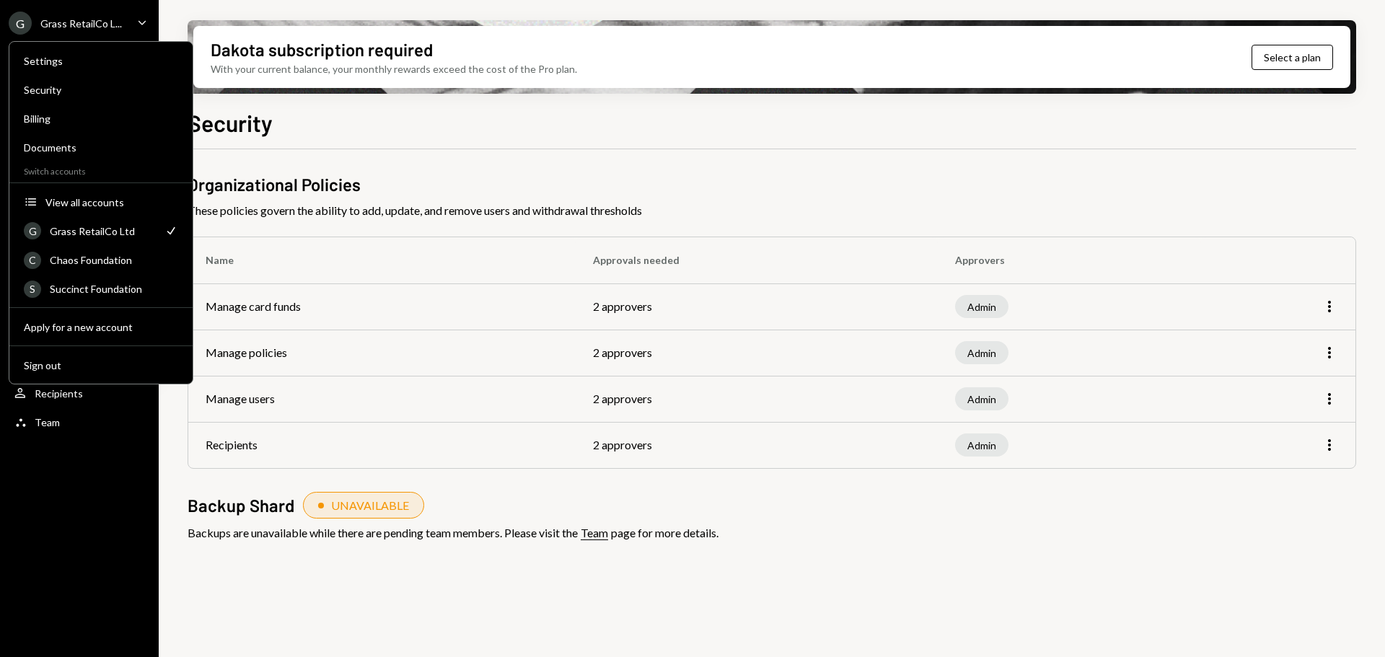
click at [863, 167] on div "Organizational Policies These policies govern the ability to add, update, and r…" at bounding box center [772, 368] width 1169 height 439
